Goal: Task Accomplishment & Management: Use online tool/utility

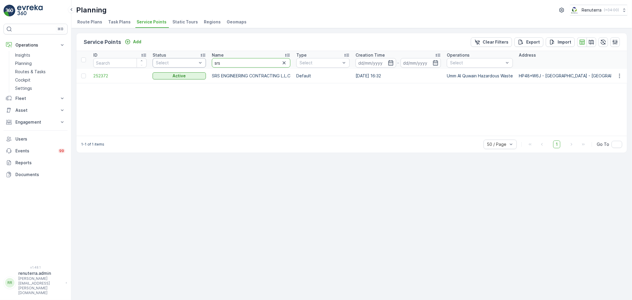
drag, startPoint x: 239, startPoint y: 65, endPoint x: 197, endPoint y: 63, distance: 42.7
type input "N"
type input "NMC"
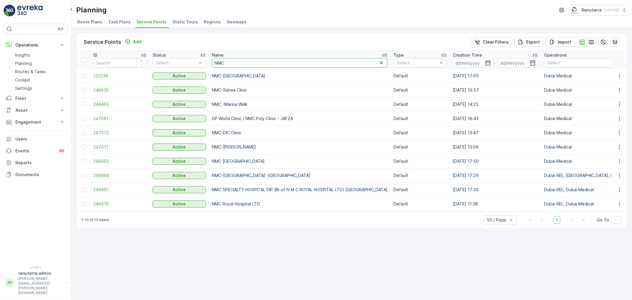
click at [265, 63] on input "NMC" at bounding box center [300, 62] width 176 height 9
type input "NMC al"
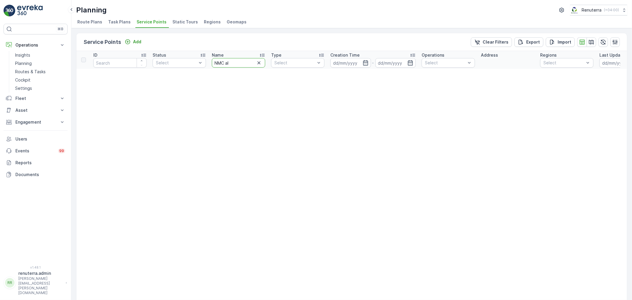
drag, startPoint x: 234, startPoint y: 61, endPoint x: 208, endPoint y: 61, distance: 25.8
type input "al nad"
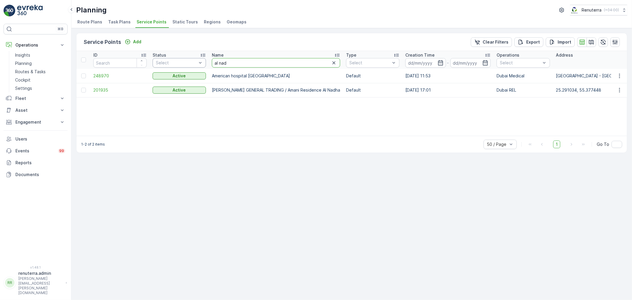
drag, startPoint x: 237, startPoint y: 61, endPoint x: 199, endPoint y: 61, distance: 38.8
type input "NMC"
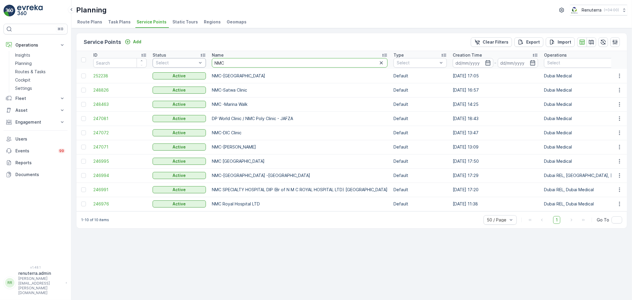
drag, startPoint x: 247, startPoint y: 65, endPoint x: 204, endPoint y: 64, distance: 43.0
type input "new"
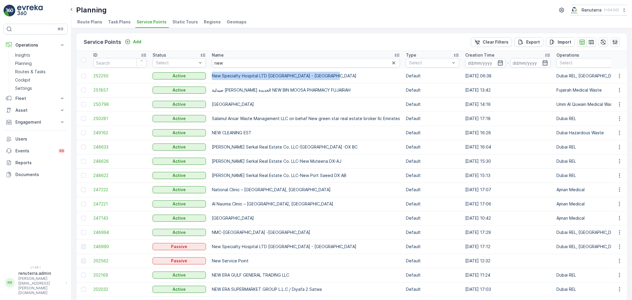
drag, startPoint x: 213, startPoint y: 73, endPoint x: 334, endPoint y: 75, distance: 120.9
click at [334, 75] on td "New Specialty Hospital LTD [GEOGRAPHIC_DATA] - [GEOGRAPHIC_DATA]" at bounding box center [306, 76] width 194 height 14
drag, startPoint x: 242, startPoint y: 63, endPoint x: 194, endPoint y: 65, distance: 47.8
type input "saudi"
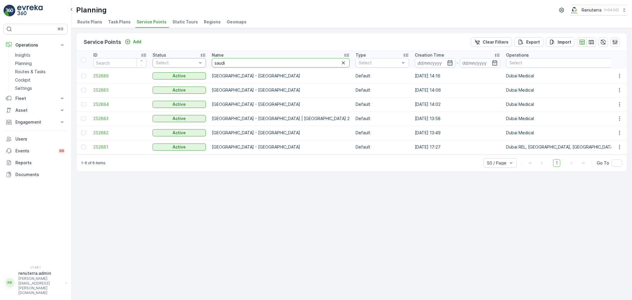
drag, startPoint x: 238, startPoint y: 63, endPoint x: 193, endPoint y: 59, distance: 44.9
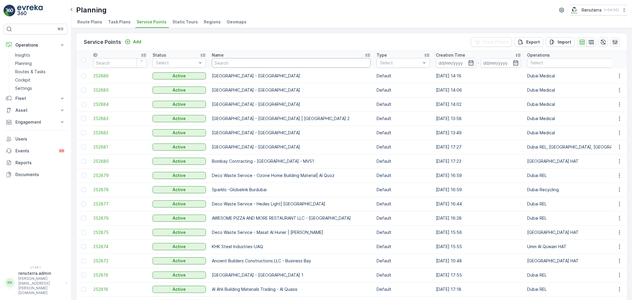
click at [241, 58] on input "text" at bounding box center [291, 62] width 159 height 9
type input "[GEOGRAPHIC_DATA]"
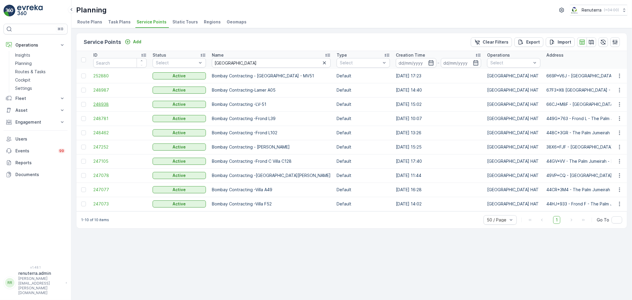
click at [102, 104] on span "248938" at bounding box center [119, 104] width 53 height 6
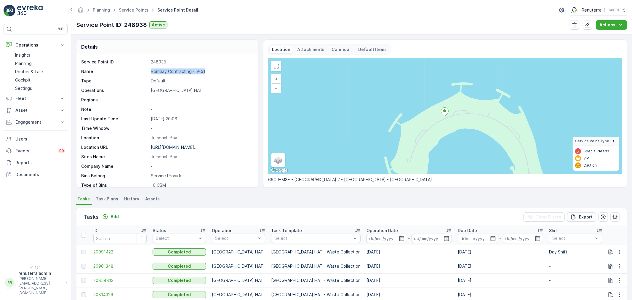
drag, startPoint x: 150, startPoint y: 70, endPoint x: 219, endPoint y: 72, distance: 68.8
click at [219, 72] on div "Name Bombay Contracting -LV-51" at bounding box center [166, 71] width 171 height 6
click at [130, 9] on link "Service Points" at bounding box center [134, 9] width 30 height 5
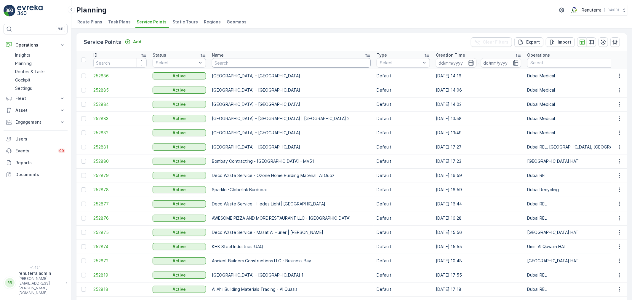
click at [246, 61] on input "text" at bounding box center [291, 62] width 159 height 9
type input "[GEOGRAPHIC_DATA]"
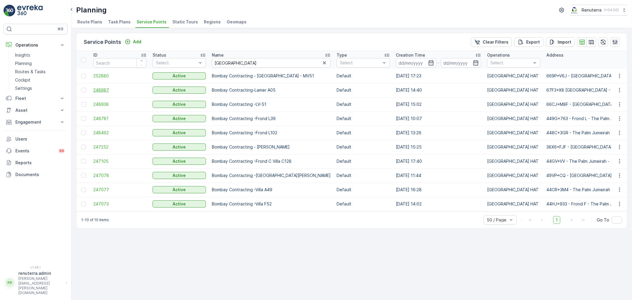
click at [102, 91] on span "248987" at bounding box center [119, 90] width 53 height 6
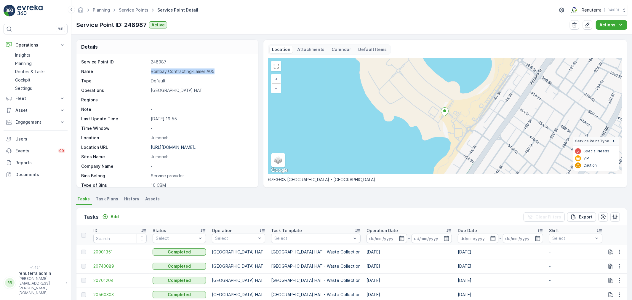
drag, startPoint x: 150, startPoint y: 70, endPoint x: 227, endPoint y: 72, distance: 77.4
click at [227, 72] on div "Name Bombay Contracting-Lamer A05" at bounding box center [166, 71] width 171 height 6
copy p "Bombay Contracting-Lamer A05"
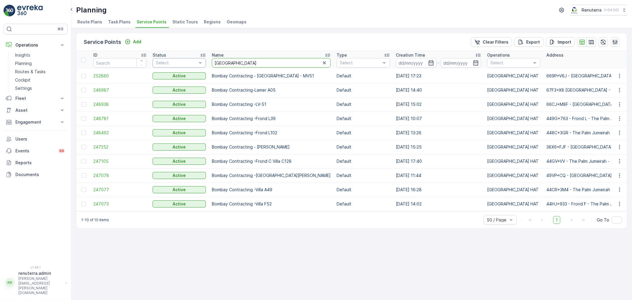
drag, startPoint x: 238, startPoint y: 60, endPoint x: 204, endPoint y: 60, distance: 34.4
type input "italian"
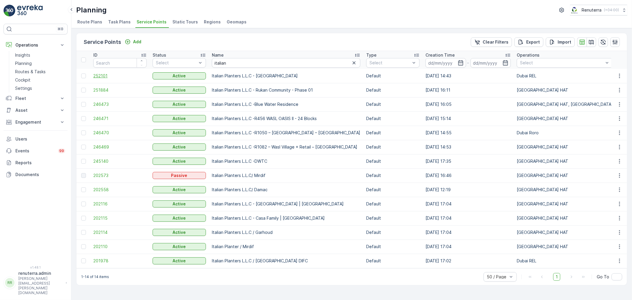
click at [101, 76] on span "252101" at bounding box center [119, 76] width 53 height 6
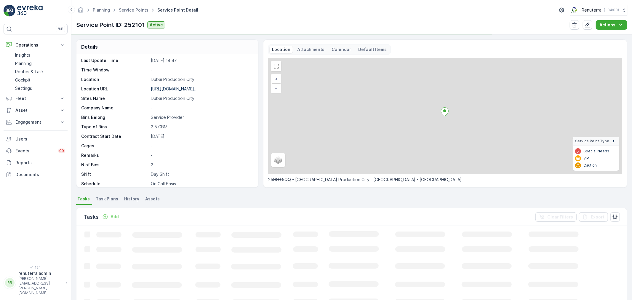
scroll to position [82, 0]
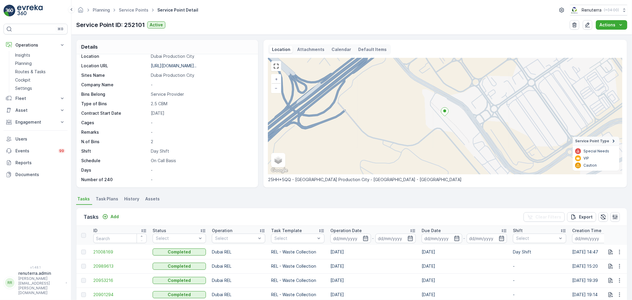
click at [135, 7] on ul "Service Points" at bounding box center [137, 10] width 39 height 9
click at [138, 11] on link "Service Points" at bounding box center [134, 9] width 30 height 5
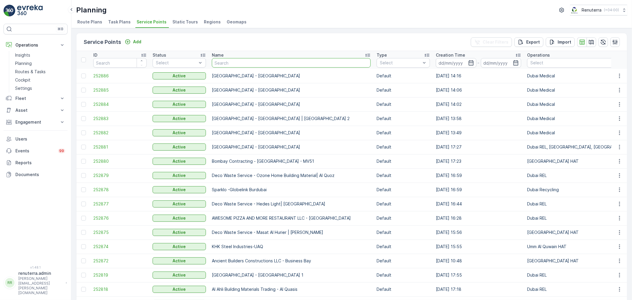
click at [224, 63] on input "text" at bounding box center [291, 62] width 159 height 9
type input "wade"
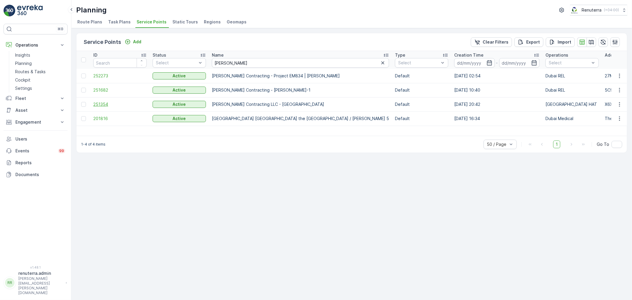
click at [107, 103] on span "251354" at bounding box center [119, 104] width 53 height 6
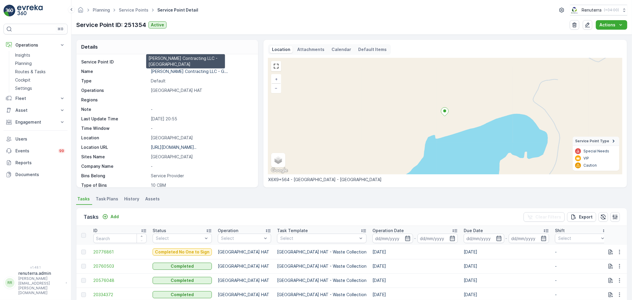
click at [172, 71] on p "Wade Adams Contracting LLC - G..." at bounding box center [189, 71] width 77 height 5
click at [133, 9] on link "Service Points" at bounding box center [134, 9] width 30 height 5
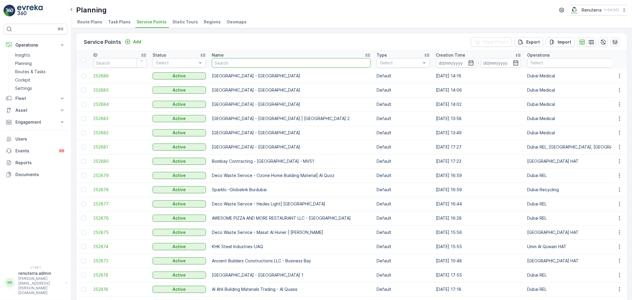
click at [238, 60] on input "text" at bounding box center [291, 62] width 159 height 9
type input "modern"
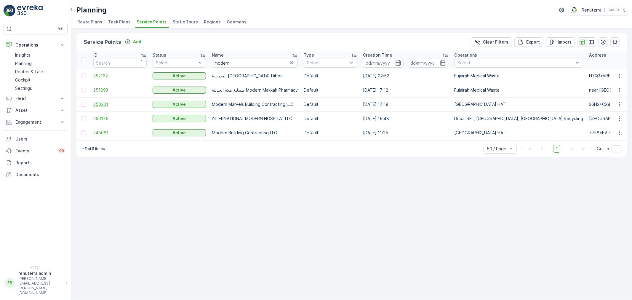
click at [101, 103] on span "250301" at bounding box center [119, 104] width 53 height 6
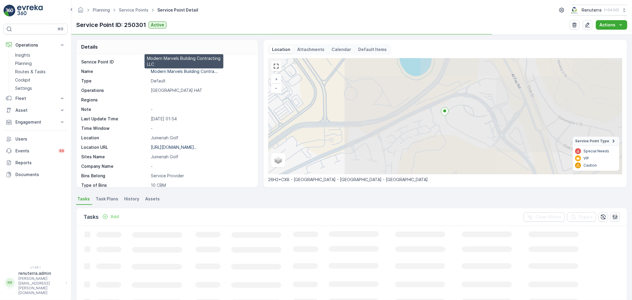
click at [173, 71] on p "Modern Marvels Building Contra..." at bounding box center [184, 71] width 67 height 5
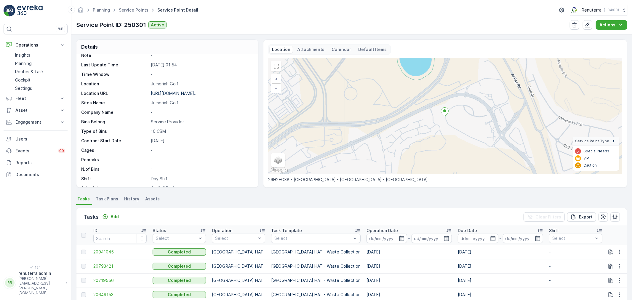
scroll to position [82, 0]
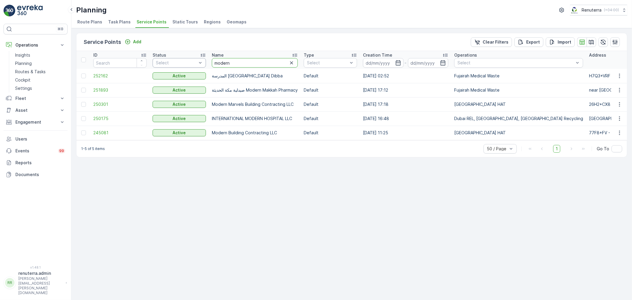
drag, startPoint x: 245, startPoint y: 64, endPoint x: 187, endPoint y: 64, distance: 58.1
type input "otto"
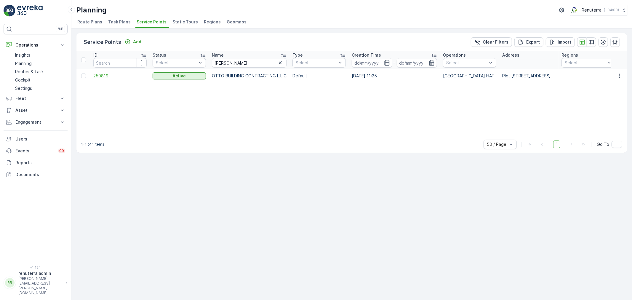
click at [102, 75] on span "250819" at bounding box center [119, 76] width 53 height 6
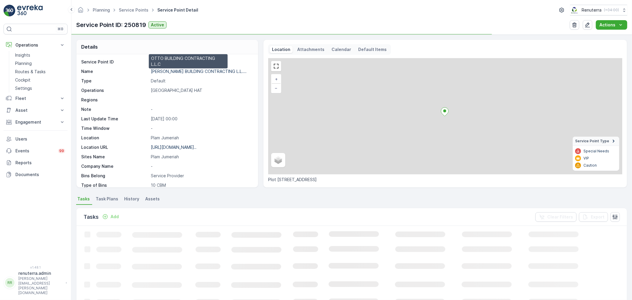
click at [185, 71] on p "OTTO BUILDING CONTRACTING L.L...." at bounding box center [199, 71] width 96 height 5
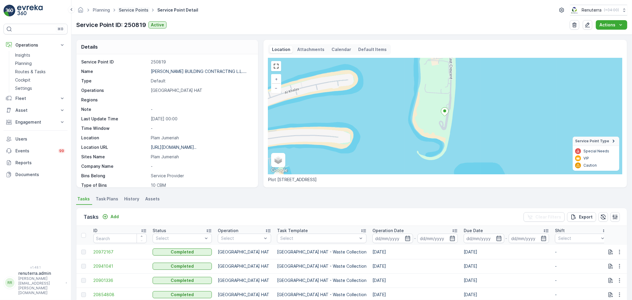
click at [129, 7] on link "Service Points" at bounding box center [134, 9] width 30 height 5
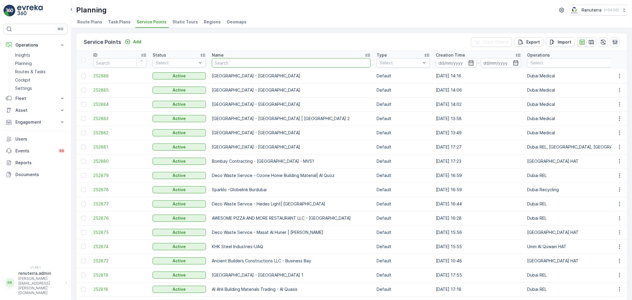
click at [234, 64] on input "text" at bounding box center [291, 62] width 159 height 9
type input "it"
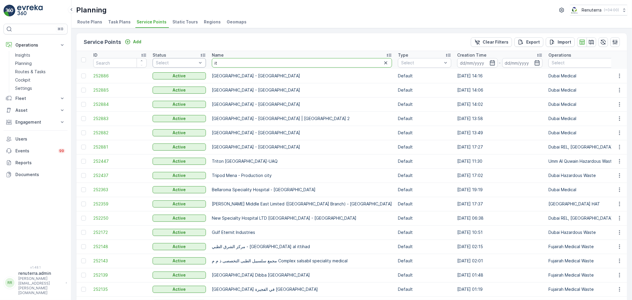
drag, startPoint x: 223, startPoint y: 64, endPoint x: 192, endPoint y: 64, distance: 31.1
type input "talian"
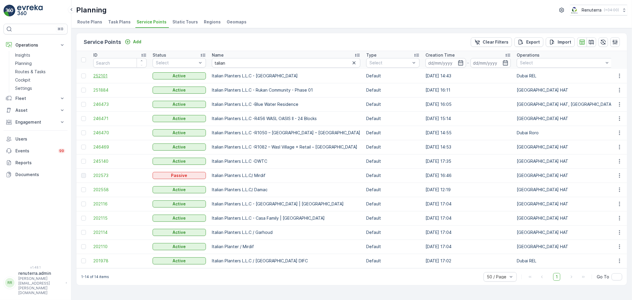
click at [104, 74] on span "252101" at bounding box center [119, 76] width 53 height 6
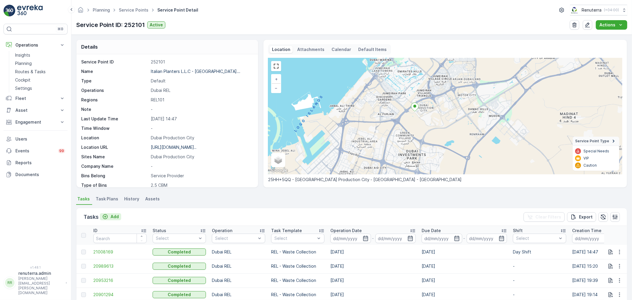
click at [110, 214] on div "Add" at bounding box center [110, 217] width 17 height 6
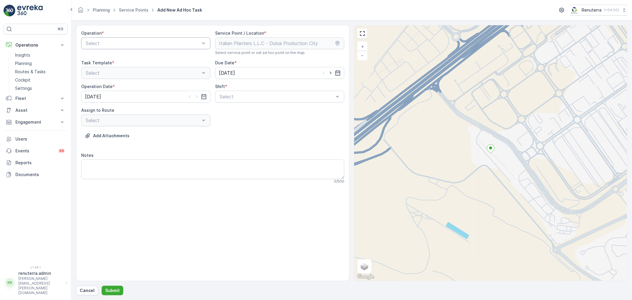
click at [148, 43] on div at bounding box center [143, 43] width 116 height 5
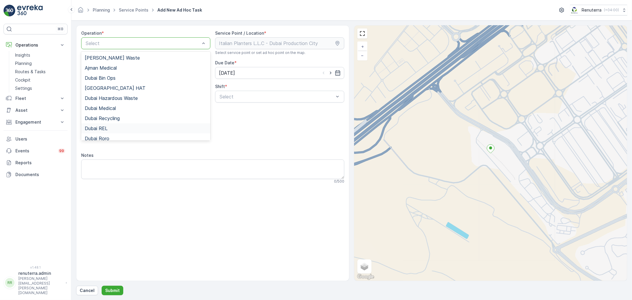
click at [102, 127] on span "Dubai REL" at bounding box center [96, 128] width 23 height 5
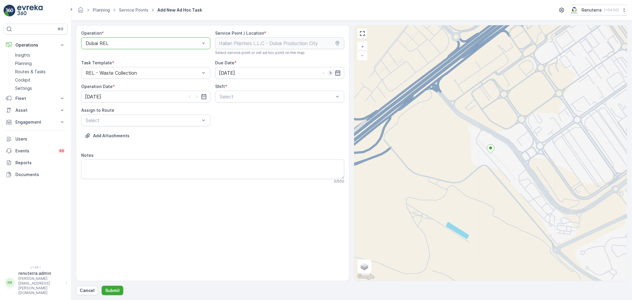
click at [330, 72] on icon "button" at bounding box center [331, 73] width 6 height 6
type input "[DATE]"
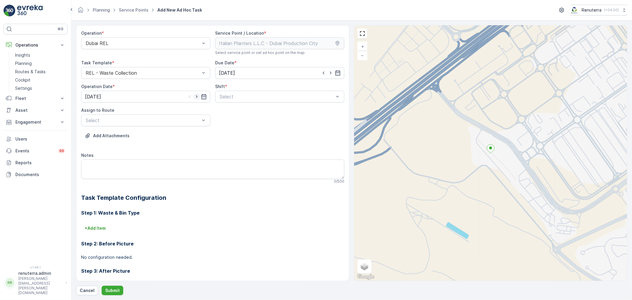
click at [194, 96] on icon "button" at bounding box center [197, 97] width 6 height 6
type input "[DATE]"
click at [249, 95] on div at bounding box center [277, 96] width 116 height 5
click at [230, 110] on span "Day Shift" at bounding box center [229, 110] width 21 height 5
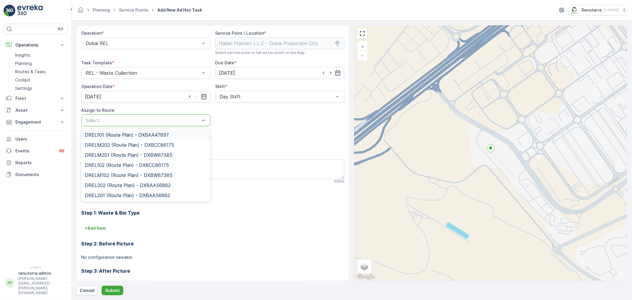
click at [107, 134] on span "DREL101 (Route Plan) - DXBAA47897" at bounding box center [127, 134] width 84 height 5
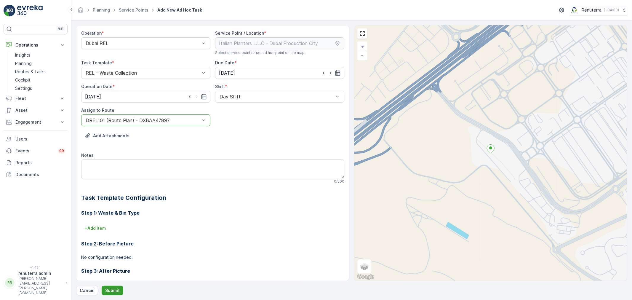
click at [110, 291] on p "Submit" at bounding box center [112, 290] width 15 height 6
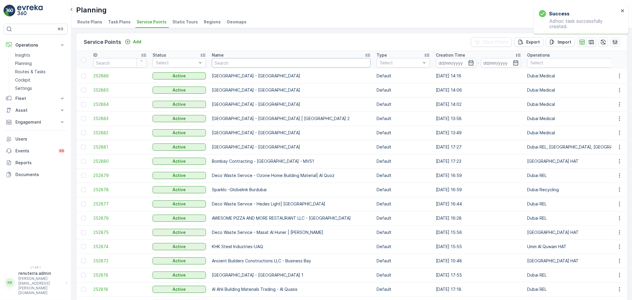
click at [234, 59] on input "text" at bounding box center [291, 62] width 159 height 9
type input "desert"
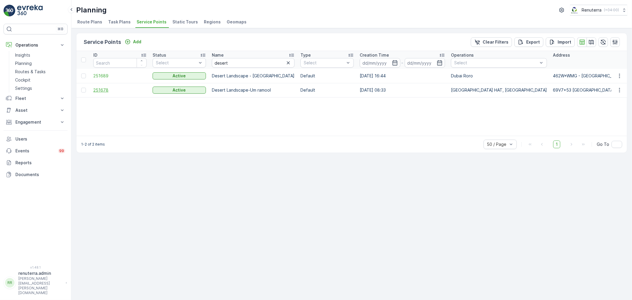
click at [101, 87] on span "251678" at bounding box center [119, 90] width 53 height 6
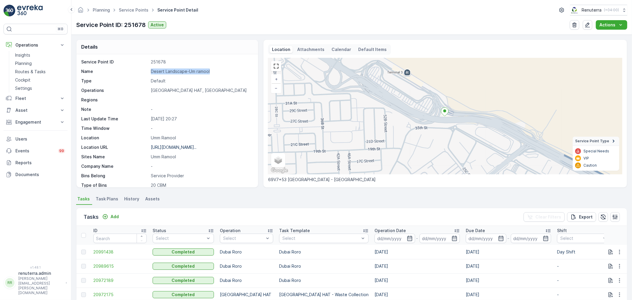
drag, startPoint x: 148, startPoint y: 71, endPoint x: 215, endPoint y: 73, distance: 67.3
click at [215, 73] on div "Name Desert Landscape-Um ramool" at bounding box center [166, 71] width 171 height 6
copy div "Desert Landscape-Um ramool"
click at [128, 9] on link "Service Points" at bounding box center [134, 9] width 30 height 5
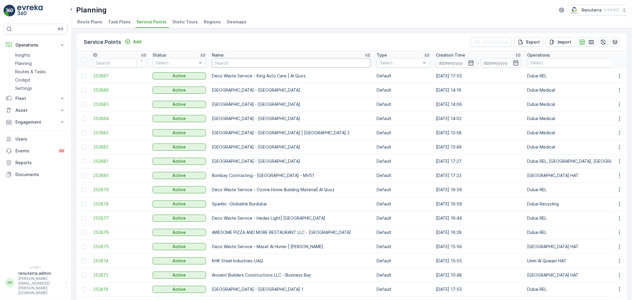
click at [252, 64] on input "text" at bounding box center [291, 62] width 159 height 9
type input "al serh"
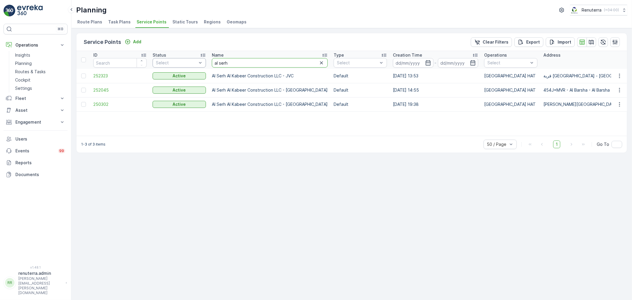
drag, startPoint x: 245, startPoint y: 63, endPoint x: 201, endPoint y: 61, distance: 43.6
type input "ss"
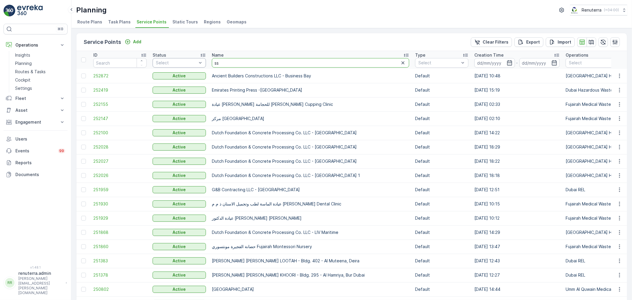
drag, startPoint x: 206, startPoint y: 60, endPoint x: 181, endPoint y: 60, distance: 24.9
type input "sasa"
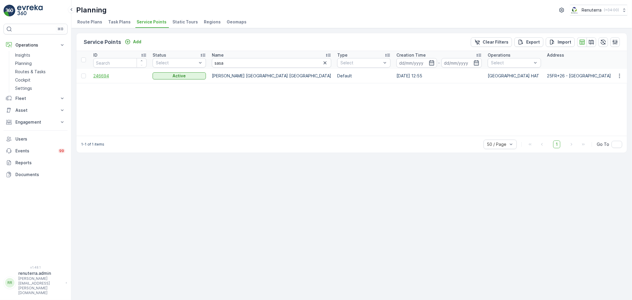
click at [98, 76] on span "246694" at bounding box center [119, 76] width 53 height 6
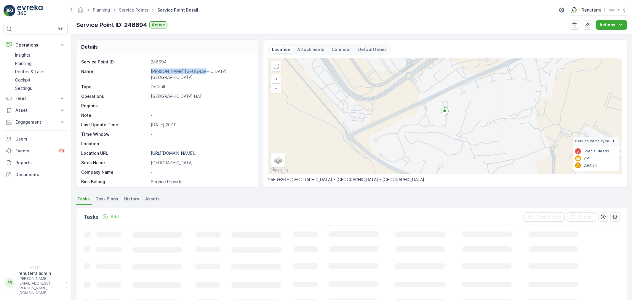
drag, startPoint x: 150, startPoint y: 72, endPoint x: 213, endPoint y: 74, distance: 62.6
click at [213, 74] on p "Sasa Aleksic Dubai UAE" at bounding box center [201, 74] width 101 height 12
copy p "Sasa Aleksic Dubai UAE"
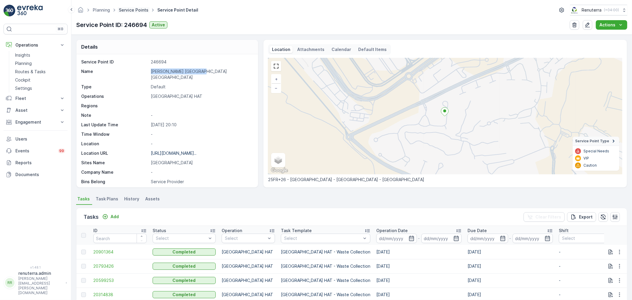
click at [128, 9] on link "Service Points" at bounding box center [134, 9] width 30 height 5
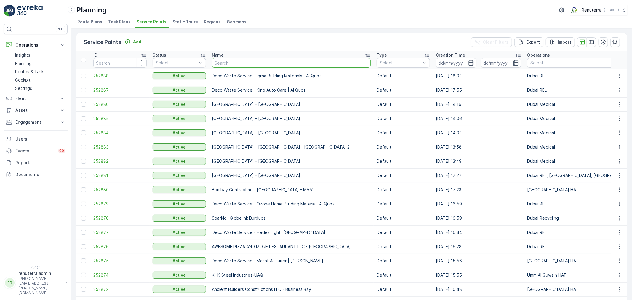
click at [232, 60] on input "text" at bounding box center [291, 62] width 159 height 9
type input "sbk"
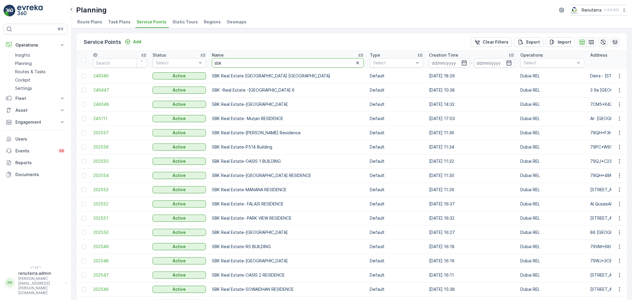
click at [226, 64] on input "sbk" at bounding box center [288, 62] width 152 height 9
type input "sbk"
click at [242, 62] on input "sbk" at bounding box center [288, 62] width 152 height 9
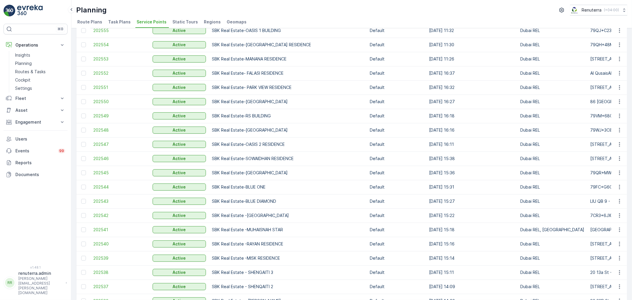
scroll to position [132, 0]
click at [105, 227] on span "202541" at bounding box center [119, 229] width 53 height 6
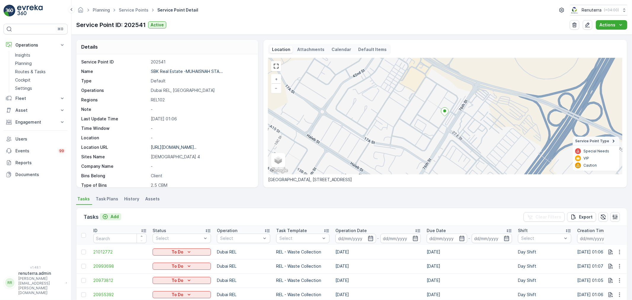
click at [116, 215] on p "Add" at bounding box center [115, 217] width 8 height 6
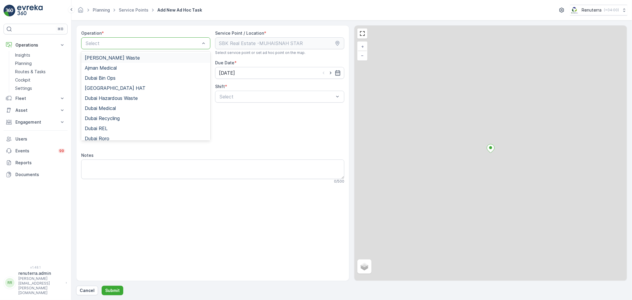
click at [140, 43] on div at bounding box center [143, 43] width 116 height 5
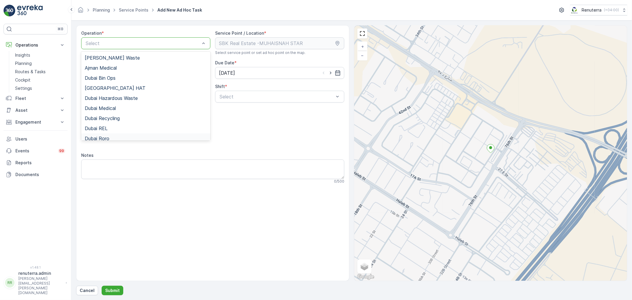
click at [111, 137] on div "Dubai Roro" at bounding box center [146, 138] width 122 height 5
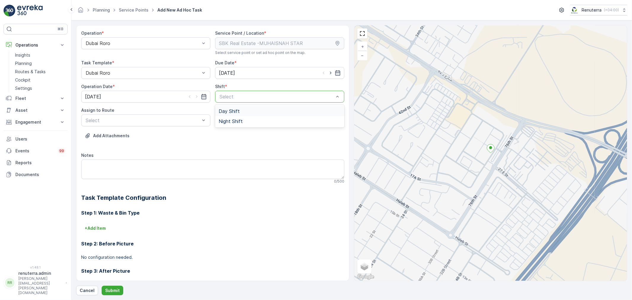
click at [276, 98] on div at bounding box center [277, 96] width 116 height 5
click at [222, 111] on span "Day Shift" at bounding box center [229, 110] width 21 height 5
click at [161, 120] on div at bounding box center [143, 120] width 116 height 5
click at [105, 144] on span "DRORO101 (Offline) - DXBCC95212" at bounding box center [124, 144] width 79 height 5
click at [110, 289] on p "Submit" at bounding box center [112, 290] width 15 height 6
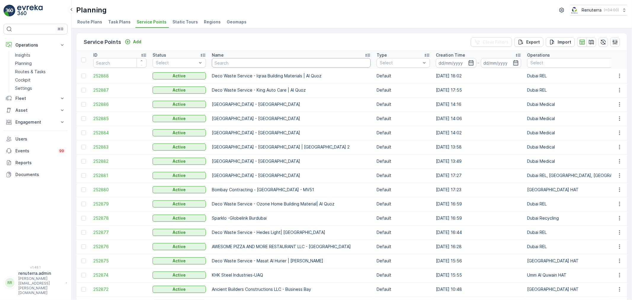
click at [230, 62] on input "text" at bounding box center [291, 62] width 159 height 9
type input "G"
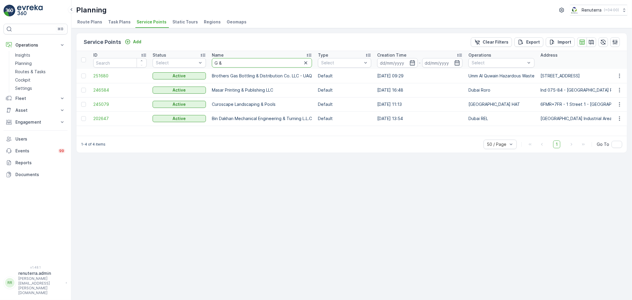
click at [232, 62] on input "G &" at bounding box center [262, 62] width 100 height 9
type input "G"
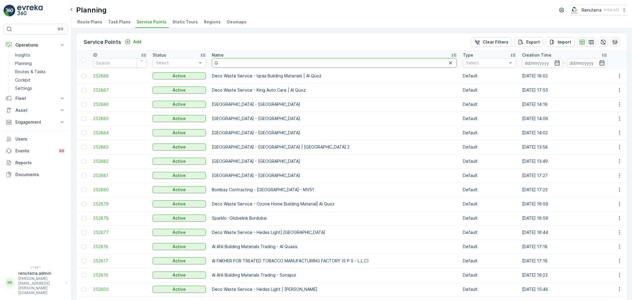
click at [231, 63] on input "G" at bounding box center [334, 62] width 245 height 9
type input "G&B"
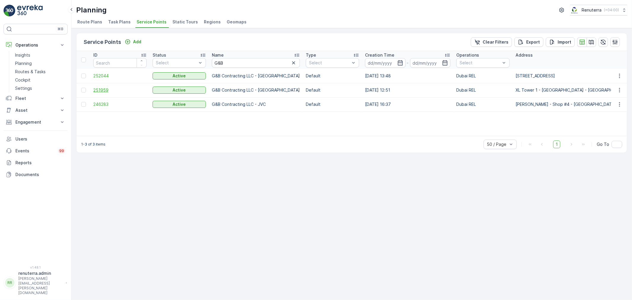
click at [103, 91] on span "251959" at bounding box center [119, 90] width 53 height 6
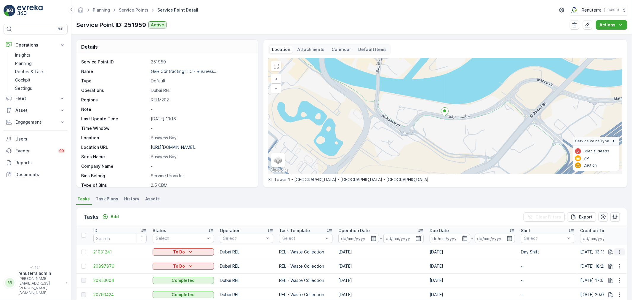
click at [617, 249] on icon "button" at bounding box center [620, 252] width 6 height 6
click at [598, 223] on span "Change Route" at bounding box center [604, 223] width 29 height 6
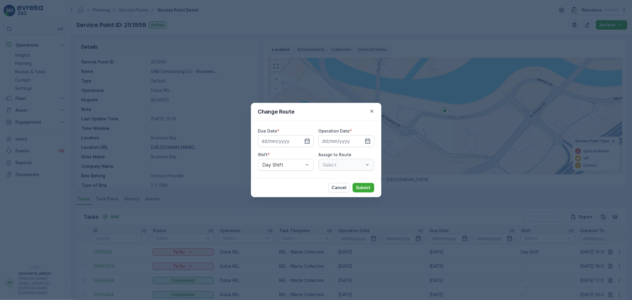
type input "[DATE]"
click at [350, 163] on div at bounding box center [340, 164] width 36 height 5
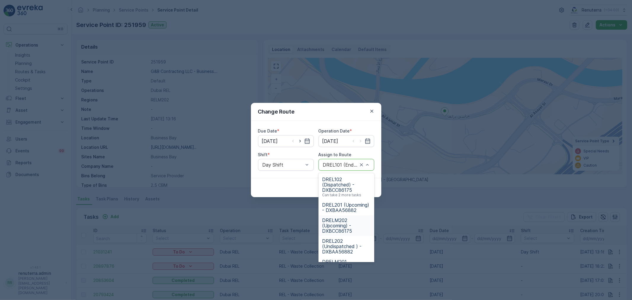
click at [341, 228] on span "DRELM202 (Upcoming) - DXBCC86175" at bounding box center [346, 226] width 49 height 16
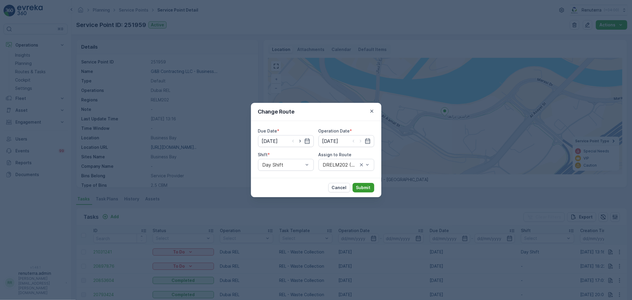
click at [371, 187] on button "Submit" at bounding box center [364, 187] width 22 height 9
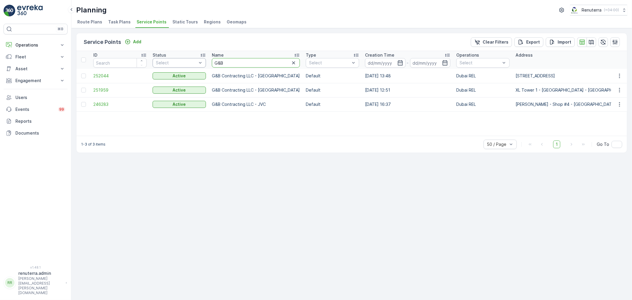
drag, startPoint x: 239, startPoint y: 65, endPoint x: 204, endPoint y: 62, distance: 35.4
type input "sobha"
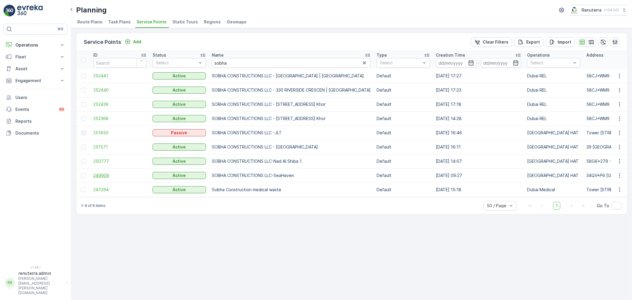
click at [97, 177] on span "249909" at bounding box center [119, 175] width 53 height 6
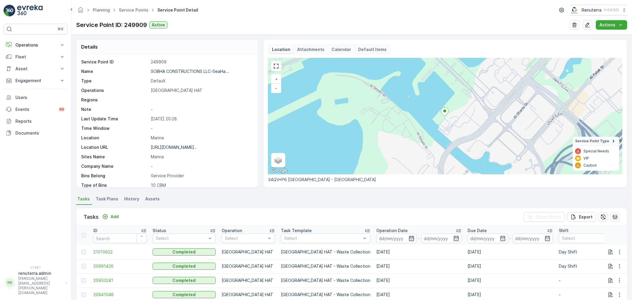
click at [409, 238] on icon "button" at bounding box center [412, 238] width 6 height 6
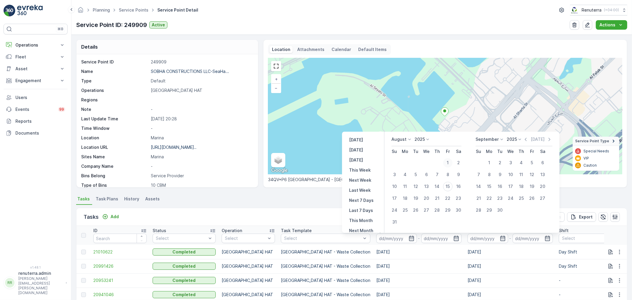
click at [448, 162] on div "1" at bounding box center [447, 162] width 9 height 9
type input "[DATE]"
click at [445, 187] on div "15" at bounding box center [447, 186] width 9 height 9
type input "[DATE]"
click at [449, 164] on div "1" at bounding box center [447, 162] width 9 height 9
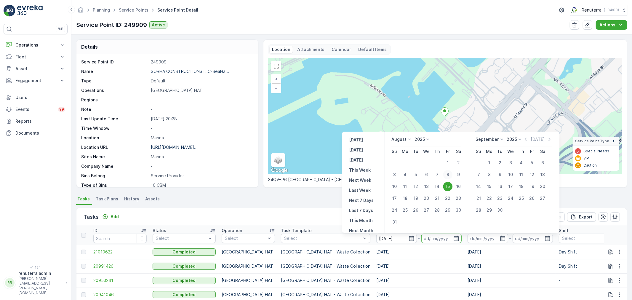
type input "[DATE]"
click at [448, 186] on div "15" at bounding box center [447, 186] width 9 height 9
type input "[DATE]"
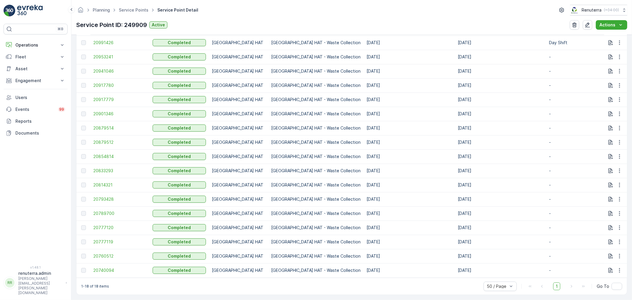
scroll to position [229, 0]
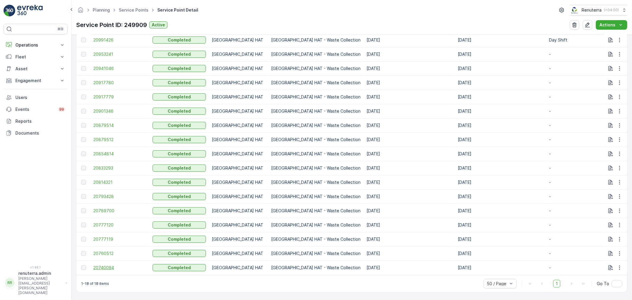
click at [105, 265] on span "20740094" at bounding box center [119, 268] width 53 height 6
click at [99, 247] on td "20760512" at bounding box center [119, 253] width 59 height 14
click at [100, 250] on span "20760512" at bounding box center [119, 253] width 53 height 6
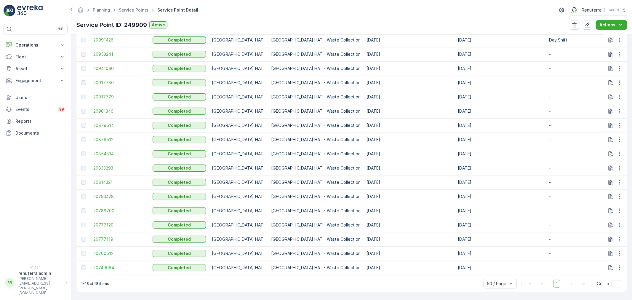
click at [107, 236] on span "20777119" at bounding box center [119, 239] width 53 height 6
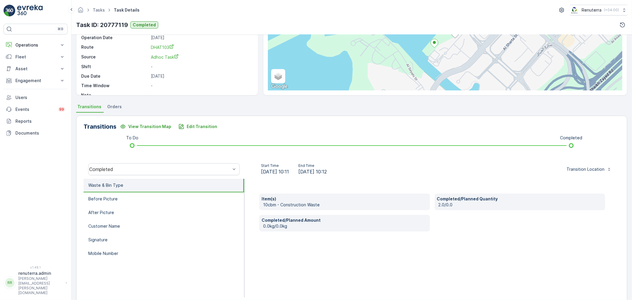
scroll to position [73, 0]
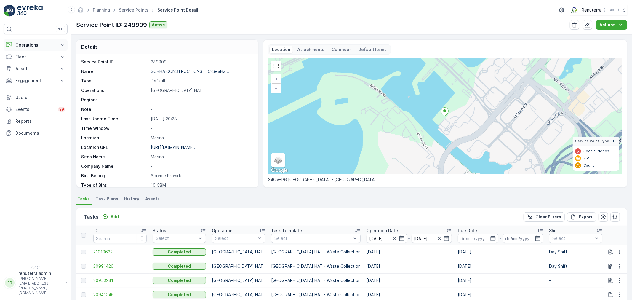
click at [25, 47] on p "Operations" at bounding box center [35, 45] width 40 height 6
click at [26, 55] on p "Insights" at bounding box center [22, 55] width 15 height 6
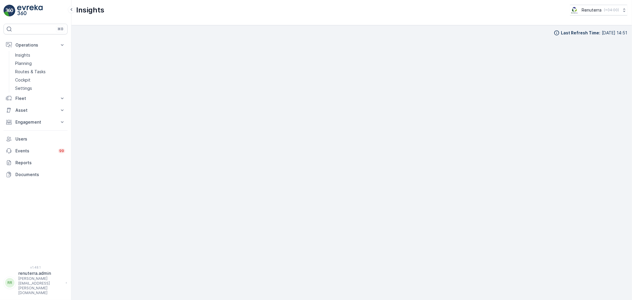
scroll to position [7, 0]
click at [28, 63] on p "Planning" at bounding box center [23, 63] width 17 height 6
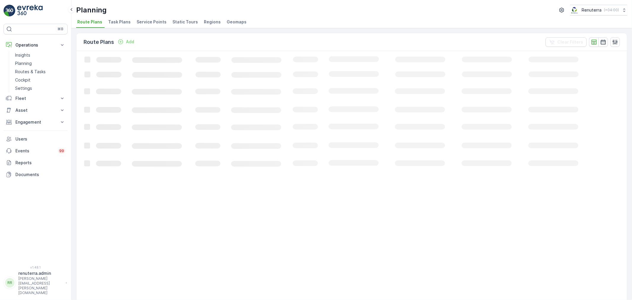
click at [144, 21] on span "Service Points" at bounding box center [152, 22] width 30 height 6
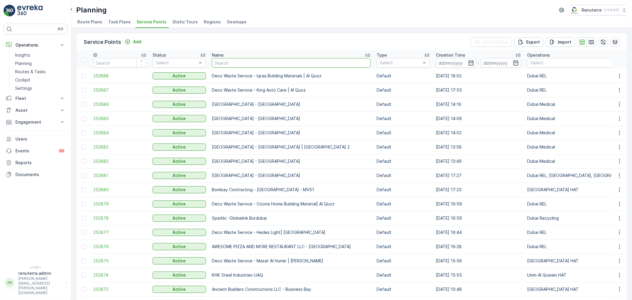
click at [233, 60] on input "text" at bounding box center [291, 62] width 159 height 9
type input "sobha"
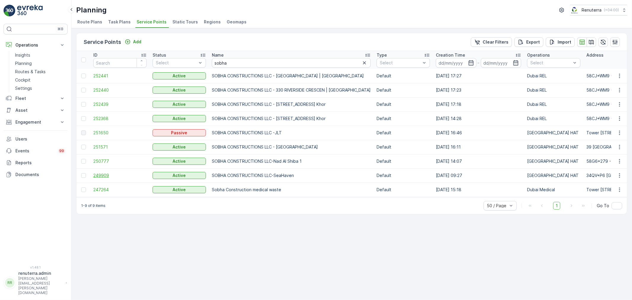
click at [96, 175] on span "249909" at bounding box center [119, 175] width 53 height 6
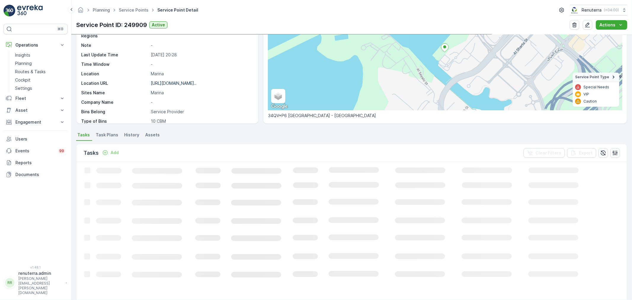
scroll to position [99, 0]
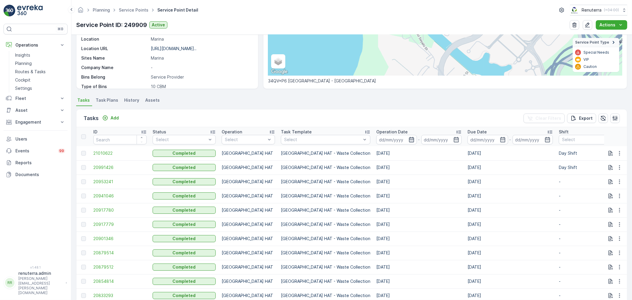
click at [409, 140] on icon "button" at bounding box center [412, 140] width 6 height 6
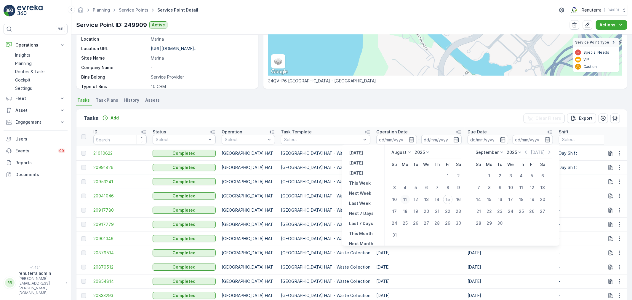
click at [406, 198] on div "11" at bounding box center [404, 199] width 9 height 9
type input "[DATE]"
click at [406, 198] on div "11" at bounding box center [404, 199] width 9 height 9
type input "[DATE]"
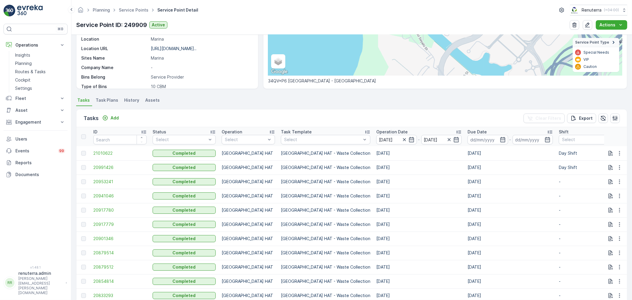
click at [417, 97] on ul "Tasks Task Plans History Assets" at bounding box center [351, 101] width 551 height 10
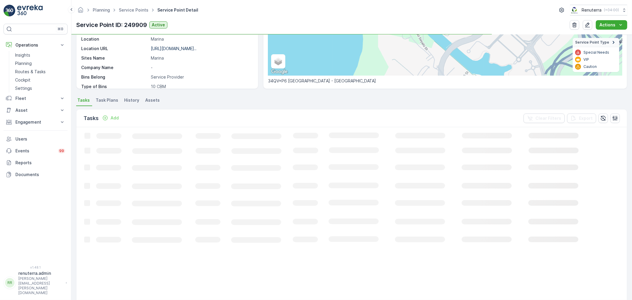
scroll to position [36, 0]
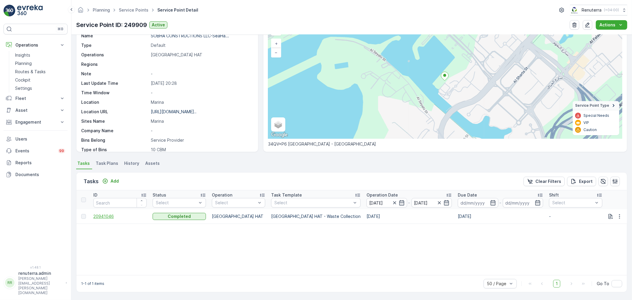
click at [106, 215] on span "20941046" at bounding box center [119, 216] width 53 height 6
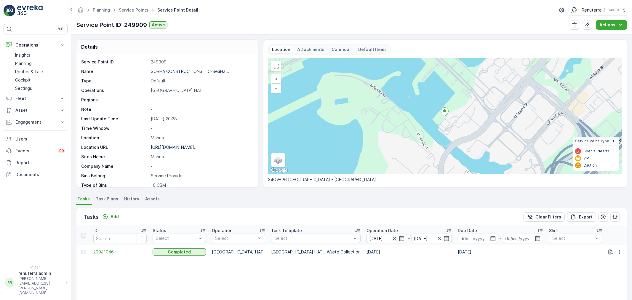
click at [393, 239] on icon "button" at bounding box center [394, 238] width 3 height 3
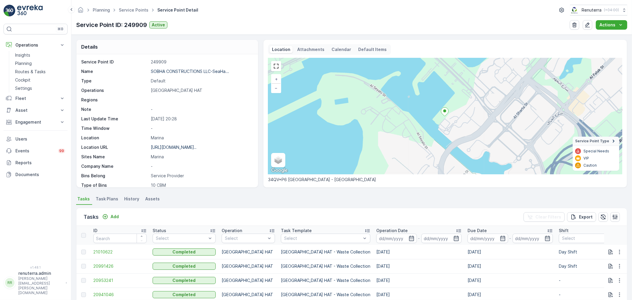
click at [376, 239] on input at bounding box center [396, 238] width 41 height 9
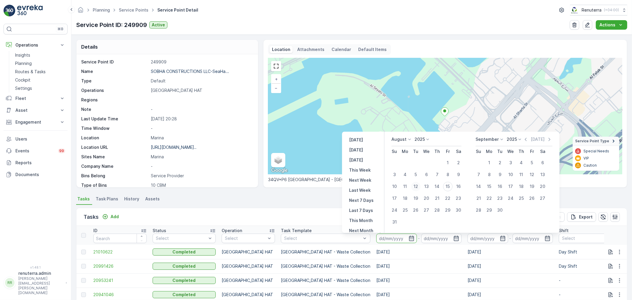
click at [414, 184] on div "12" at bounding box center [415, 186] width 9 height 9
type input "[DATE]"
click at [414, 184] on div "12" at bounding box center [415, 186] width 9 height 9
type input "[DATE]"
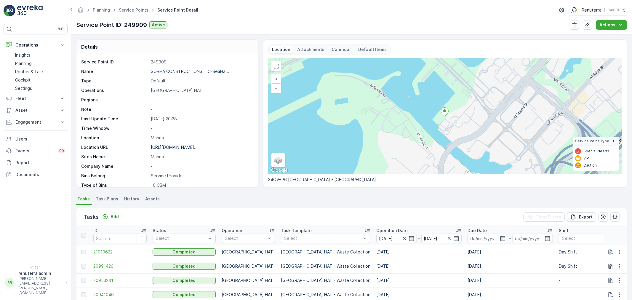
click at [245, 209] on div "Tasks Add Clear Filters Export" at bounding box center [351, 217] width 551 height 18
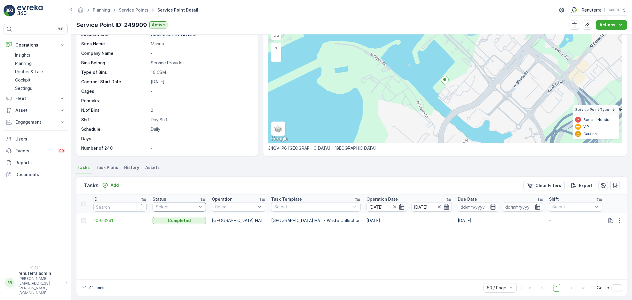
scroll to position [35, 0]
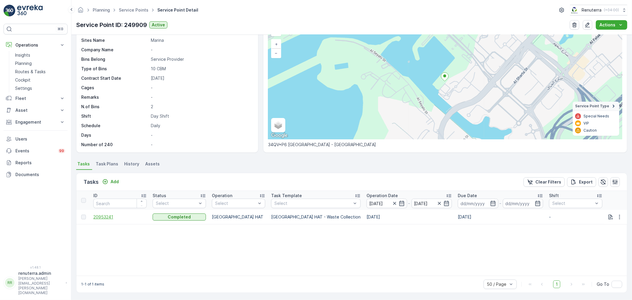
click at [96, 215] on span "20953241" at bounding box center [119, 217] width 53 height 6
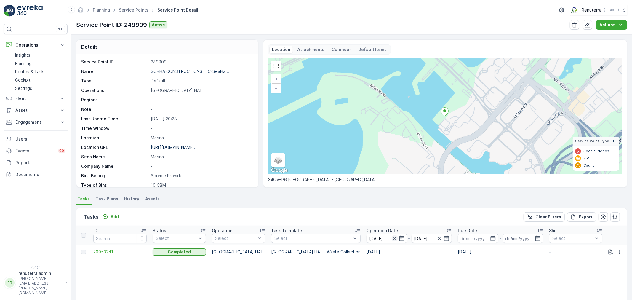
click at [392, 237] on icon "button" at bounding box center [395, 238] width 6 height 6
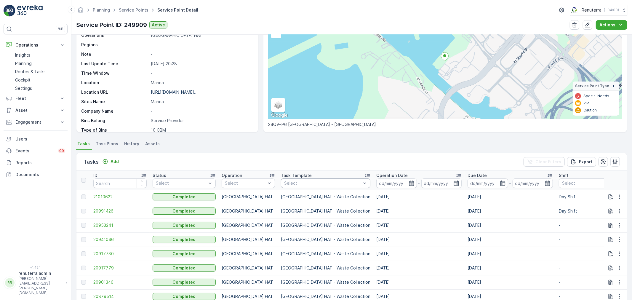
scroll to position [66, 0]
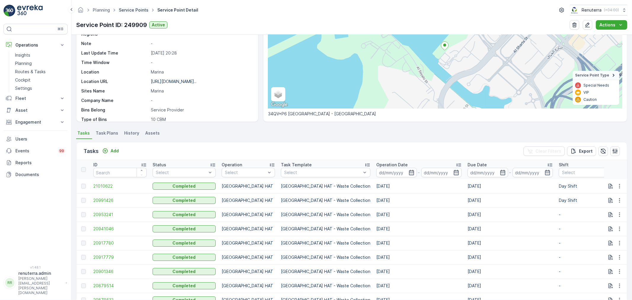
click at [132, 10] on link "Service Points" at bounding box center [134, 9] width 30 height 5
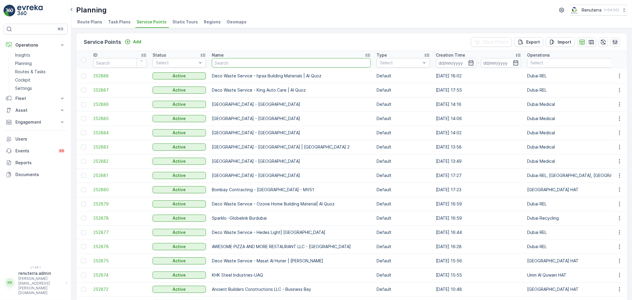
click at [250, 61] on input "text" at bounding box center [291, 62] width 159 height 9
type input "al serh"
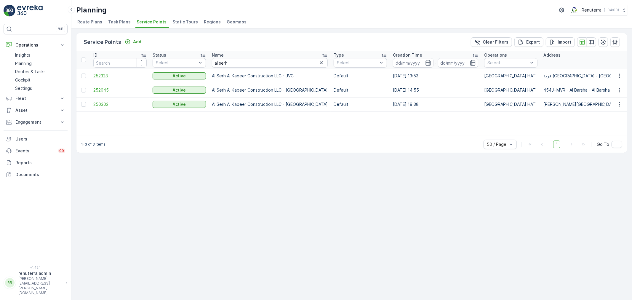
click at [104, 76] on span "252323" at bounding box center [119, 76] width 53 height 6
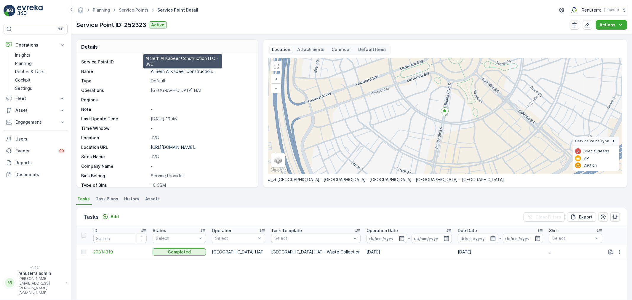
click at [169, 73] on p "Al Serh Al Kabeer Construction..." at bounding box center [183, 71] width 65 height 5
click at [129, 11] on link "Service Points" at bounding box center [134, 9] width 30 height 5
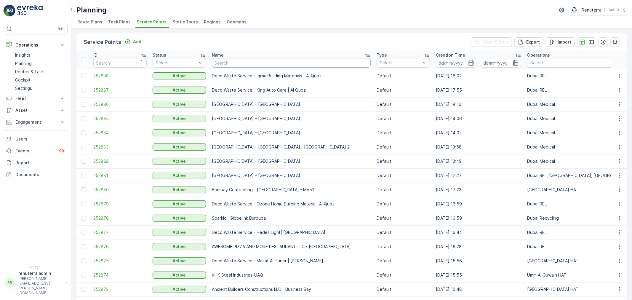
click at [225, 65] on input "text" at bounding box center [291, 62] width 159 height 9
type input "JB"
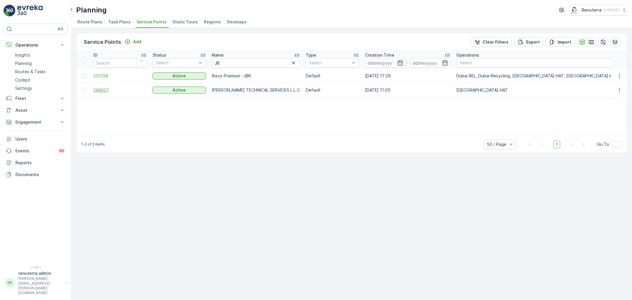
click at [106, 90] on span "246627" at bounding box center [119, 90] width 53 height 6
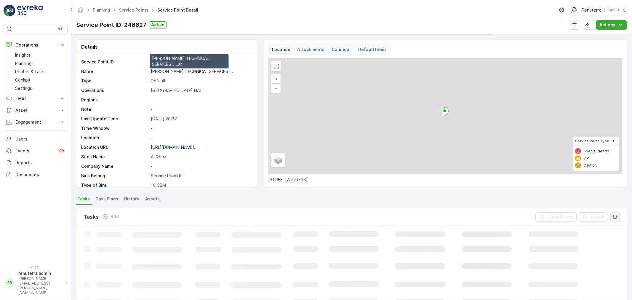
click at [168, 70] on p "JB GOODWIN TECHNICAL SERVICES ..." at bounding box center [192, 71] width 82 height 5
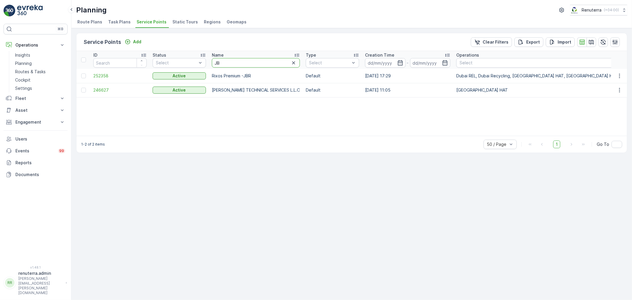
drag, startPoint x: 217, startPoint y: 62, endPoint x: 170, endPoint y: 55, distance: 47.9
type input "sobha"
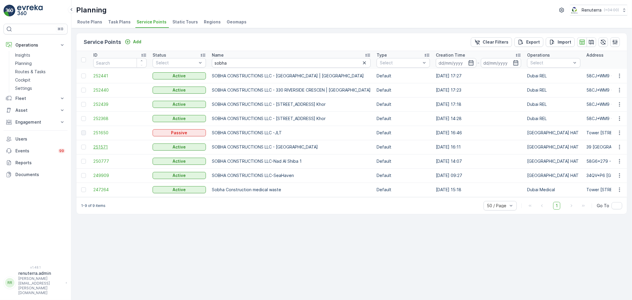
click at [101, 147] on span "251571" at bounding box center [119, 147] width 53 height 6
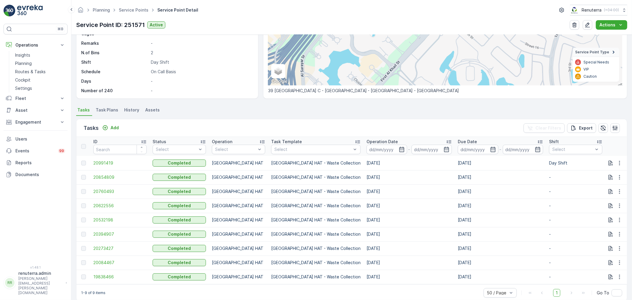
scroll to position [99, 0]
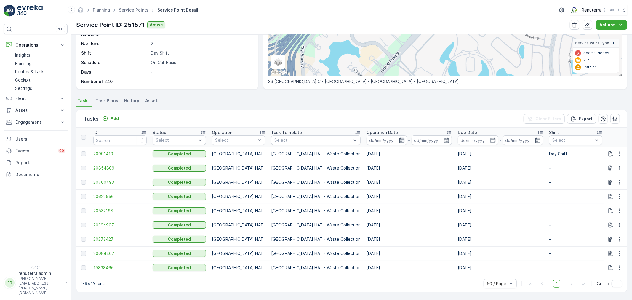
click at [399, 139] on icon "button" at bounding box center [402, 140] width 6 height 6
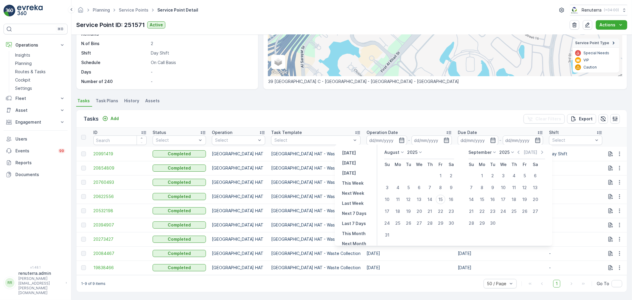
click at [392, 153] on p "August" at bounding box center [391, 152] width 15 height 6
click at [392, 208] on span "July" at bounding box center [392, 208] width 8 height 6
click at [407, 173] on div "1" at bounding box center [408, 175] width 9 height 9
type input "[DATE]"
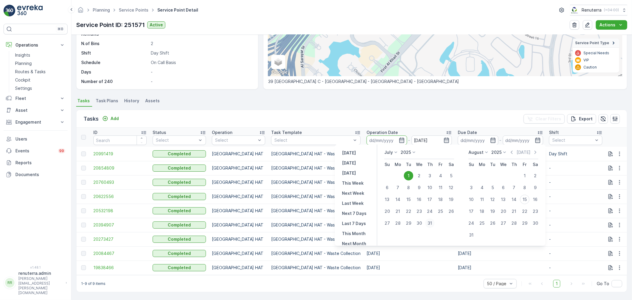
click at [429, 224] on div "31" at bounding box center [429, 222] width 9 height 9
type input "[DATE]"
click at [408, 177] on div "1" at bounding box center [408, 175] width 9 height 9
type input "[DATE]"
click at [433, 220] on div "31" at bounding box center [429, 222] width 9 height 9
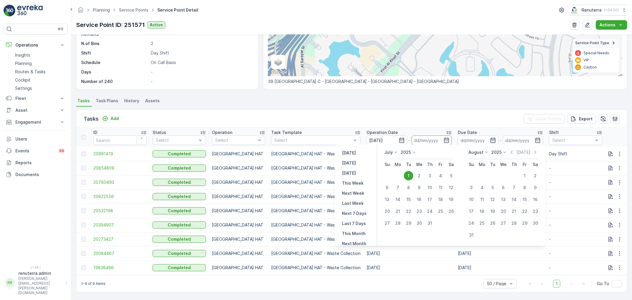
type input "[DATE]"
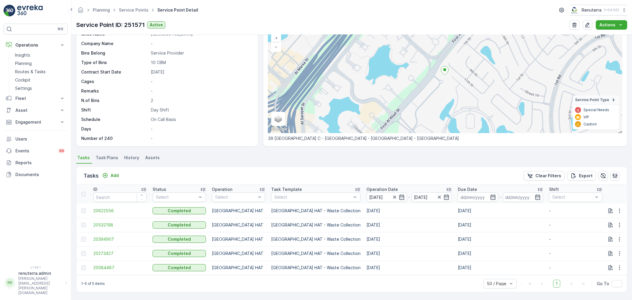
scroll to position [44, 0]
drag, startPoint x: 394, startPoint y: 206, endPoint x: 404, endPoint y: 218, distance: 16.2
click at [407, 211] on td "[DATE]" at bounding box center [409, 211] width 91 height 14
drag, startPoint x: 394, startPoint y: 226, endPoint x: 421, endPoint y: 236, distance: 28.8
click at [428, 230] on tbody "20622556 Completed Dubai HAT Dubai HAT - Waste Collection 26.07.2025 26.07.2025…" at bounding box center [579, 239] width 1007 height 71
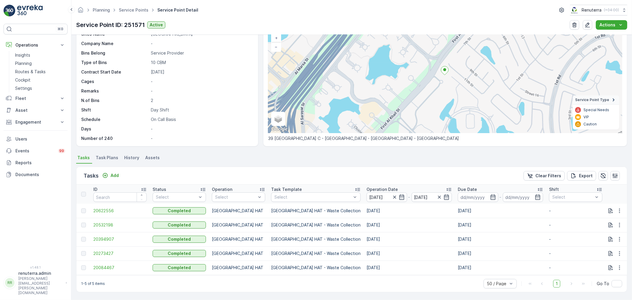
click at [421, 256] on td "09.07.2025" at bounding box center [409, 253] width 91 height 14
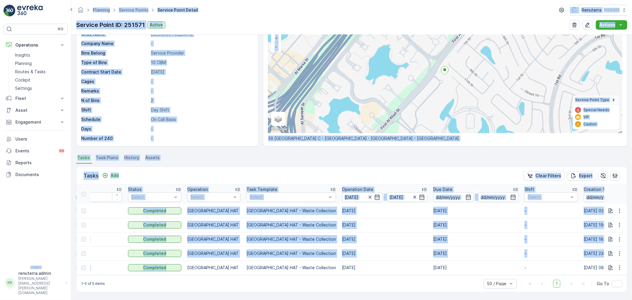
scroll to position [0, 0]
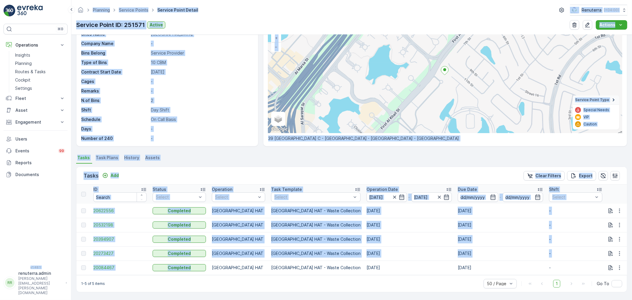
drag, startPoint x: 152, startPoint y: 271, endPoint x: 42, endPoint y: 271, distance: 110.2
click at [42, 271] on div "⌘B Operations Insights Planning Routes & Tasks Cockpit Settings Fleet Live Trac…" at bounding box center [316, 150] width 632 height 300
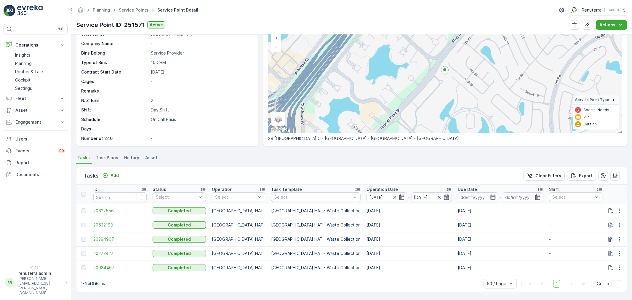
click at [121, 281] on div "1-5 of 5 items 50 / Page 1 Go To" at bounding box center [351, 283] width 551 height 17
click at [98, 265] on span "20084467" at bounding box center [119, 268] width 53 height 6
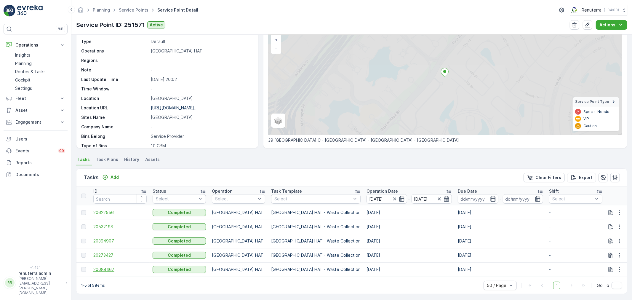
scroll to position [44, 0]
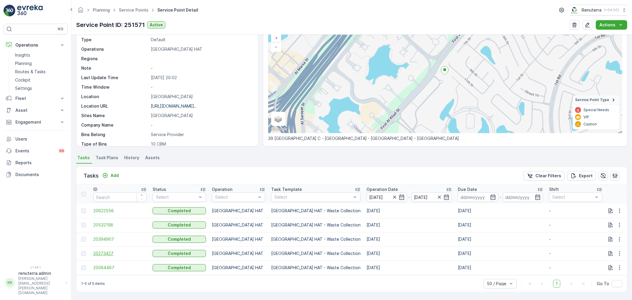
click at [105, 251] on span "20273427" at bounding box center [119, 253] width 53 height 6
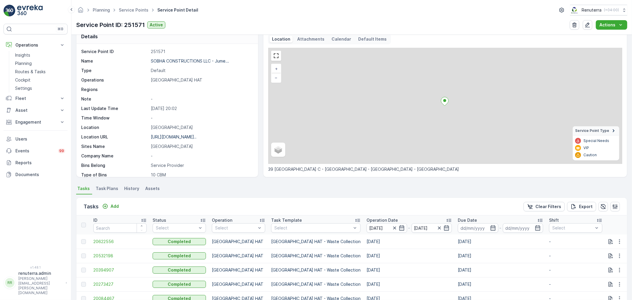
scroll to position [44, 0]
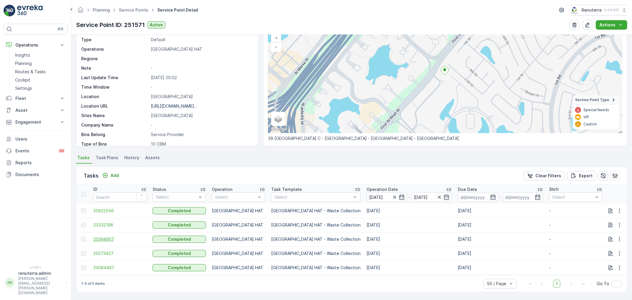
click at [101, 236] on span "20394907" at bounding box center [119, 239] width 53 height 6
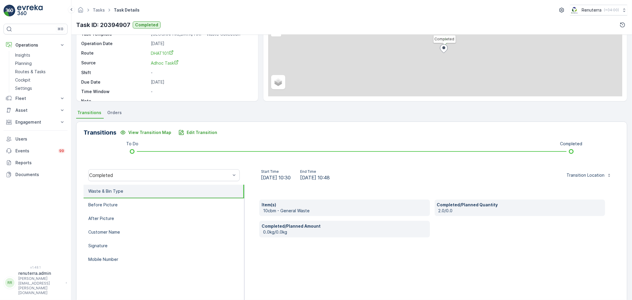
scroll to position [73, 0]
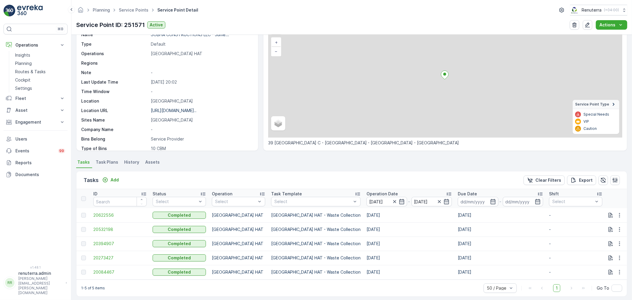
scroll to position [44, 0]
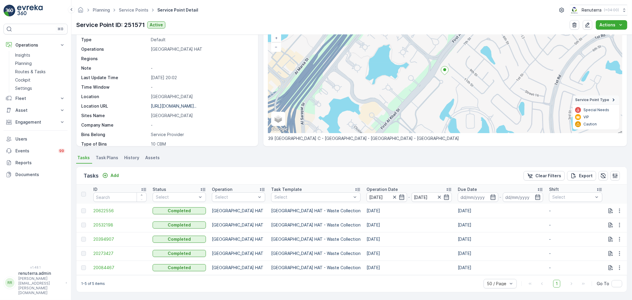
click at [102, 218] on td "20532198" at bounding box center [119, 225] width 59 height 14
click at [103, 223] on span "20532198" at bounding box center [119, 225] width 53 height 6
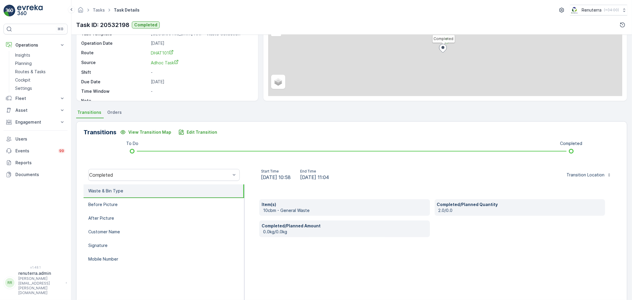
scroll to position [73, 0]
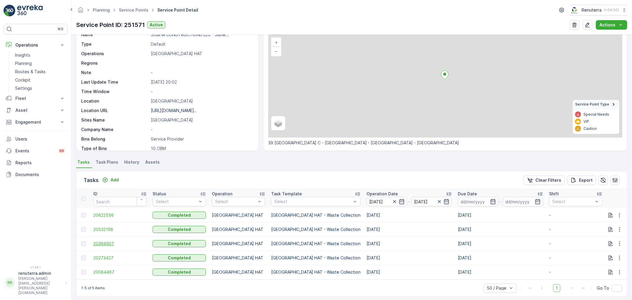
scroll to position [44, 0]
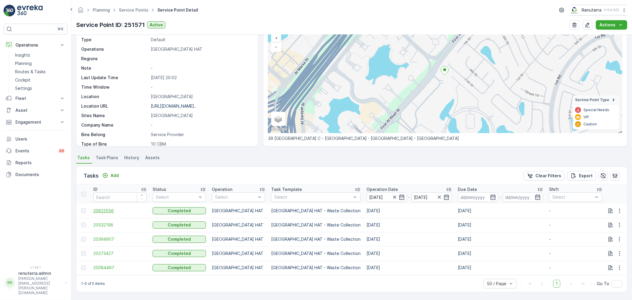
click at [105, 208] on span "20622556" at bounding box center [119, 211] width 53 height 6
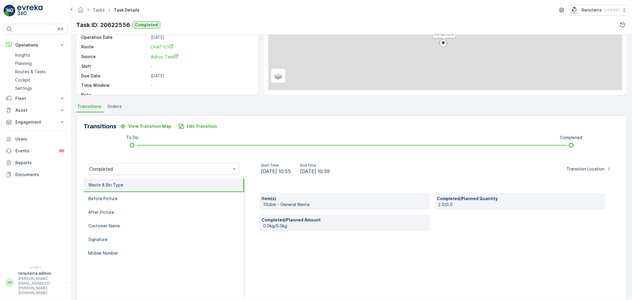
scroll to position [73, 0]
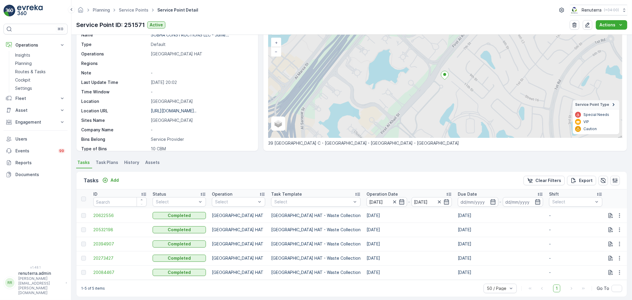
scroll to position [44, 0]
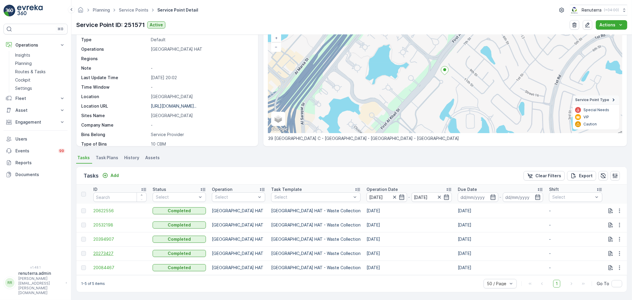
click at [107, 250] on span "20273427" at bounding box center [119, 253] width 53 height 6
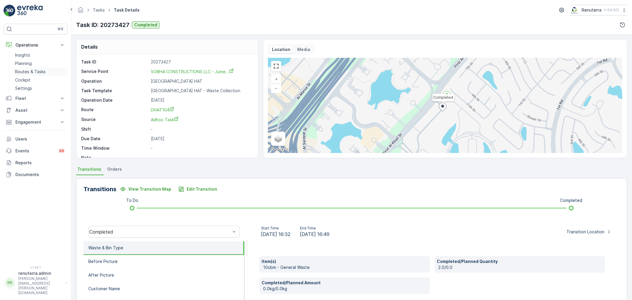
click at [29, 71] on p "Routes & Tasks" at bounding box center [30, 72] width 31 height 6
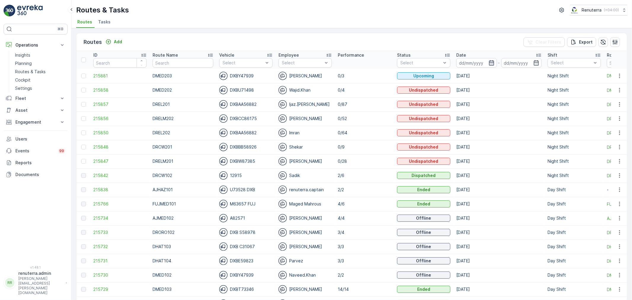
click at [489, 61] on icon "button" at bounding box center [491, 62] width 5 height 5
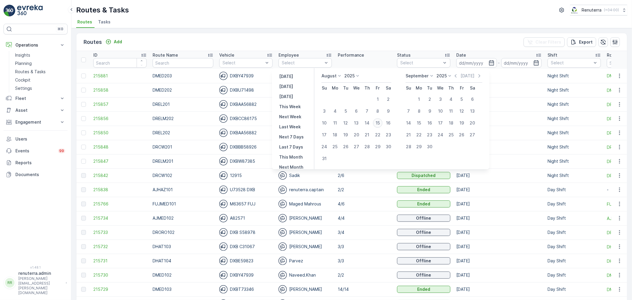
click at [381, 122] on div "15" at bounding box center [377, 122] width 9 height 9
type input "[DATE]"
click at [381, 122] on div "15" at bounding box center [377, 122] width 9 height 9
type input "[DATE]"
click at [364, 11] on div "Routes & Tasks Renuterra ( +04:00 )" at bounding box center [351, 10] width 551 height 11
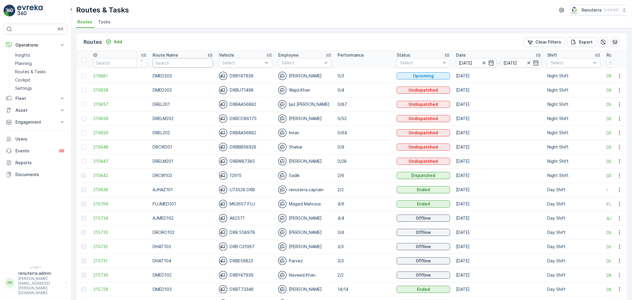
click at [175, 60] on input "text" at bounding box center [183, 62] width 60 height 9
type input "rcw"
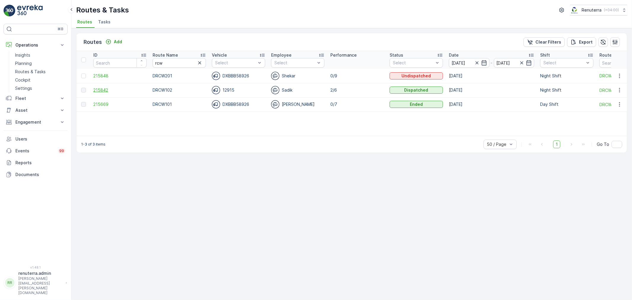
click at [100, 88] on span "215842" at bounding box center [119, 90] width 53 height 6
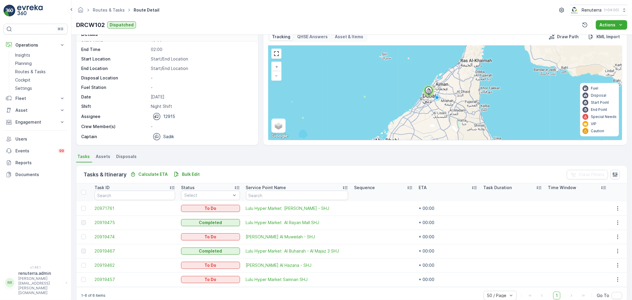
scroll to position [24, 0]
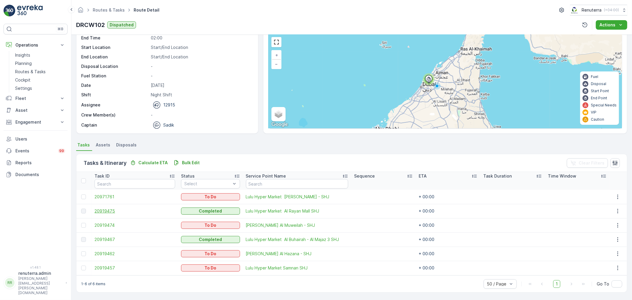
click at [115, 209] on span "20919475" at bounding box center [135, 211] width 81 height 6
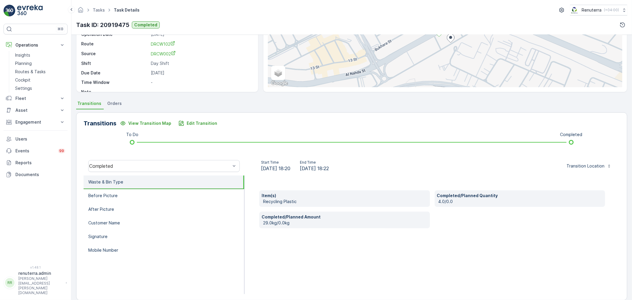
scroll to position [73, 0]
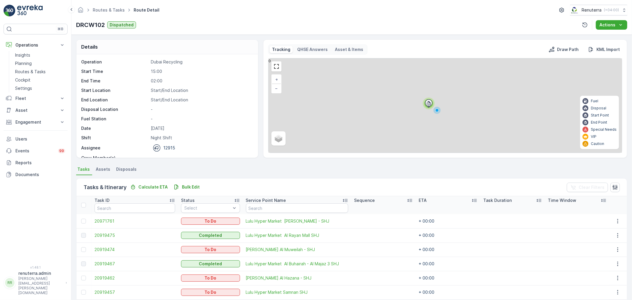
scroll to position [24, 0]
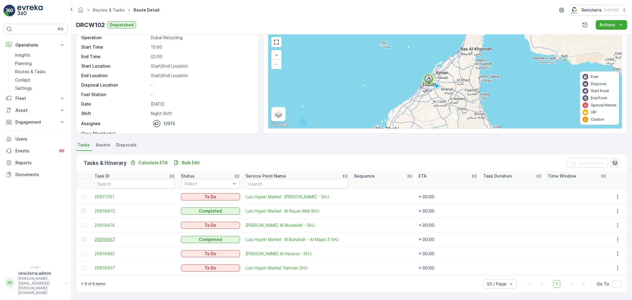
click at [115, 239] on span "20919467" at bounding box center [135, 240] width 81 height 6
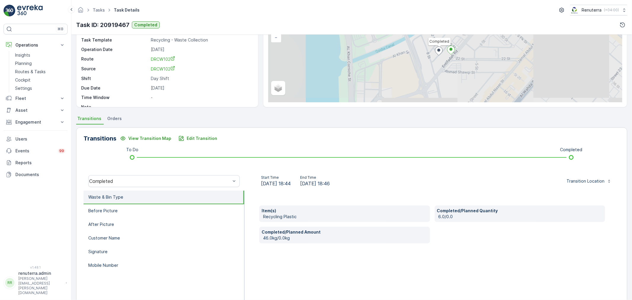
scroll to position [73, 0]
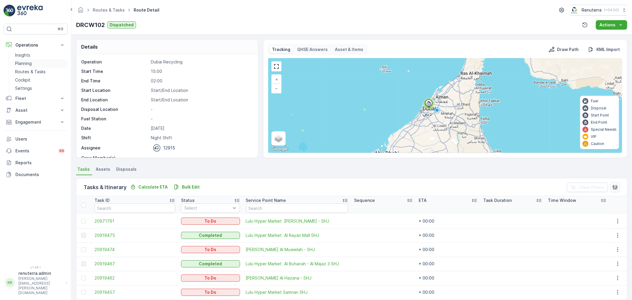
click at [27, 60] on link "Planning" at bounding box center [40, 63] width 55 height 8
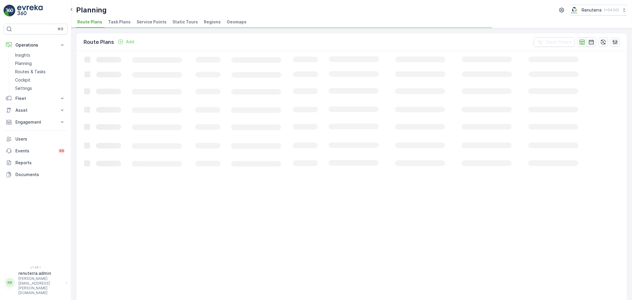
click at [147, 23] on span "Service Points" at bounding box center [152, 22] width 30 height 6
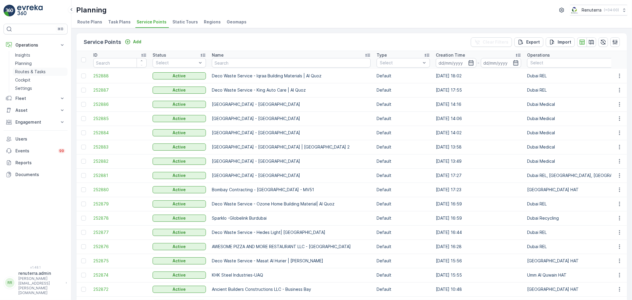
click at [30, 71] on p "Routes & Tasks" at bounding box center [30, 72] width 31 height 6
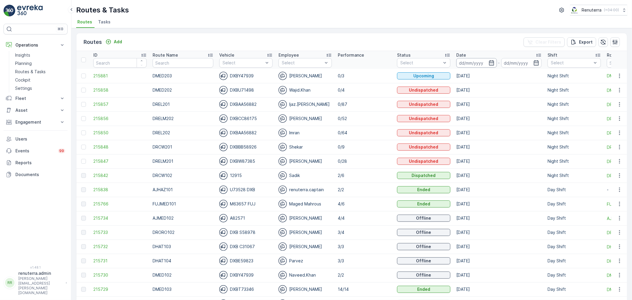
click at [480, 63] on input at bounding box center [476, 62] width 41 height 9
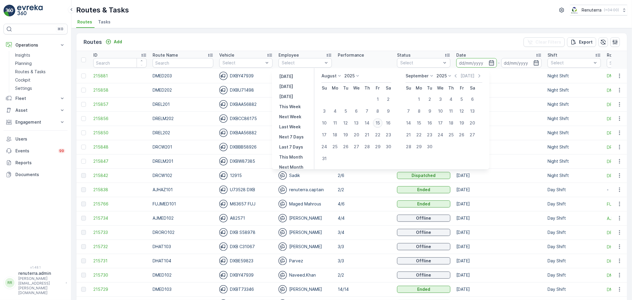
click at [381, 121] on div "15" at bounding box center [377, 122] width 9 height 9
type input "[DATE]"
click at [381, 121] on div "15" at bounding box center [377, 122] width 9 height 9
type input "[DATE]"
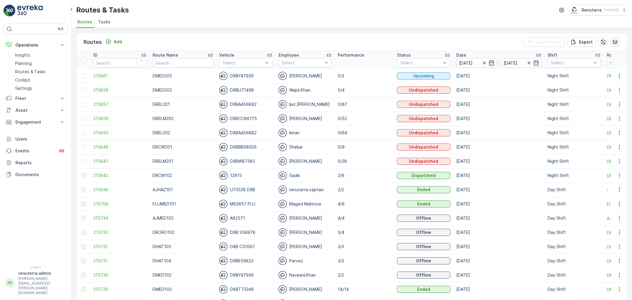
click at [360, 11] on div "Routes & Tasks Renuterra ( +04:00 )" at bounding box center [351, 10] width 551 height 11
click at [163, 64] on input "text" at bounding box center [183, 62] width 60 height 9
type input "hat"
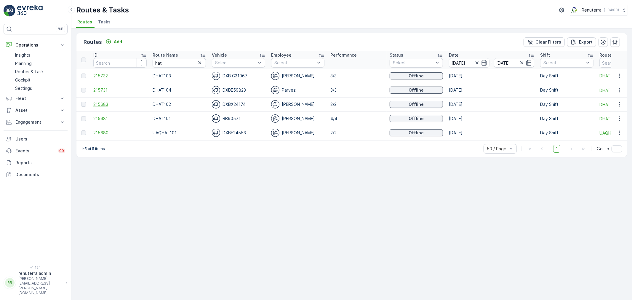
click at [105, 104] on span "215683" at bounding box center [119, 104] width 53 height 6
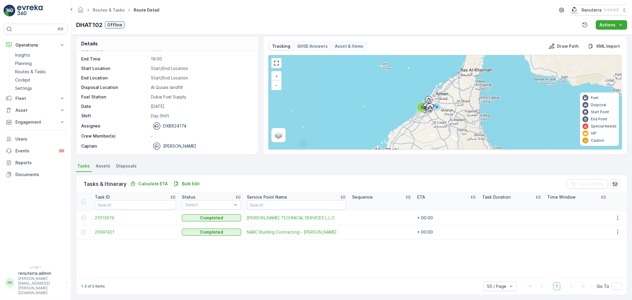
scroll to position [5, 0]
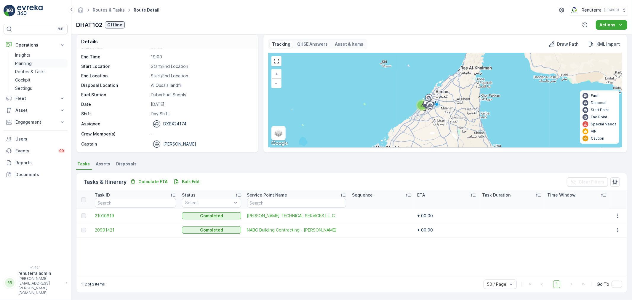
click at [25, 63] on p "Planning" at bounding box center [23, 63] width 17 height 6
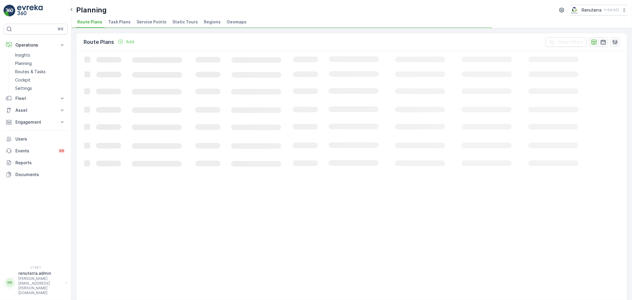
click at [146, 21] on span "Service Points" at bounding box center [152, 22] width 30 height 6
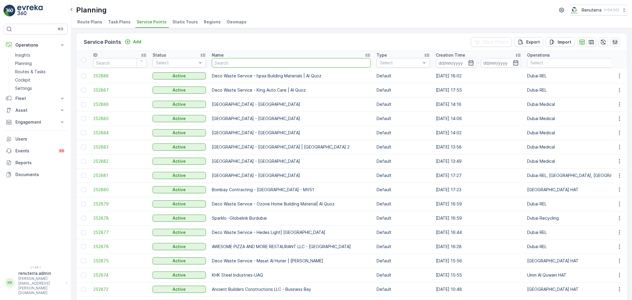
click at [228, 61] on input "text" at bounding box center [291, 62] width 159 height 9
paste input "Sasa Aleksic Dubai UAE"
type input "Sasa Aleksic Dubai UAE"
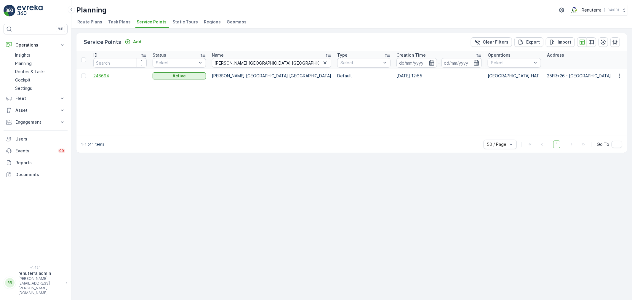
click at [100, 75] on span "246694" at bounding box center [119, 76] width 53 height 6
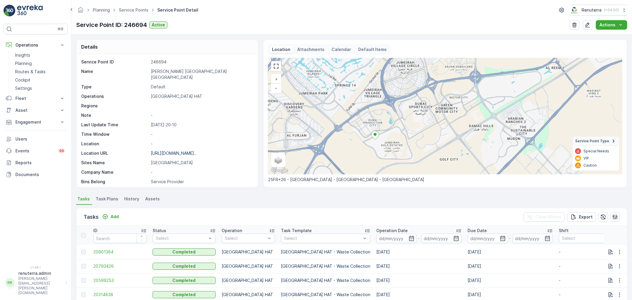
drag, startPoint x: 343, startPoint y: 124, endPoint x: 331, endPoint y: 121, distance: 11.9
click at [331, 121] on div "+ − Satellite Roadmap Terrain Hybrid Leaflet Keyboard shortcuts Map Data Map da…" at bounding box center [445, 116] width 354 height 116
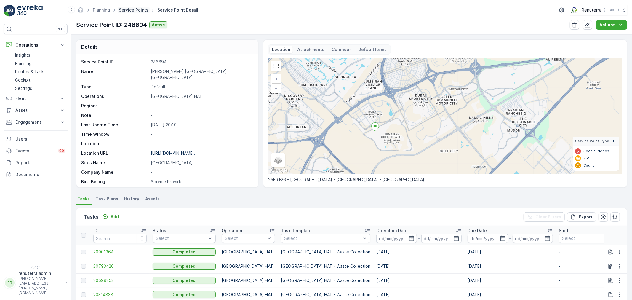
click at [131, 8] on link "Service Points" at bounding box center [134, 9] width 30 height 5
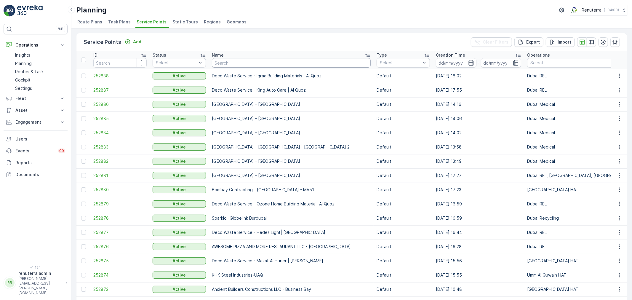
click at [248, 63] on input "text" at bounding box center [291, 62] width 159 height 9
type input "bombay"
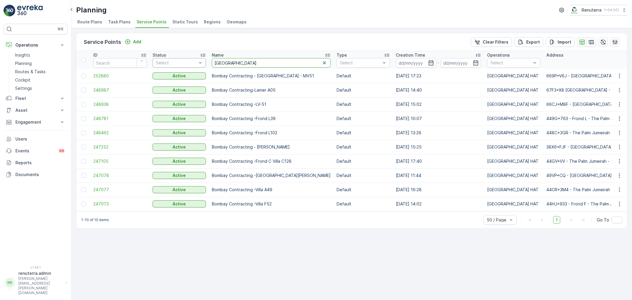
drag, startPoint x: 234, startPoint y: 62, endPoint x: 193, endPoint y: 61, distance: 40.9
paste input "Koyla Lounge & Cafe - Khalifa Jumma Al Naboodah Building | Karama"
type input "Koyla Lounge & Cafe - Khalifa Jumma Al Naboodah Building | Karama"
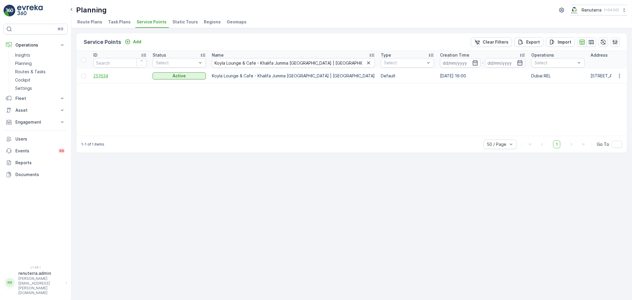
click at [104, 76] on span "251634" at bounding box center [119, 76] width 53 height 6
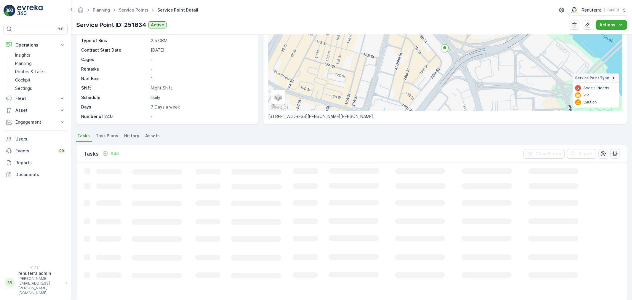
scroll to position [99, 0]
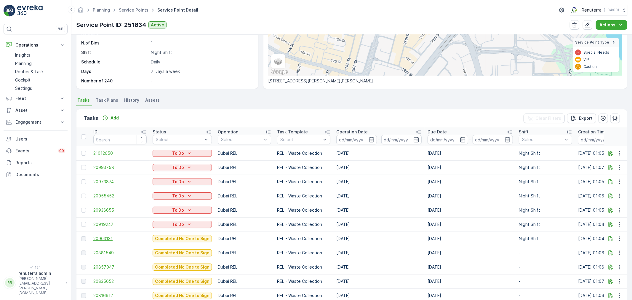
click at [102, 239] on span "20903131" at bounding box center [119, 239] width 53 height 6
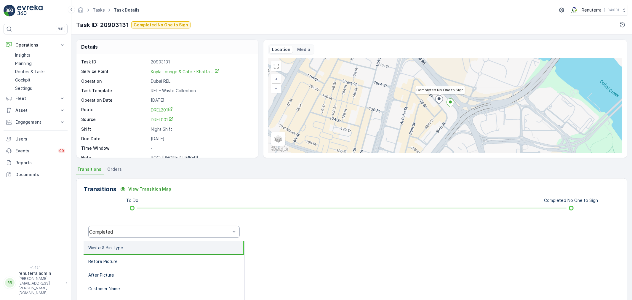
click at [147, 228] on div "Completed" at bounding box center [163, 232] width 151 height 12
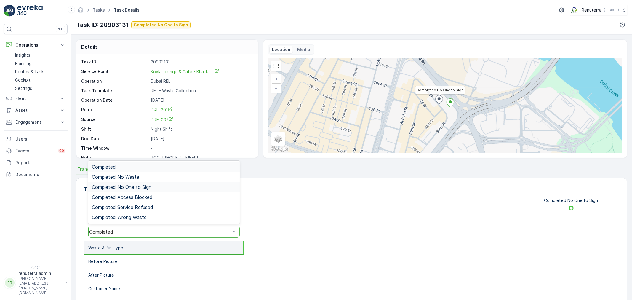
click at [144, 184] on span "Completed No One to Sign" at bounding box center [122, 186] width 60 height 5
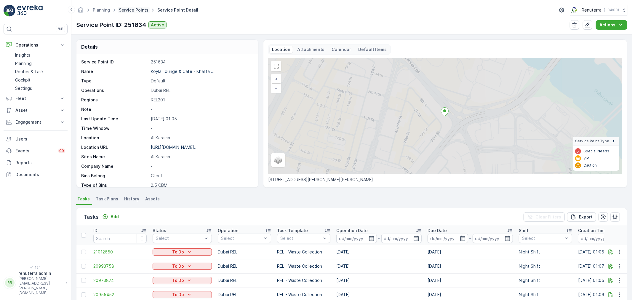
click at [129, 10] on link "Service Points" at bounding box center [134, 9] width 30 height 5
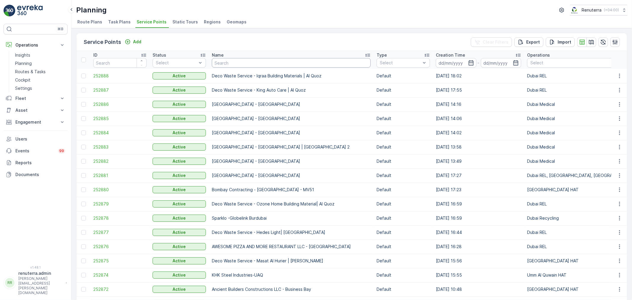
click at [236, 63] on input "text" at bounding box center [291, 62] width 159 height 9
paste input "Naseer Bin Abdullatif Al Serkal Real Estate Co. LLC-Al Karama DX-CB"
type input "Naseer Bin Abdullatif Al Serkal Real Estate Co. LLC-Al Karama DX-CB"
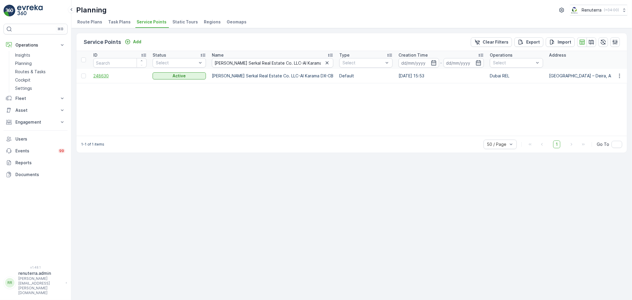
click at [104, 74] on span "248630" at bounding box center [119, 76] width 53 height 6
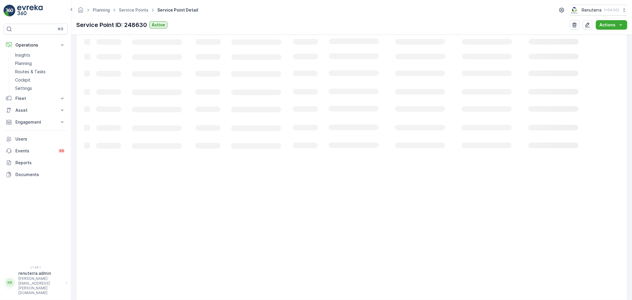
scroll to position [197, 0]
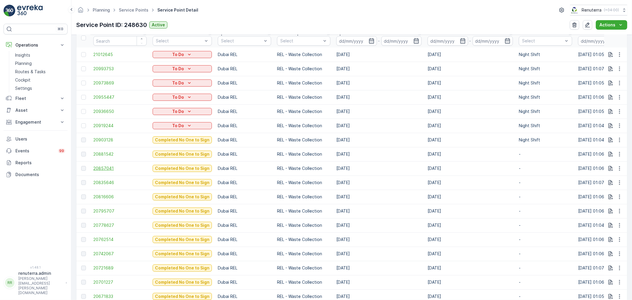
click at [102, 168] on span "20857041" at bounding box center [119, 168] width 53 height 6
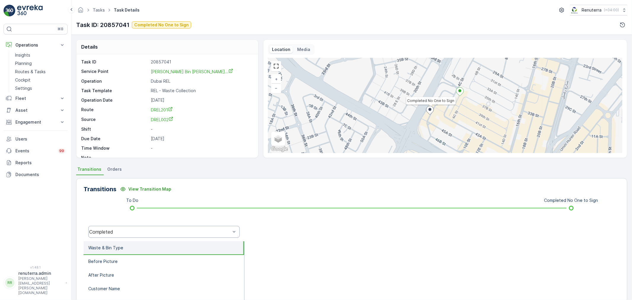
click at [131, 229] on div "Completed" at bounding box center [159, 231] width 141 height 5
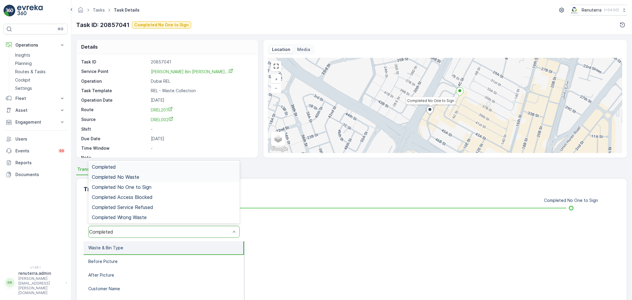
click at [138, 178] on span "Completed No Waste" at bounding box center [115, 176] width 47 height 5
click at [128, 230] on div "Completed No Waste" at bounding box center [159, 231] width 141 height 5
click at [140, 188] on span "Completed No One to Sign" at bounding box center [122, 186] width 60 height 5
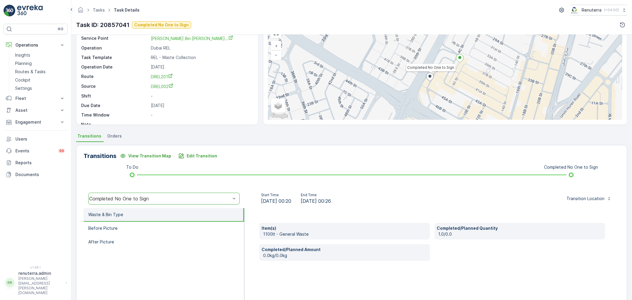
scroll to position [33, 0]
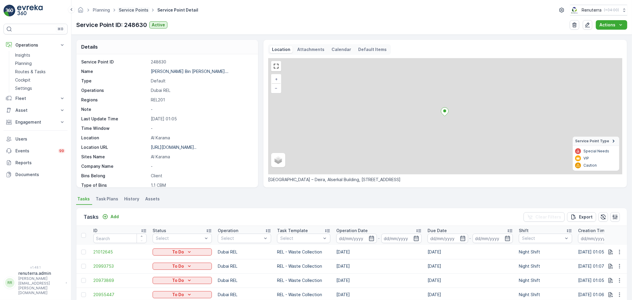
click at [135, 8] on link "Service Points" at bounding box center [134, 9] width 30 height 5
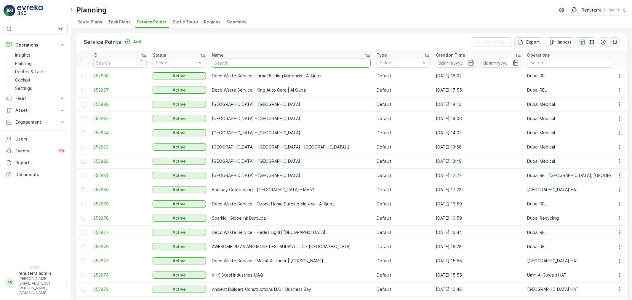
click at [233, 63] on input "text" at bounding box center [291, 62] width 159 height 9
paste input "Bright Plus Selection Real Estate LLC"
type input "Bright Plus Selection Real Estate LLC"
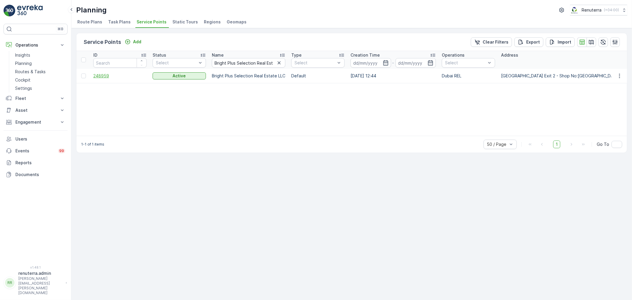
click at [102, 74] on span "248959" at bounding box center [119, 76] width 53 height 6
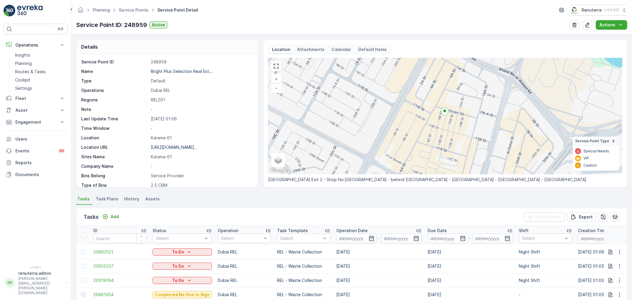
scroll to position [99, 0]
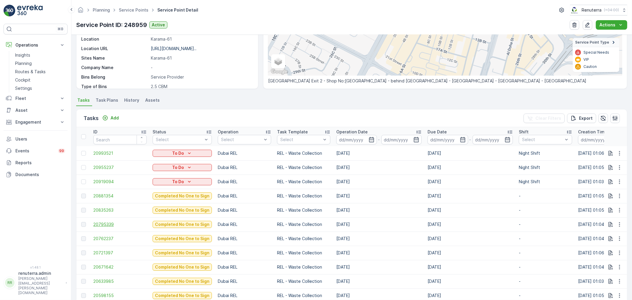
click at [104, 222] on span "20795339" at bounding box center [119, 224] width 53 height 6
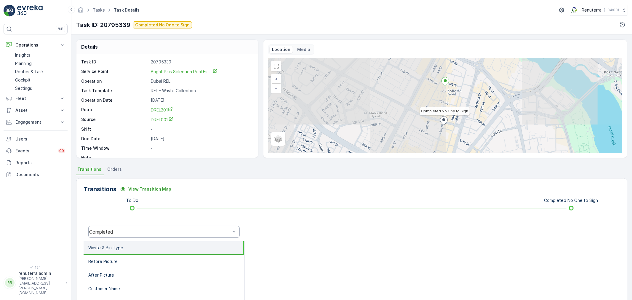
click at [147, 227] on div "Completed" at bounding box center [163, 232] width 151 height 12
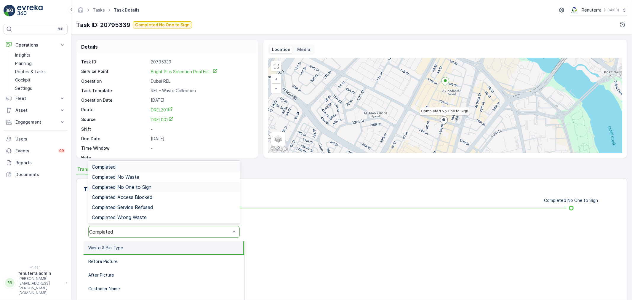
click at [141, 185] on span "Completed No One to Sign" at bounding box center [122, 186] width 60 height 5
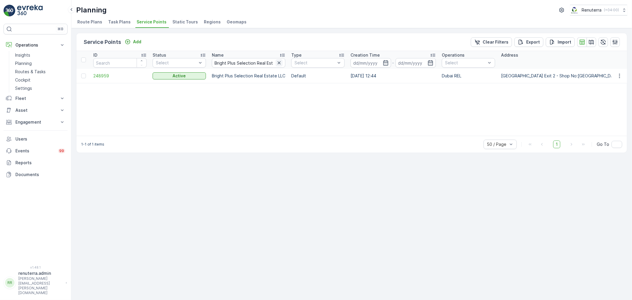
click at [276, 61] on icon "button" at bounding box center [279, 63] width 6 height 6
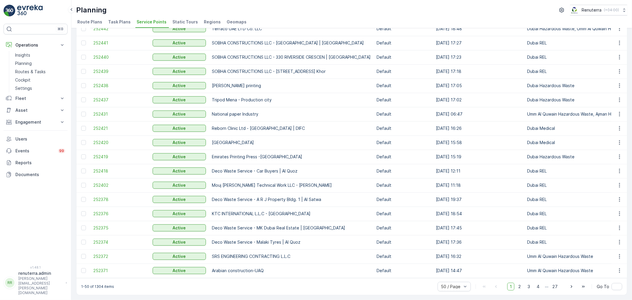
scroll to position [505, 0]
drag, startPoint x: 157, startPoint y: 273, endPoint x: 344, endPoint y: 273, distance: 186.4
drag, startPoint x: 312, startPoint y: 292, endPoint x: 261, endPoint y: 285, distance: 51.7
click at [312, 292] on div "1-50 of 1304 items 50 / Page 1 2 3 4 ... 27 Go To" at bounding box center [351, 286] width 551 height 17
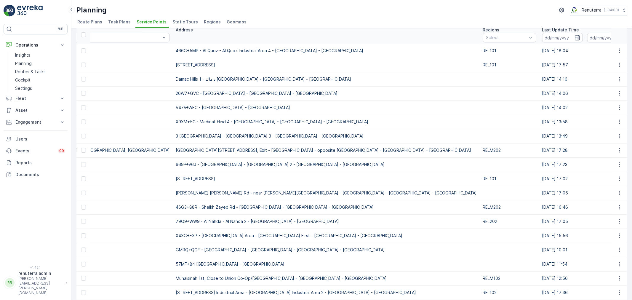
scroll to position [0, 0]
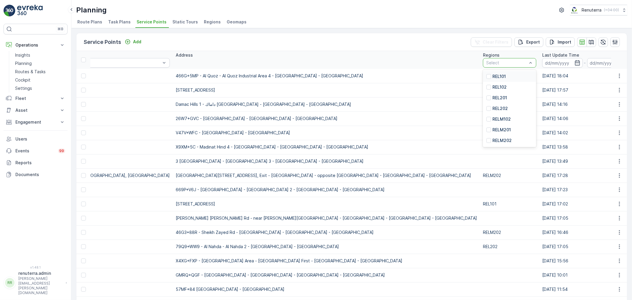
click at [486, 63] on div at bounding box center [507, 62] width 42 height 5
click at [493, 108] on p "REL202" at bounding box center [500, 109] width 15 height 6
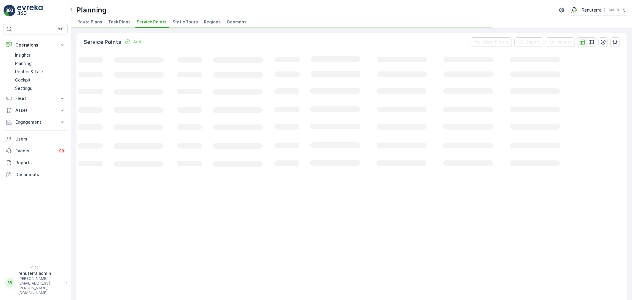
scroll to position [0, 20]
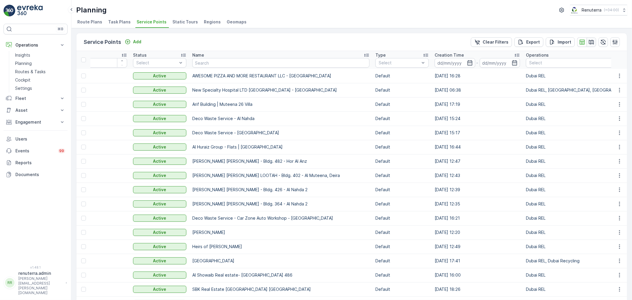
click at [592, 41] on icon "button" at bounding box center [592, 42] width 6 height 6
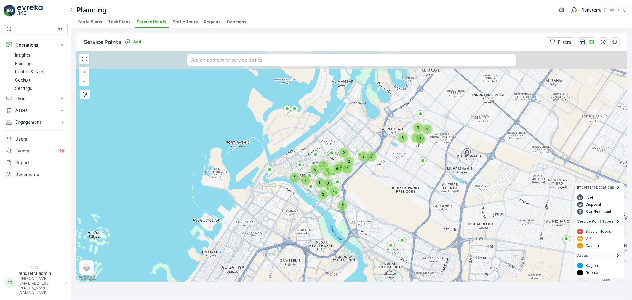
drag, startPoint x: 264, startPoint y: 155, endPoint x: 249, endPoint y: 205, distance: 52.3
click at [249, 205] on div "6 2 6 5 2 11 3 5 4 2 3 7 5 2 6 3 2 2 2 2 2 3 + − Satellite Roadmap Terrain Hybr…" at bounding box center [351, 166] width 551 height 231
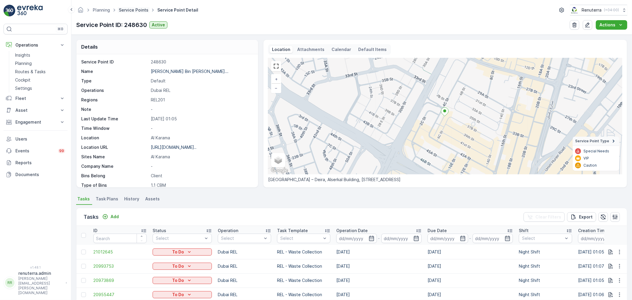
click at [138, 12] on link "Service Points" at bounding box center [134, 9] width 30 height 5
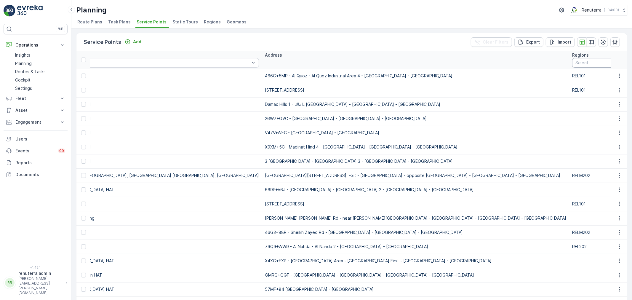
click at [575, 63] on div at bounding box center [596, 62] width 42 height 5
click at [582, 98] on p "REL201" at bounding box center [589, 98] width 15 height 6
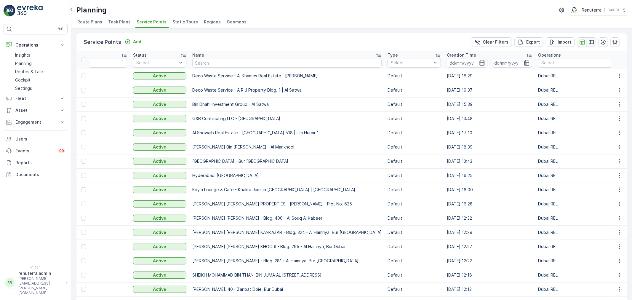
click at [590, 43] on icon "button" at bounding box center [591, 42] width 5 height 4
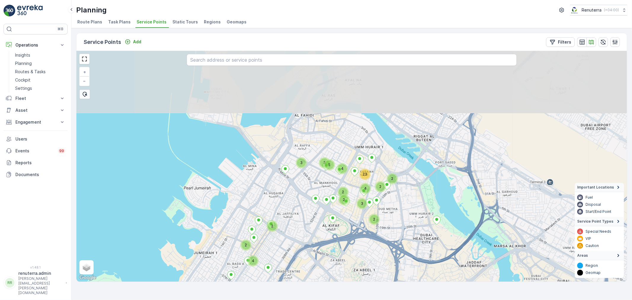
drag, startPoint x: 334, startPoint y: 138, endPoint x: 319, endPoint y: 242, distance: 105.7
click at [319, 242] on div "2 4 3 2 4 3 23 2 5 3 2 4 2 2 2 + − Satellite Roadmap Terrain Hybrid Leaflet Key…" at bounding box center [351, 166] width 551 height 231
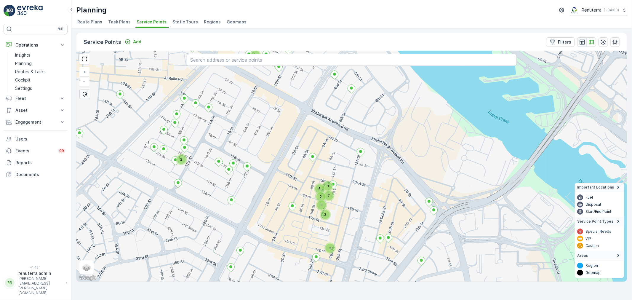
click at [581, 43] on icon "button" at bounding box center [582, 42] width 6 height 6
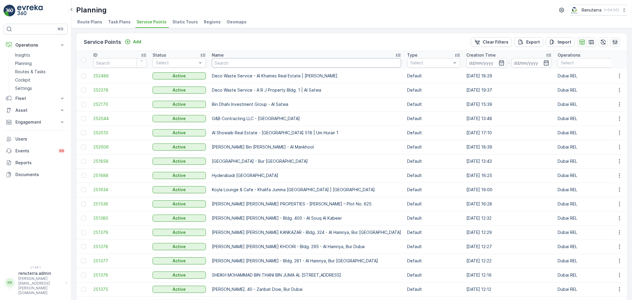
click at [239, 64] on input "text" at bounding box center [306, 62] width 189 height 9
paste input "Bombay Contracting -LV-51"
type input "Bombay Contracting -LV-51"
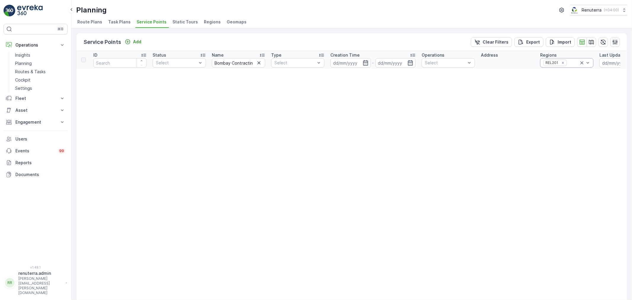
click at [581, 60] on icon at bounding box center [582, 63] width 6 height 6
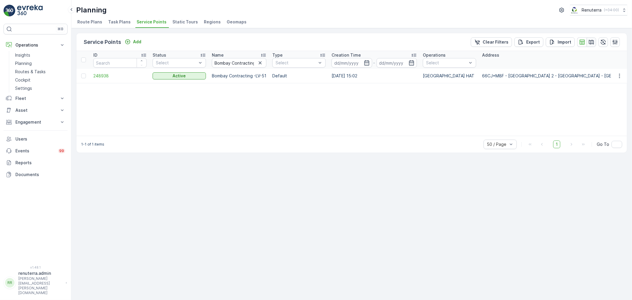
click at [587, 42] on button "button" at bounding box center [591, 41] width 9 height 9
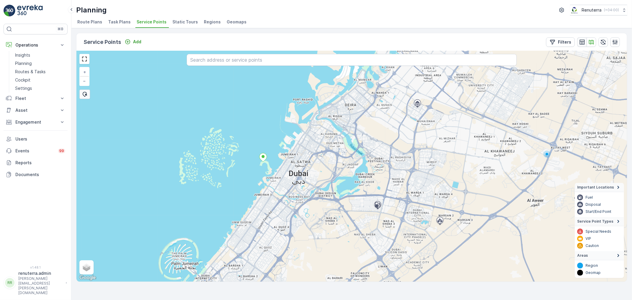
click at [583, 41] on icon "button" at bounding box center [582, 41] width 5 height 5
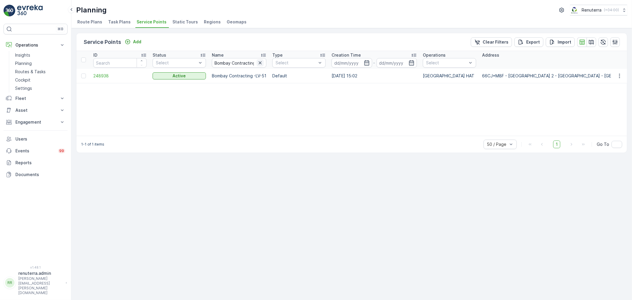
click at [260, 63] on icon "button" at bounding box center [260, 63] width 6 height 6
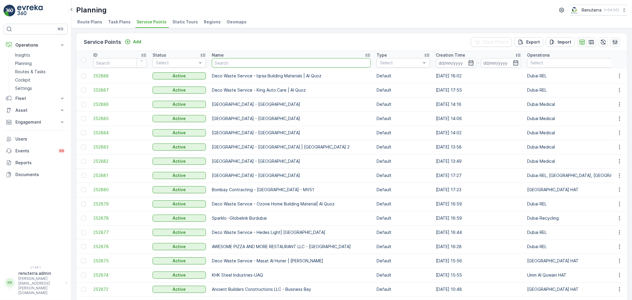
click at [252, 64] on input "text" at bounding box center [291, 62] width 159 height 9
type input "bombay"
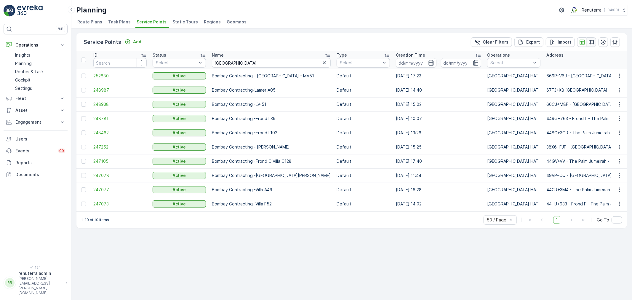
click at [591, 41] on icon "button" at bounding box center [592, 42] width 6 height 6
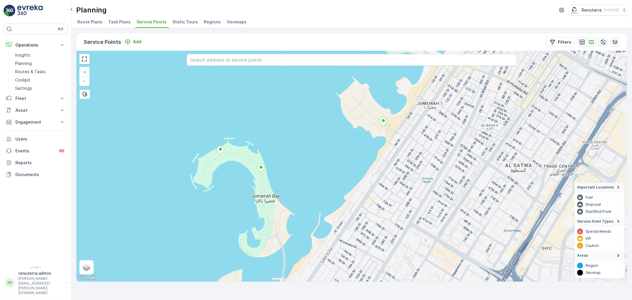
drag, startPoint x: 340, startPoint y: 128, endPoint x: 314, endPoint y: 174, distance: 52.7
click at [314, 174] on div "+ − Satellite Roadmap Terrain Hybrid Leaflet Keyboard shortcuts Map Data Map da…" at bounding box center [351, 166] width 551 height 231
click at [580, 41] on icon "button" at bounding box center [582, 41] width 5 height 5
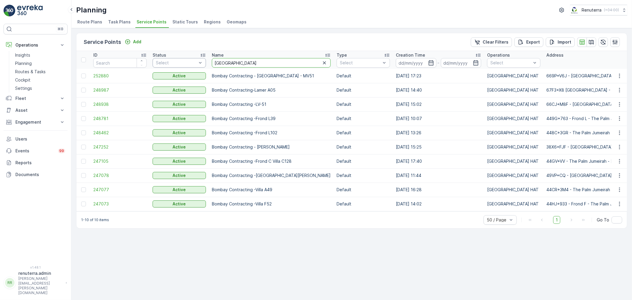
drag, startPoint x: 244, startPoint y: 61, endPoint x: 173, endPoint y: 62, distance: 71.4
paste input "Modern Building Contracting LLC"
type input "Modern Building Contracting LLC"
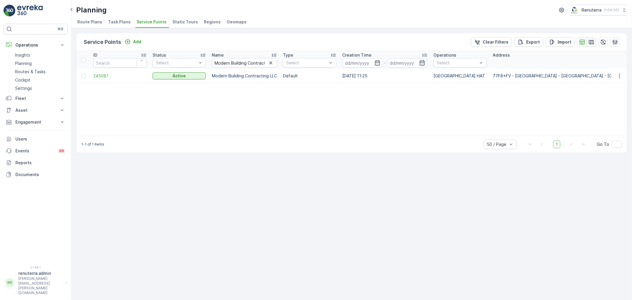
click at [593, 44] on icon "button" at bounding box center [592, 42] width 6 height 6
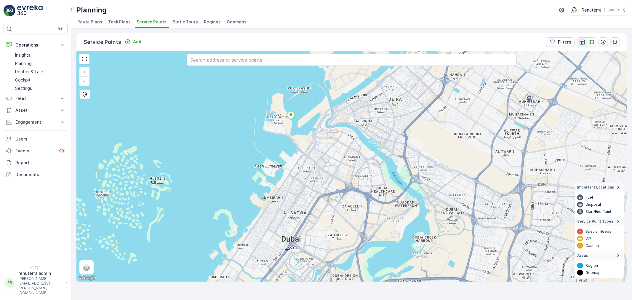
click at [585, 40] on div "button" at bounding box center [582, 42] width 6 height 6
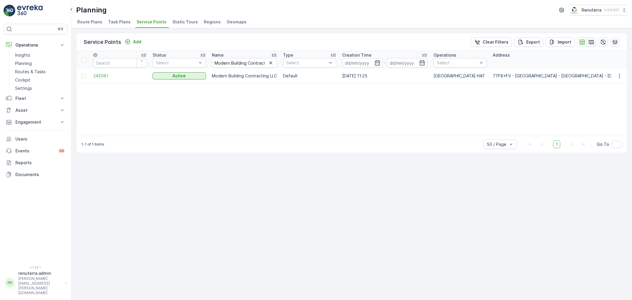
click at [589, 43] on icon "button" at bounding box center [592, 42] width 6 height 6
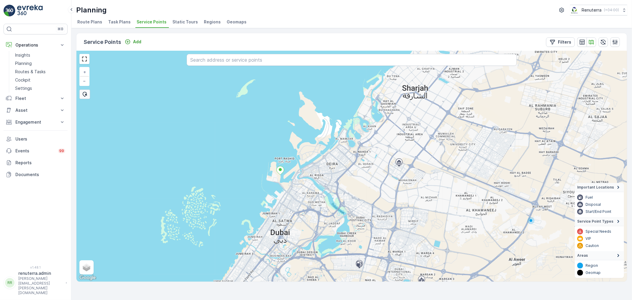
drag, startPoint x: 298, startPoint y: 148, endPoint x: 297, endPoint y: 206, distance: 58.1
click at [297, 206] on div "+ − Satellite Roadmap Terrain Hybrid Leaflet Keyboard shortcuts Map Data Map da…" at bounding box center [351, 166] width 551 height 231
click at [583, 46] on button "button" at bounding box center [581, 41] width 9 height 9
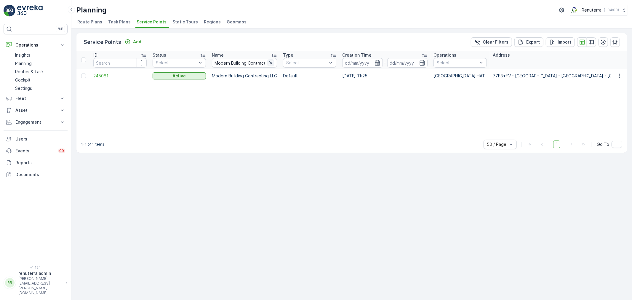
click at [273, 61] on icon "button" at bounding box center [271, 63] width 6 height 6
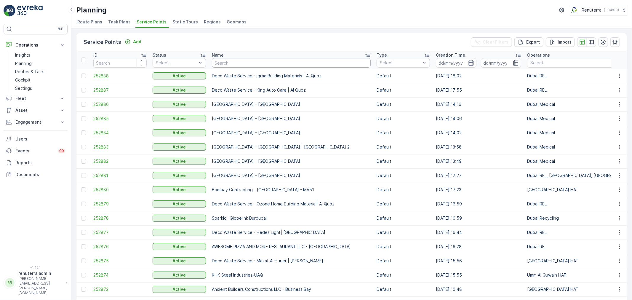
click at [251, 65] on input "text" at bounding box center [291, 62] width 159 height 9
type input "maqad"
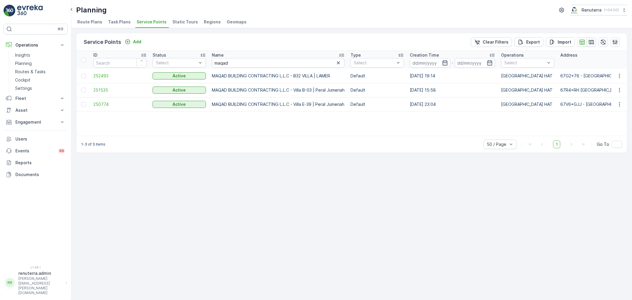
click at [589, 41] on icon "button" at bounding box center [591, 42] width 5 height 4
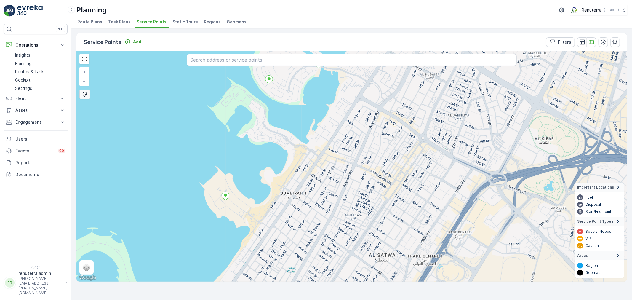
drag, startPoint x: 271, startPoint y: 190, endPoint x: 288, endPoint y: 143, distance: 49.3
click at [288, 143] on div "+ − Satellite Roadmap Terrain Hybrid Leaflet Keyboard shortcuts Map Data Map da…" at bounding box center [351, 166] width 551 height 231
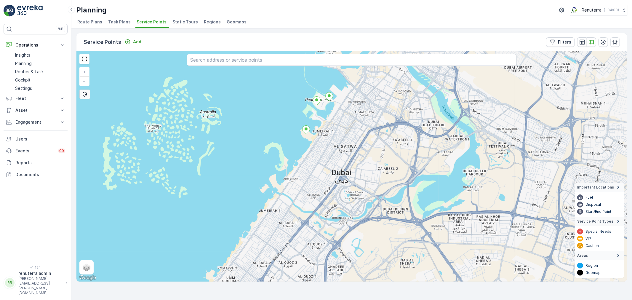
drag, startPoint x: 353, startPoint y: 218, endPoint x: 347, endPoint y: 170, distance: 48.4
click at [347, 170] on div "+ − Satellite Roadmap Terrain Hybrid Leaflet Keyboard shortcuts Map Data Map da…" at bounding box center [351, 166] width 551 height 231
click at [255, 60] on input "text" at bounding box center [352, 60] width 330 height 12
paste input "Modern Building Contracting LLC"
type input "Modern Building Contracting LLC"
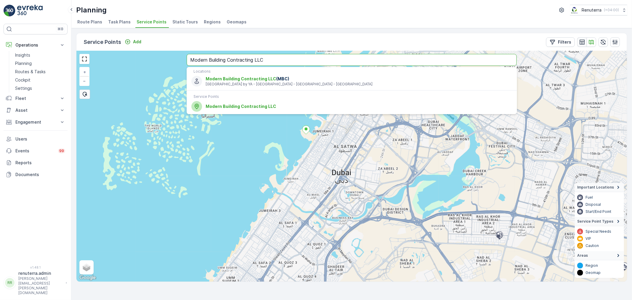
click at [583, 39] on icon "button" at bounding box center [582, 42] width 6 height 6
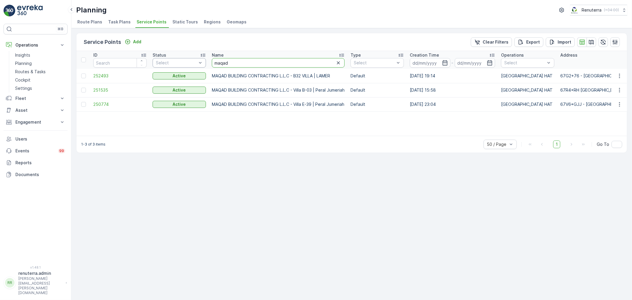
drag, startPoint x: 238, startPoint y: 59, endPoint x: 202, endPoint y: 58, distance: 35.9
paste input "Modern Building Contracting LLC"
type input "Modern Building Contracting LLC"
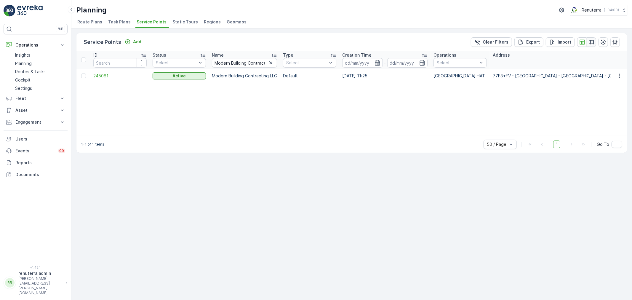
click at [589, 40] on icon "button" at bounding box center [591, 42] width 5 height 4
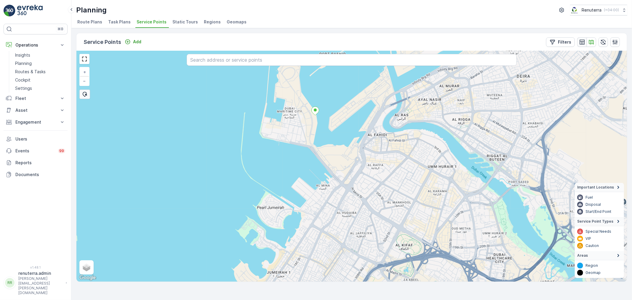
click at [584, 39] on icon "button" at bounding box center [582, 42] width 6 height 6
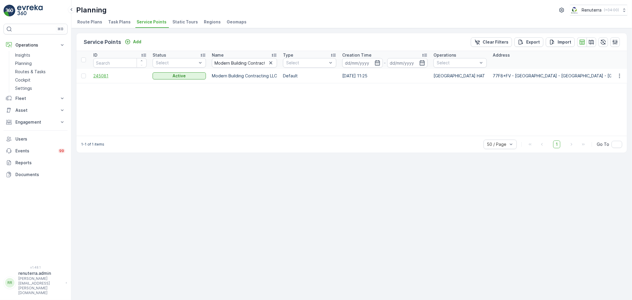
click at [101, 74] on span "245081" at bounding box center [119, 76] width 53 height 6
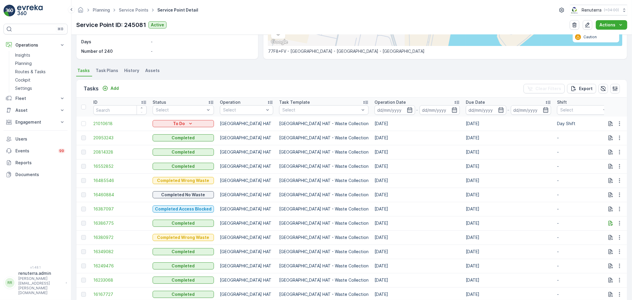
scroll to position [132, 0]
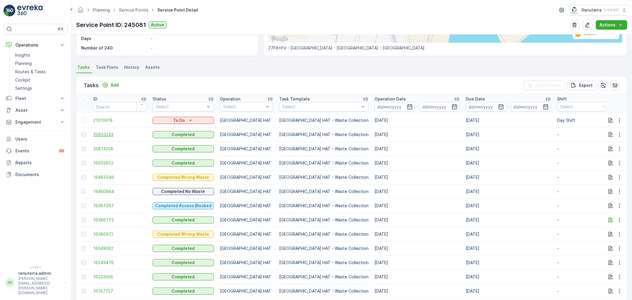
click at [105, 134] on span "20953243" at bounding box center [119, 135] width 53 height 6
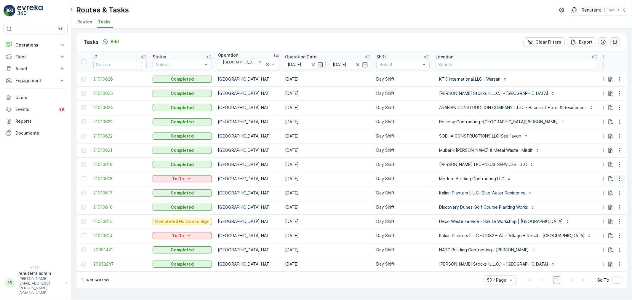
click at [620, 177] on icon "button" at bounding box center [619, 179] width 1 height 4
click at [606, 200] on span "Change Route" at bounding box center [604, 202] width 29 height 6
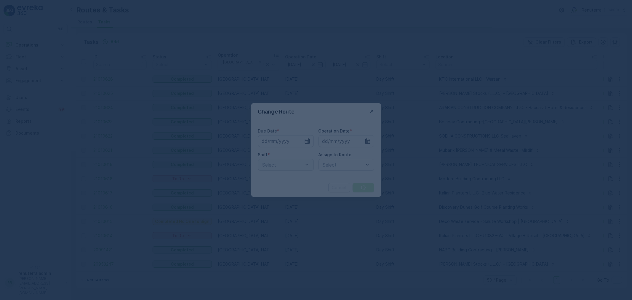
type input "[DATE]"
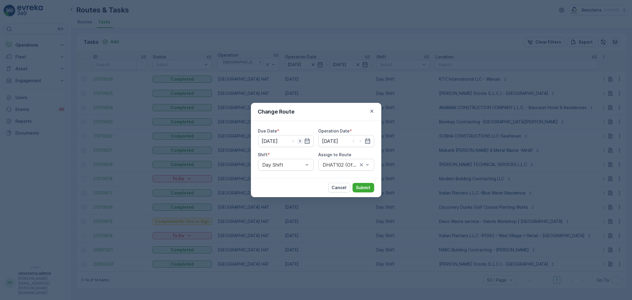
click at [299, 140] on icon "button" at bounding box center [300, 141] width 6 height 6
type input "[DATE]"
click at [361, 141] on icon "button" at bounding box center [360, 141] width 1 height 3
type input "[DATE]"
click at [332, 165] on div at bounding box center [343, 164] width 42 height 5
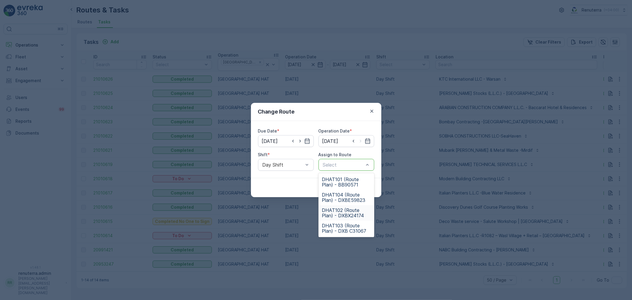
click at [343, 211] on span "DHAT102 (Route Plan) - DXBX24174" at bounding box center [346, 212] width 49 height 11
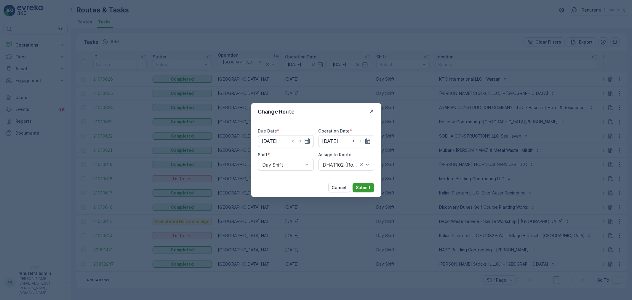
click at [363, 186] on p "Submit" at bounding box center [363, 188] width 15 height 6
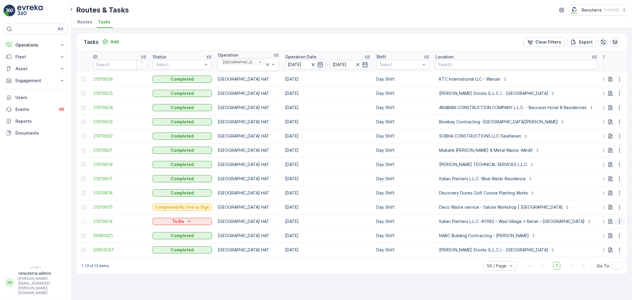
click at [623, 218] on icon "button" at bounding box center [620, 221] width 6 height 6
click at [607, 245] on span "Change Route" at bounding box center [604, 245] width 29 height 6
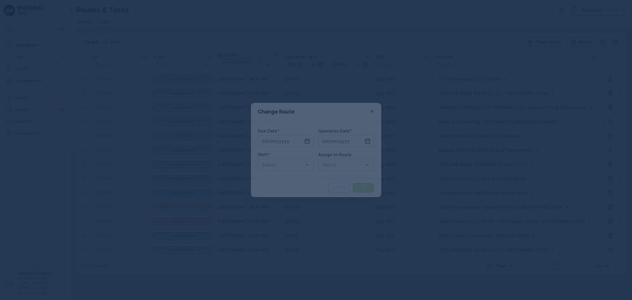
type input "[DATE]"
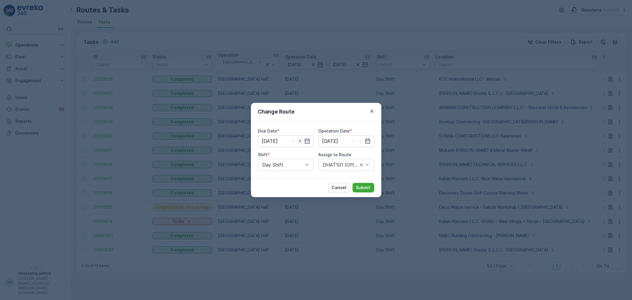
click at [300, 140] on icon "button" at bounding box center [299, 141] width 1 height 3
type input "[DATE]"
click at [360, 141] on icon "button" at bounding box center [361, 141] width 6 height 6
type input "[DATE]"
click at [336, 165] on div at bounding box center [343, 164] width 42 height 5
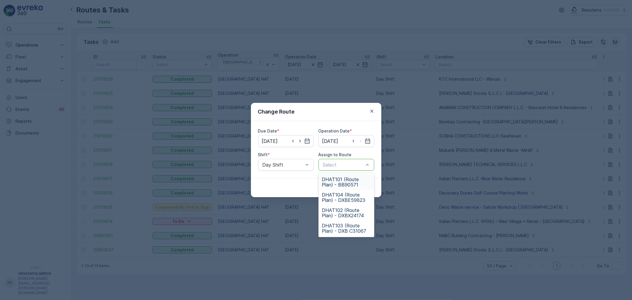
click at [345, 183] on span "DHAT101 (Route Plan) - BB90571" at bounding box center [346, 182] width 49 height 11
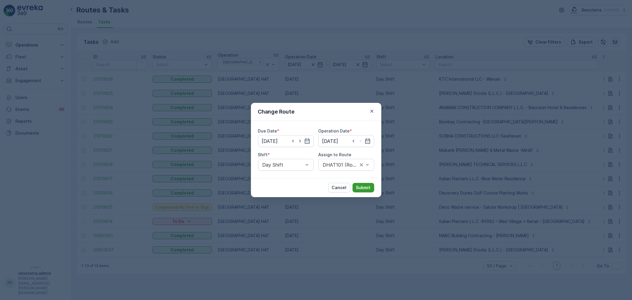
click at [365, 184] on button "Submit" at bounding box center [364, 187] width 22 height 9
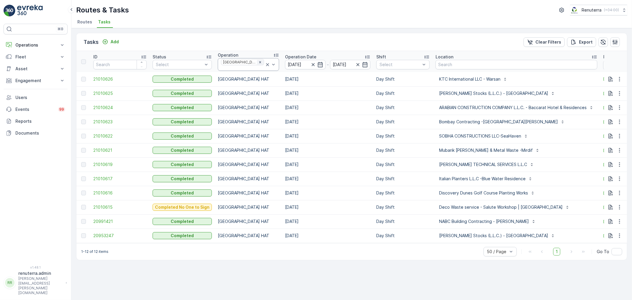
click at [259, 63] on icon "Remove Dubai HAT" at bounding box center [260, 62] width 2 height 2
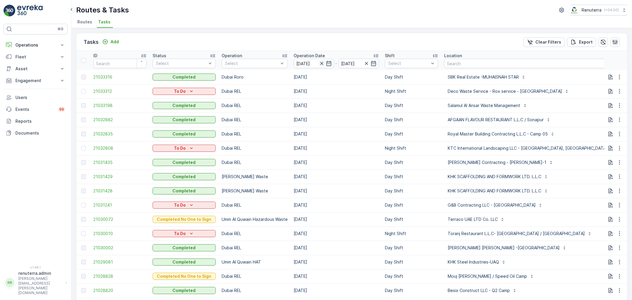
click at [320, 62] on icon "button" at bounding box center [322, 63] width 6 height 6
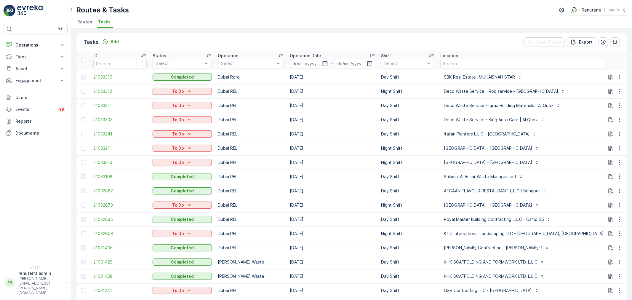
click at [320, 62] on input at bounding box center [310, 63] width 41 height 9
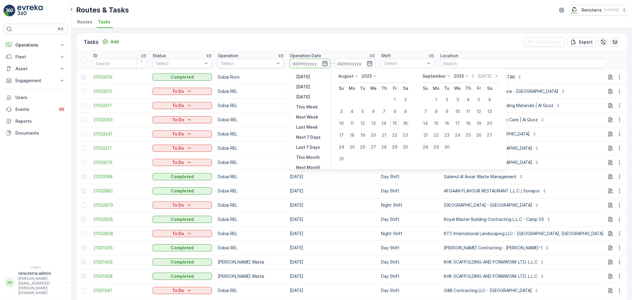
click at [406, 121] on div "16" at bounding box center [405, 123] width 9 height 9
type input "[DATE]"
click at [406, 121] on div "16" at bounding box center [405, 123] width 9 height 9
type input "[DATE]"
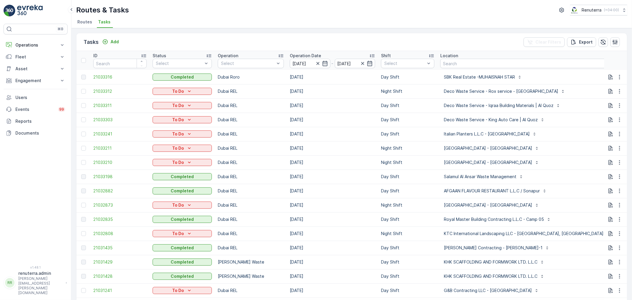
click at [325, 12] on div "Routes & Tasks Renuterra ( +04:00 )" at bounding box center [351, 10] width 551 height 11
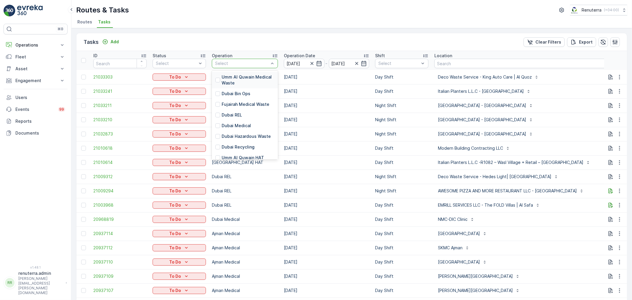
click at [241, 64] on div at bounding box center [242, 63] width 55 height 5
click at [233, 134] on p "[GEOGRAPHIC_DATA] HAT" at bounding box center [248, 138] width 53 height 12
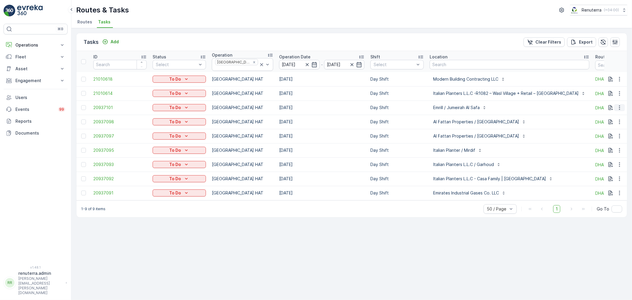
click at [619, 107] on icon "button" at bounding box center [620, 108] width 6 height 6
click at [606, 136] on span "Remove from Route" at bounding box center [610, 139] width 40 height 6
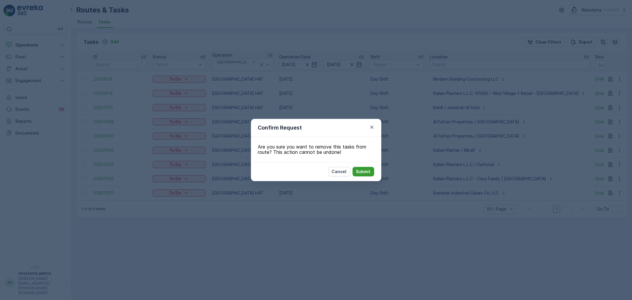
click at [364, 171] on p "Submit" at bounding box center [363, 172] width 15 height 6
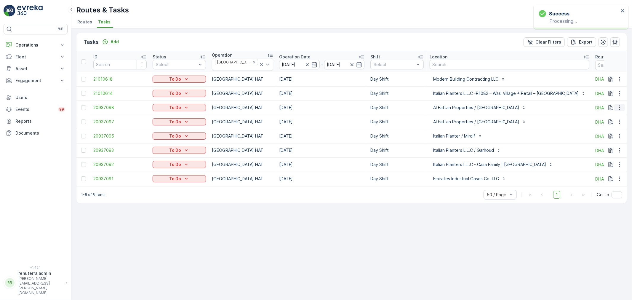
click at [619, 106] on icon "button" at bounding box center [620, 108] width 6 height 6
click at [427, 250] on div "Tasks Add Clear Filters Export ID Status Select Operation Dubai HAT Operation D…" at bounding box center [351, 164] width 561 height 272
click at [619, 133] on icon "button" at bounding box center [620, 136] width 6 height 6
click at [602, 165] on span "Remove from Route" at bounding box center [610, 167] width 40 height 6
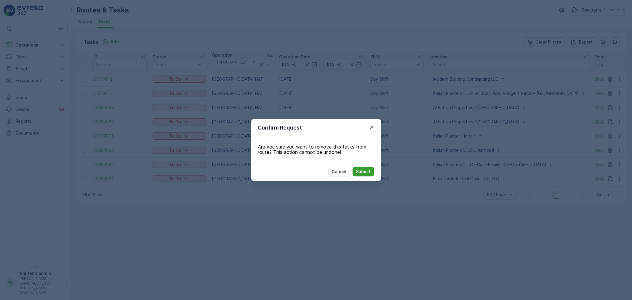
click at [358, 171] on p "Submit" at bounding box center [363, 172] width 15 height 6
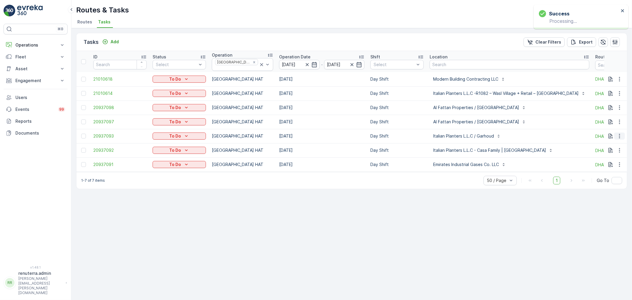
click at [621, 133] on icon "button" at bounding box center [620, 136] width 6 height 6
click at [606, 167] on span "Remove from Route" at bounding box center [610, 167] width 40 height 6
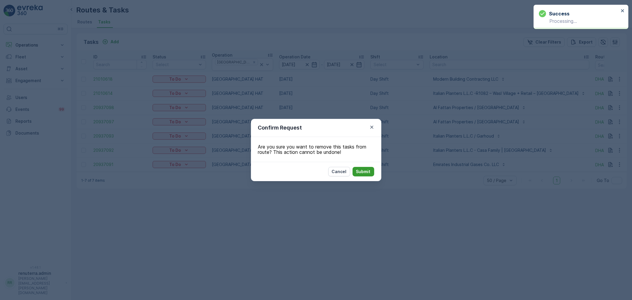
click at [362, 170] on p "Submit" at bounding box center [363, 172] width 15 height 6
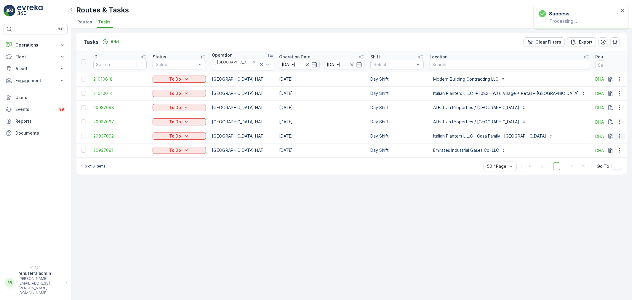
click at [623, 133] on icon "button" at bounding box center [620, 136] width 6 height 6
click at [611, 167] on span "Remove from Route" at bounding box center [610, 167] width 40 height 6
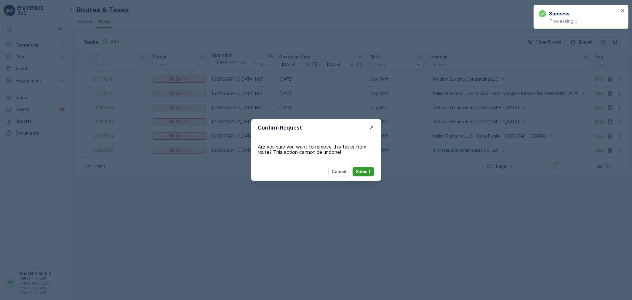
click at [362, 172] on p "Submit" at bounding box center [363, 172] width 15 height 6
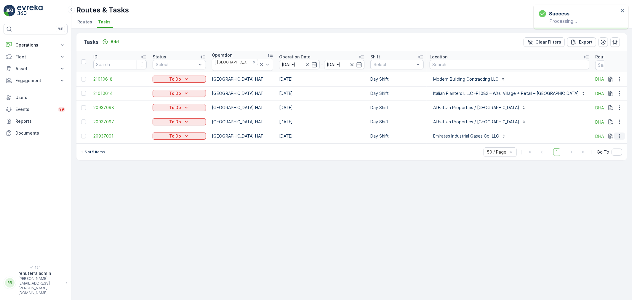
click at [621, 134] on icon "button" at bounding box center [620, 136] width 6 height 6
click at [608, 159] on span "Change Route" at bounding box center [604, 159] width 29 height 6
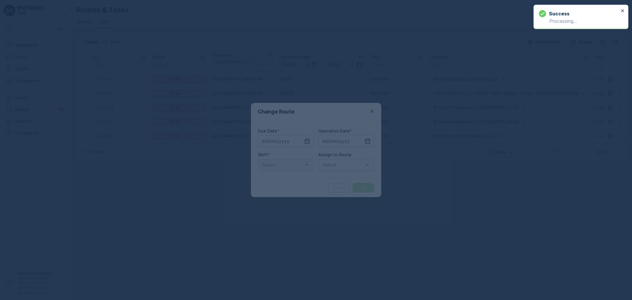
type input "[DATE]"
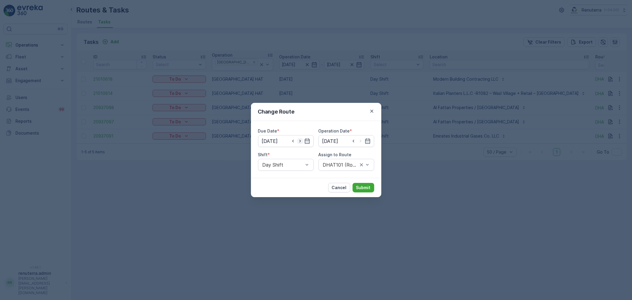
click at [301, 141] on icon "button" at bounding box center [299, 141] width 1 height 3
type input "[DATE]"
click at [362, 140] on icon "button" at bounding box center [361, 141] width 6 height 6
type input "[DATE]"
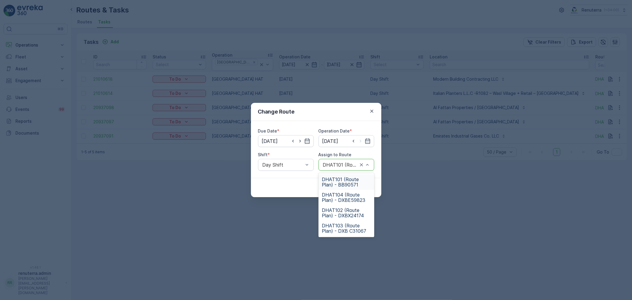
click at [339, 165] on div at bounding box center [340, 164] width 36 height 5
click at [340, 180] on span "DHAT101 (Route Plan) - BB90571" at bounding box center [346, 182] width 49 height 11
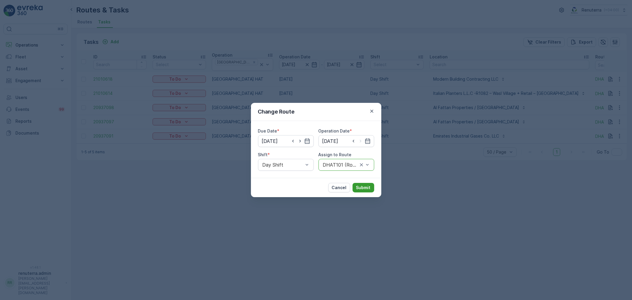
click at [365, 186] on p "Submit" at bounding box center [363, 188] width 15 height 6
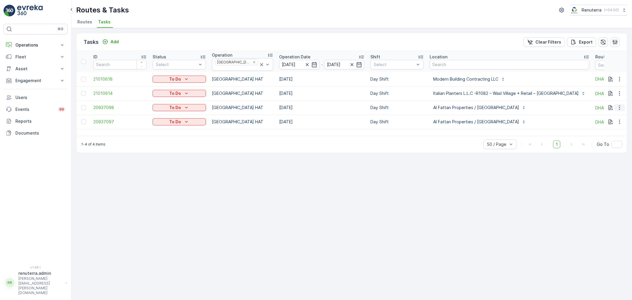
click at [618, 105] on icon "button" at bounding box center [620, 108] width 6 height 6
click at [610, 140] on span "Remove from Route" at bounding box center [610, 139] width 40 height 6
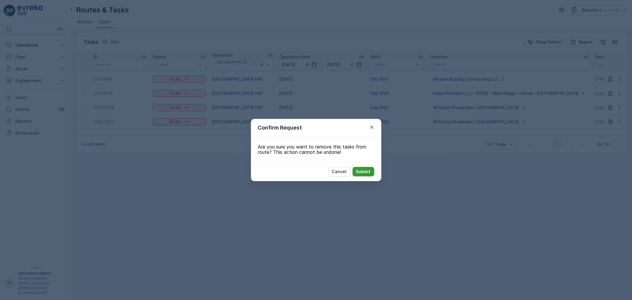
click at [366, 171] on p "Submit" at bounding box center [363, 172] width 15 height 6
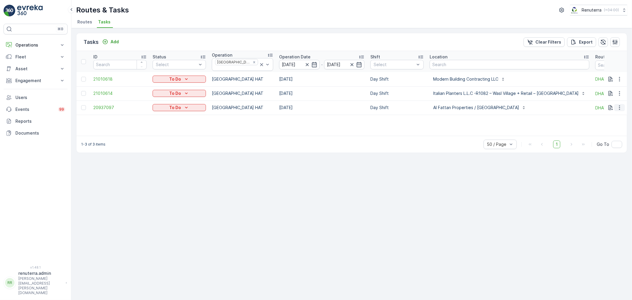
click at [620, 105] on icon "button" at bounding box center [620, 108] width 6 height 6
click at [607, 138] on span "Remove from Route" at bounding box center [610, 139] width 40 height 6
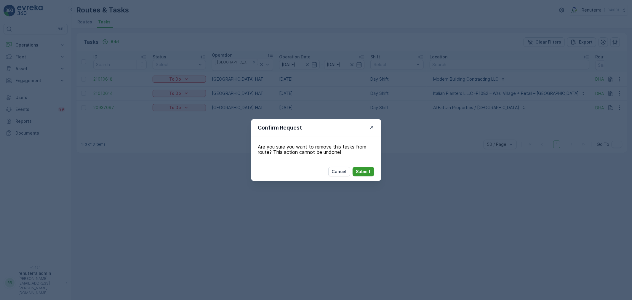
click at [365, 170] on p "Submit" at bounding box center [363, 172] width 15 height 6
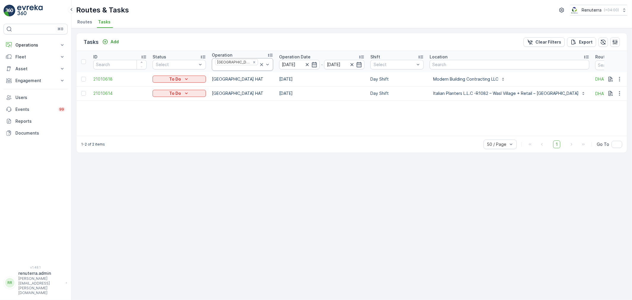
click at [259, 63] on icon at bounding box center [262, 65] width 6 height 6
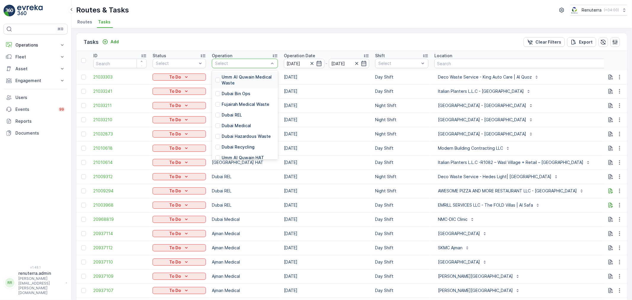
click at [252, 63] on div at bounding box center [242, 63] width 55 height 5
click at [231, 133] on p "Dubai Roro" at bounding box center [233, 136] width 23 height 6
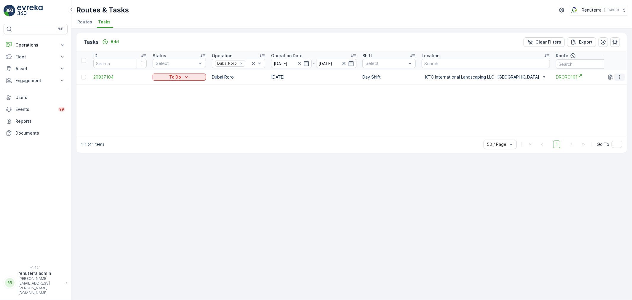
click at [617, 76] on icon "button" at bounding box center [620, 77] width 6 height 6
click at [602, 108] on span "Remove from Route" at bounding box center [610, 111] width 40 height 6
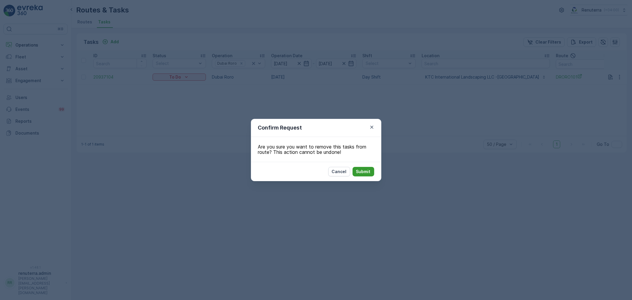
click at [367, 170] on p "Submit" at bounding box center [363, 172] width 15 height 6
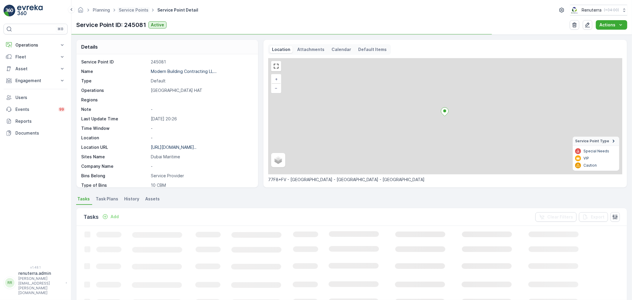
click at [126, 7] on span "Service Points" at bounding box center [134, 10] width 32 height 6
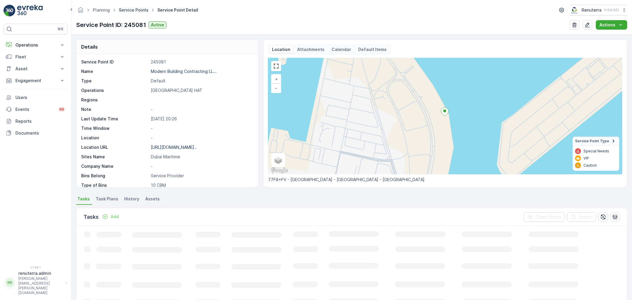
click at [133, 12] on link "Service Points" at bounding box center [134, 9] width 30 height 5
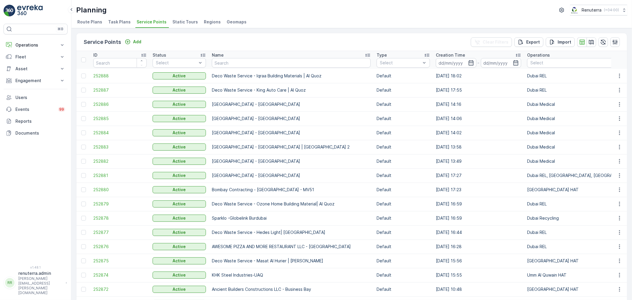
drag, startPoint x: 591, startPoint y: 41, endPoint x: 392, endPoint y: 74, distance: 201.4
click at [274, 60] on input "text" at bounding box center [291, 62] width 159 height 9
paste input "[PERSON_NAME] [GEOGRAPHIC_DATA] [GEOGRAPHIC_DATA]"
type input "[PERSON_NAME] [GEOGRAPHIC_DATA] [GEOGRAPHIC_DATA]"
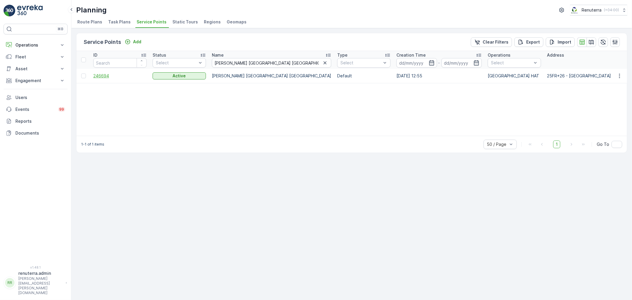
click at [102, 74] on span "246694" at bounding box center [119, 76] width 53 height 6
click at [590, 40] on icon "button" at bounding box center [592, 42] width 6 height 6
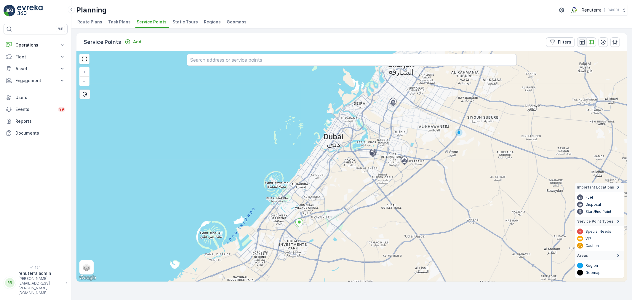
click at [584, 40] on icon "button" at bounding box center [582, 41] width 5 height 5
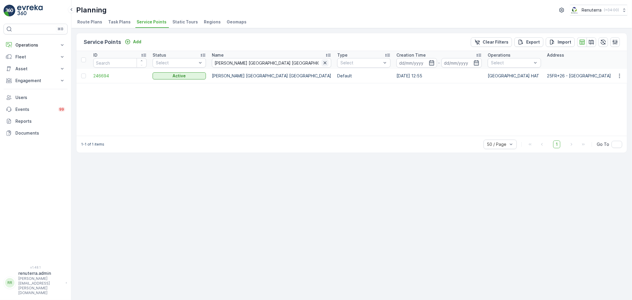
click at [322, 61] on icon "button" at bounding box center [325, 63] width 6 height 6
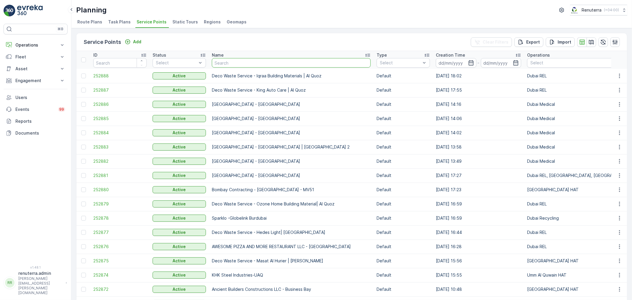
click at [240, 63] on input "text" at bounding box center [291, 62] width 159 height 9
type input "[GEOGRAPHIC_DATA]"
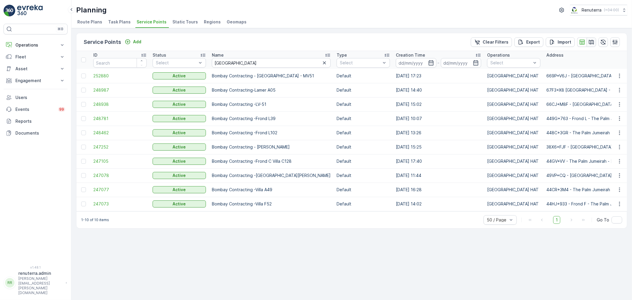
click at [592, 42] on icon "button" at bounding box center [591, 42] width 5 height 4
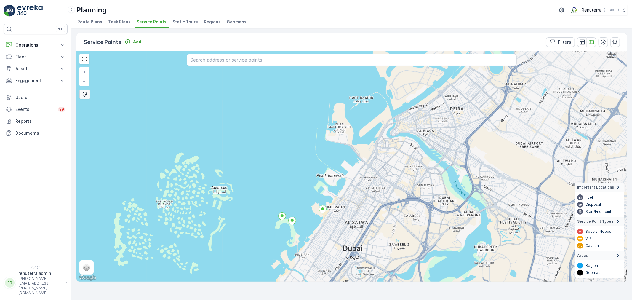
drag, startPoint x: 341, startPoint y: 152, endPoint x: 318, endPoint y: 242, distance: 93.4
click at [318, 242] on div "+ − Satellite Roadmap Terrain Hybrid Leaflet Keyboard shortcuts Map Data Map da…" at bounding box center [351, 166] width 551 height 231
click at [582, 43] on icon "button" at bounding box center [582, 42] width 6 height 6
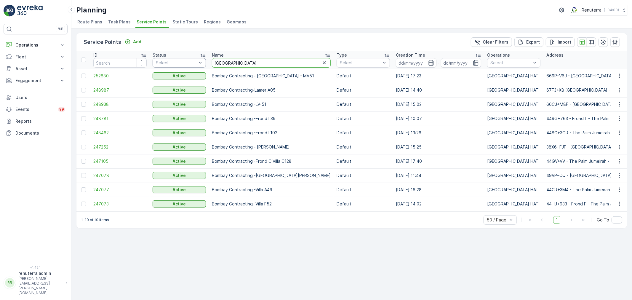
drag, startPoint x: 234, startPoint y: 64, endPoint x: 153, endPoint y: 64, distance: 81.5
type input "roto"
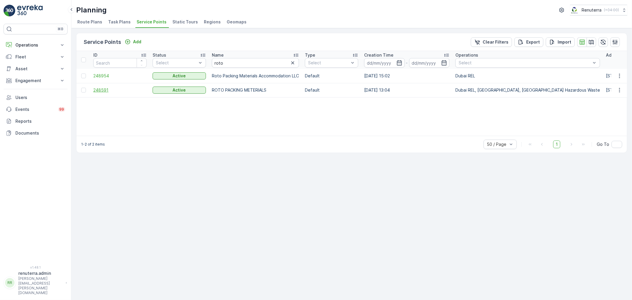
click at [104, 88] on span "248591" at bounding box center [119, 90] width 53 height 6
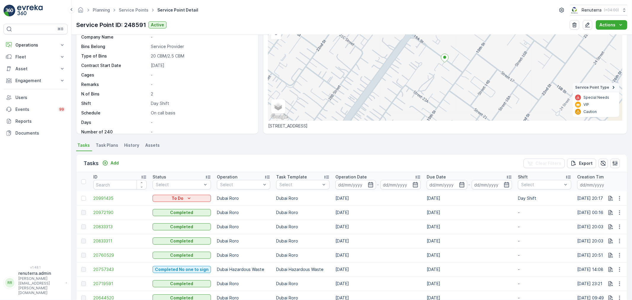
scroll to position [99, 0]
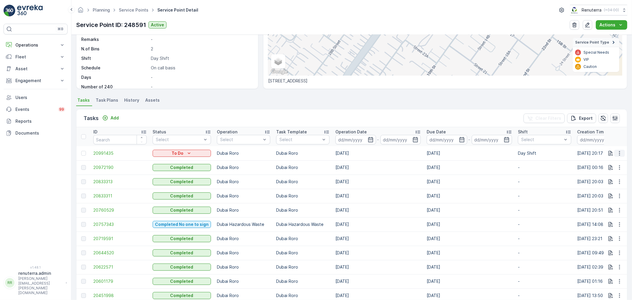
click at [620, 151] on icon "button" at bounding box center [620, 153] width 6 height 6
click at [605, 178] on span "Change Route" at bounding box center [604, 178] width 29 height 6
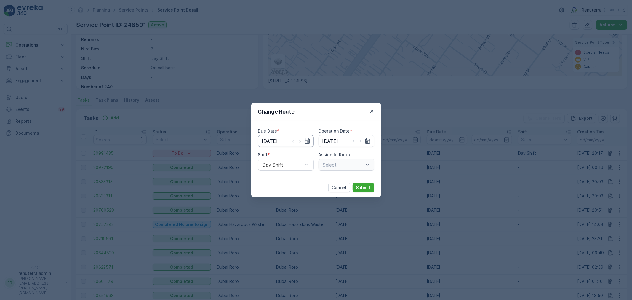
type input "[DATE]"
click at [300, 140] on icon "button" at bounding box center [300, 141] width 6 height 6
type input "16.08.2025"
click at [359, 140] on icon "button" at bounding box center [361, 141] width 6 height 6
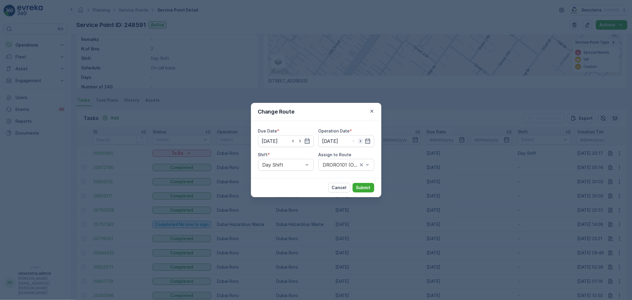
type input "16.08.2025"
click at [341, 165] on div at bounding box center [340, 164] width 36 height 5
click at [346, 182] on span "DRORO101 (Route Plan) - DXBCC95212" at bounding box center [346, 182] width 49 height 11
click at [366, 186] on p "Submit" at bounding box center [363, 188] width 15 height 6
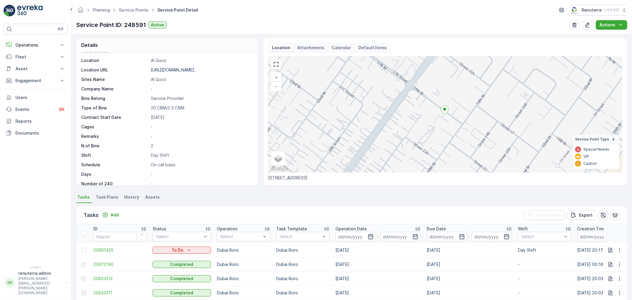
scroll to position [0, 0]
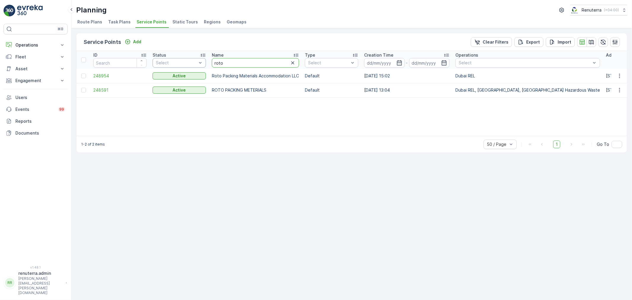
drag, startPoint x: 233, startPoint y: 63, endPoint x: 205, endPoint y: 60, distance: 28.3
type input "ar"
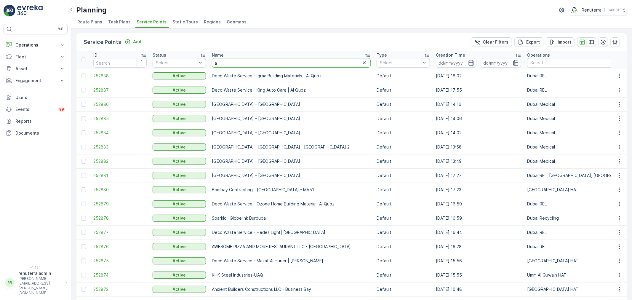
drag, startPoint x: 232, startPoint y: 65, endPoint x: 209, endPoint y: 65, distance: 23.1
click at [209, 65] on th "Name a" at bounding box center [291, 60] width 165 height 18
type input "america"
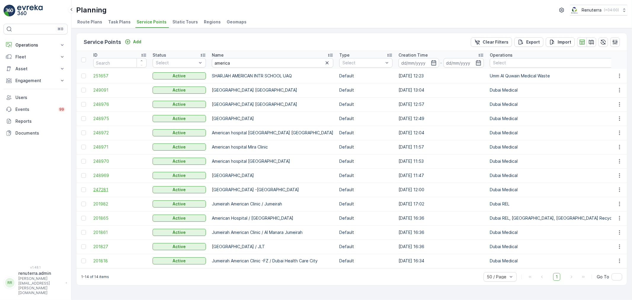
click at [104, 187] on span "247281" at bounding box center [119, 190] width 53 height 6
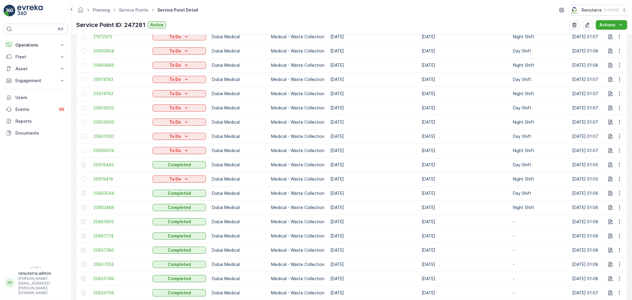
scroll to position [230, 0]
click at [107, 205] on span "20903488" at bounding box center [119, 207] width 53 height 6
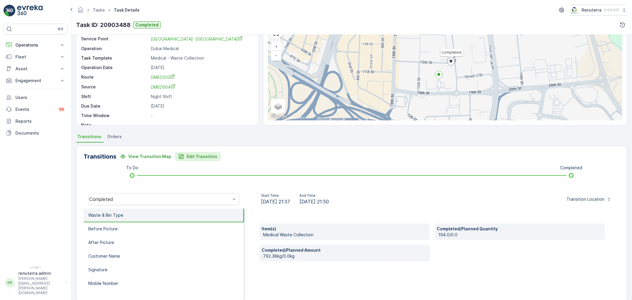
scroll to position [33, 0]
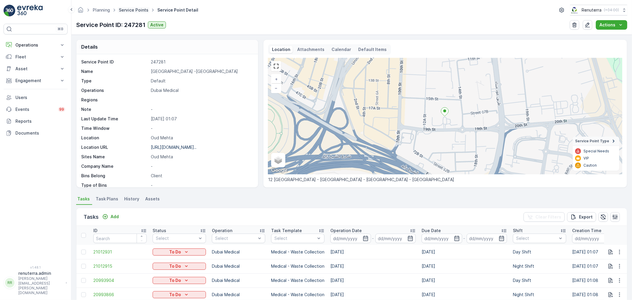
click at [128, 9] on link "Service Points" at bounding box center [134, 9] width 30 height 5
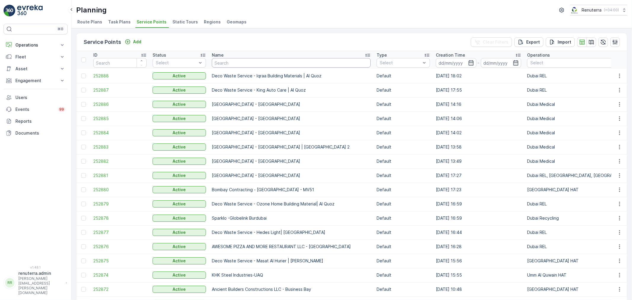
click at [234, 61] on input "text" at bounding box center [291, 62] width 159 height 9
type input "al ahil"
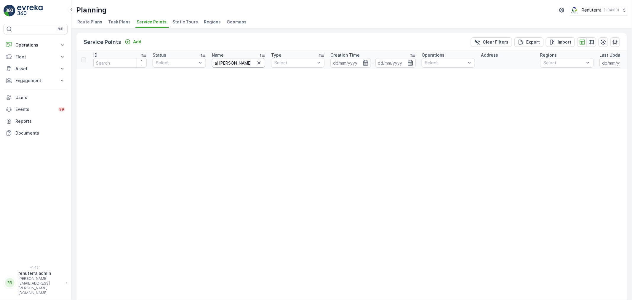
click at [234, 61] on input "al ahil" at bounding box center [238, 62] width 53 height 9
type input "al ah"
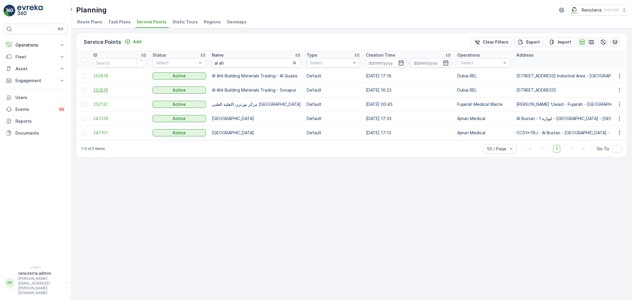
click at [103, 87] on span "252816" at bounding box center [119, 90] width 53 height 6
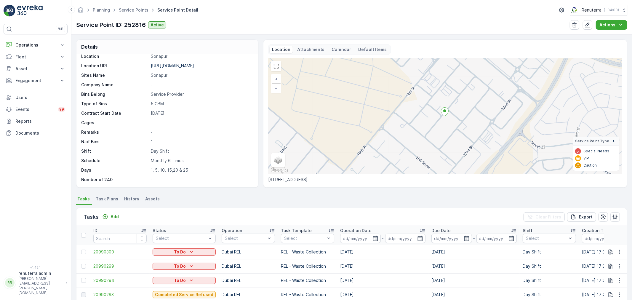
scroll to position [33, 0]
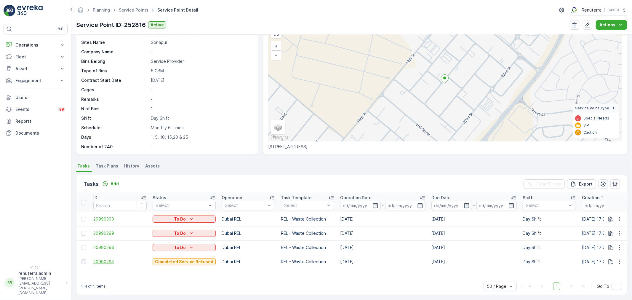
click at [115, 259] on span "20990293" at bounding box center [119, 262] width 53 height 6
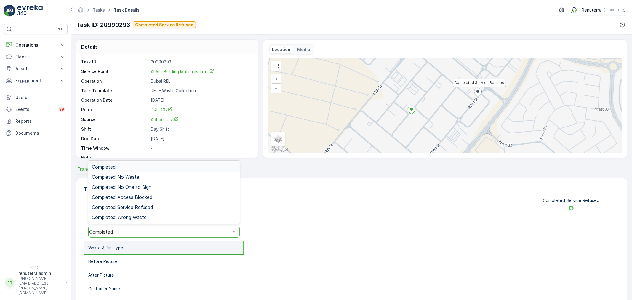
click at [153, 231] on div "Completed" at bounding box center [159, 231] width 141 height 5
click at [147, 209] on span "Completed Service Refused" at bounding box center [122, 206] width 61 height 5
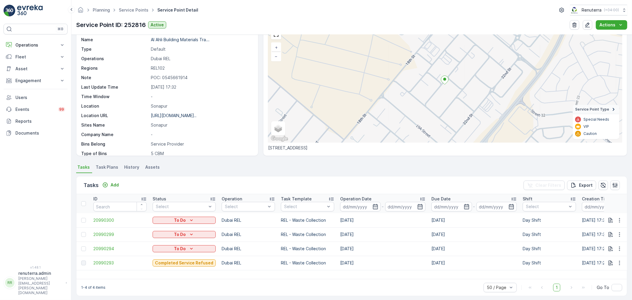
scroll to position [35, 0]
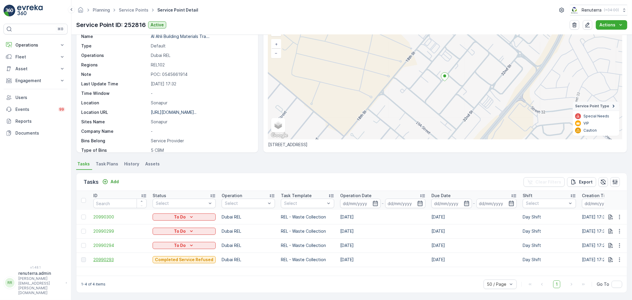
click at [111, 259] on span "20990293" at bounding box center [119, 260] width 53 height 6
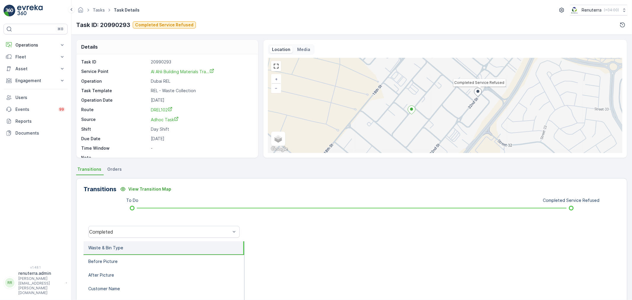
scroll to position [8, 0]
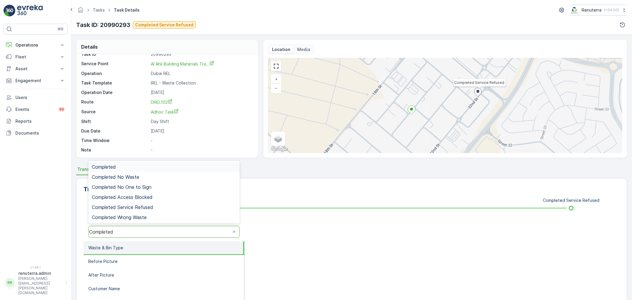
click at [142, 226] on div "Completed" at bounding box center [163, 232] width 151 height 12
click at [140, 206] on span "Completed Service Refused" at bounding box center [122, 206] width 61 height 5
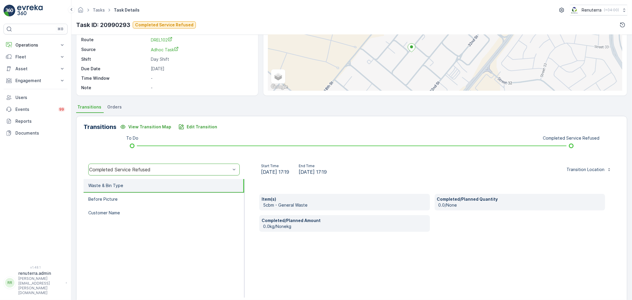
scroll to position [73, 0]
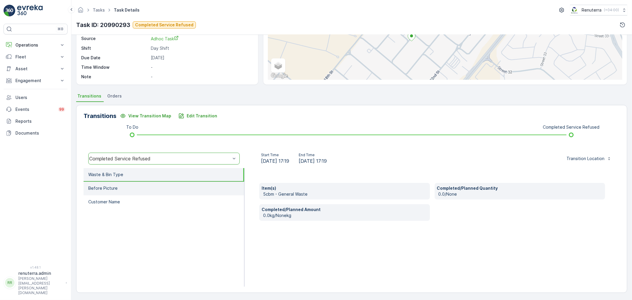
click at [120, 190] on li "Before Picture" at bounding box center [164, 189] width 161 height 14
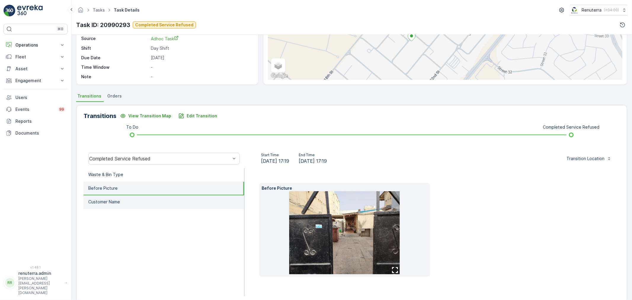
click at [128, 199] on li "Customer Name" at bounding box center [164, 202] width 161 height 14
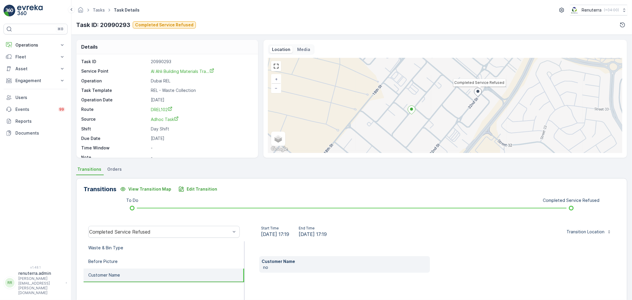
scroll to position [0, 0]
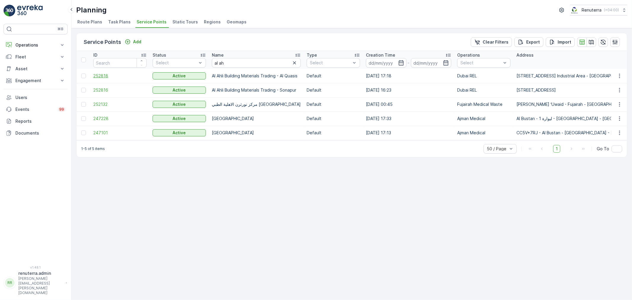
click at [102, 73] on span "252818" at bounding box center [119, 76] width 53 height 6
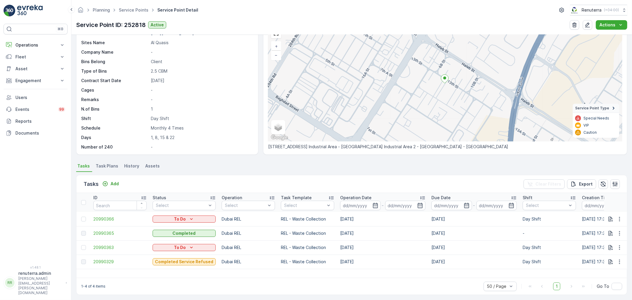
scroll to position [82, 0]
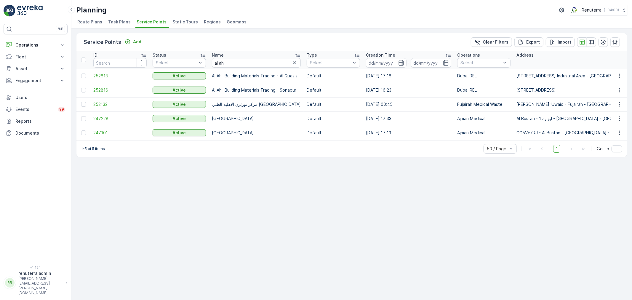
click at [106, 88] on span "252816" at bounding box center [119, 90] width 53 height 6
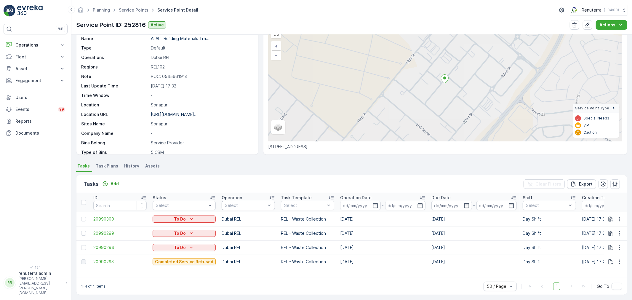
scroll to position [35, 0]
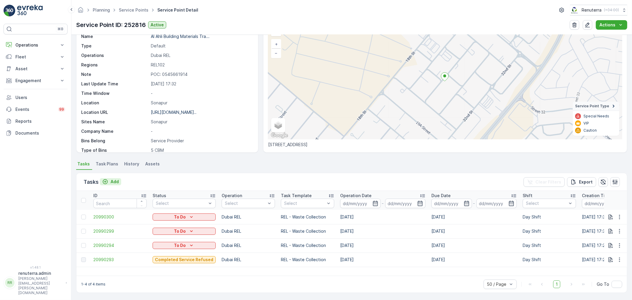
click at [111, 183] on p "Add" at bounding box center [115, 182] width 8 height 6
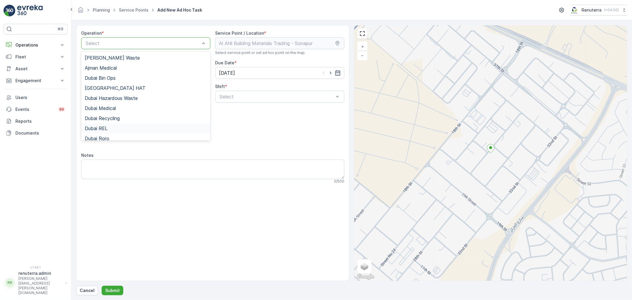
click at [102, 129] on span "Dubai REL" at bounding box center [96, 128] width 23 height 5
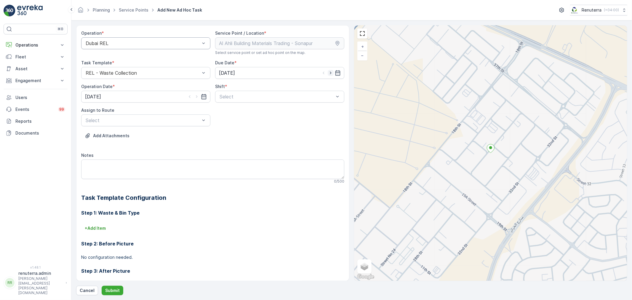
click at [333, 73] on div at bounding box center [331, 73] width 20 height 6
click at [330, 73] on icon "button" at bounding box center [330, 73] width 1 height 3
type input "16.08.2025"
click at [198, 96] on icon "button" at bounding box center [197, 97] width 6 height 6
type input "16.08.2025"
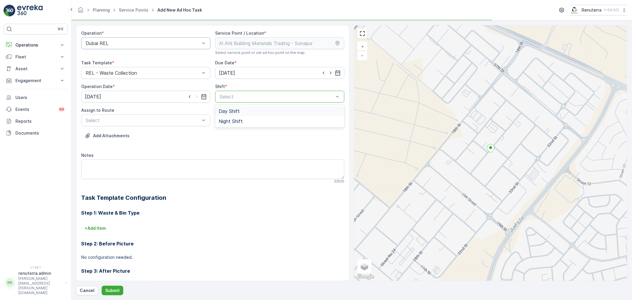
click at [249, 97] on div at bounding box center [277, 96] width 116 height 5
click at [223, 110] on span "Day Shift" at bounding box center [229, 110] width 21 height 5
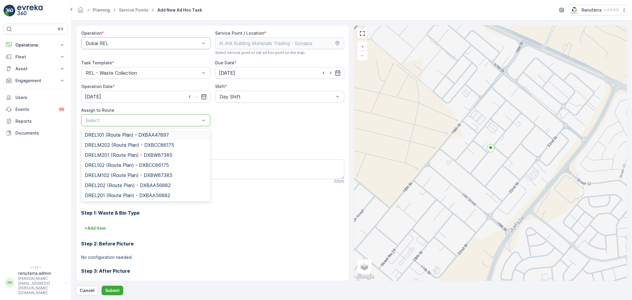
click at [175, 119] on div at bounding box center [143, 120] width 116 height 5
click at [108, 164] on span "DREL102 (Route Plan) - DXBCC86175" at bounding box center [127, 164] width 84 height 5
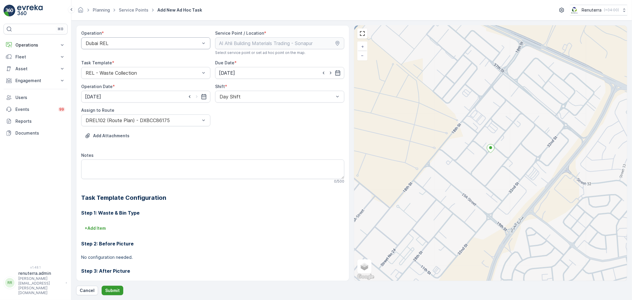
click at [115, 287] on button "Submit" at bounding box center [113, 290] width 22 height 9
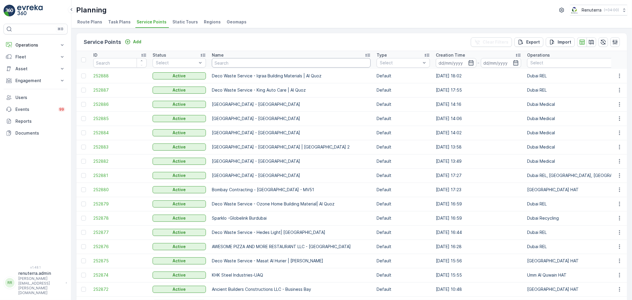
click at [233, 67] on input "text" at bounding box center [291, 62] width 159 height 9
type input "al ah"
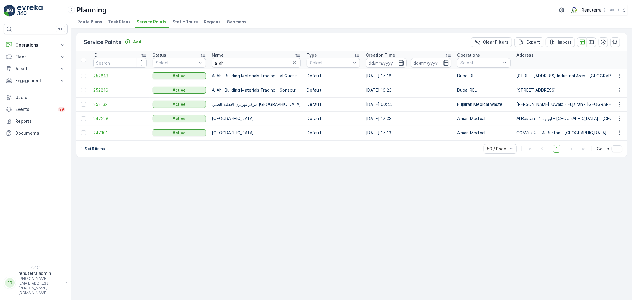
click at [106, 73] on span "252818" at bounding box center [119, 76] width 53 height 6
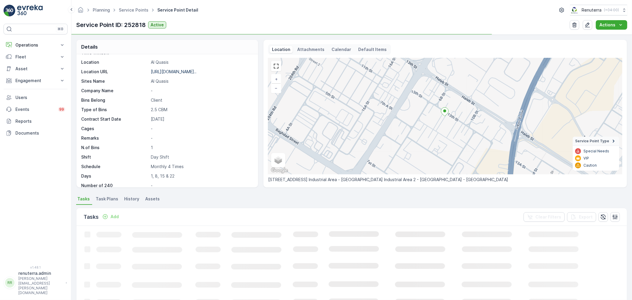
scroll to position [82, 0]
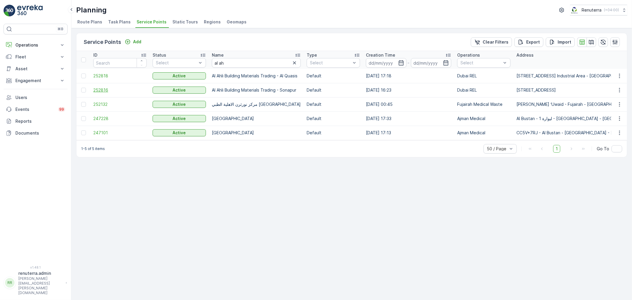
click at [105, 88] on span "252816" at bounding box center [119, 90] width 53 height 6
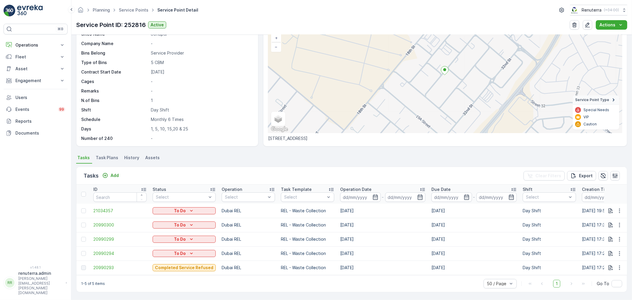
scroll to position [44, 0]
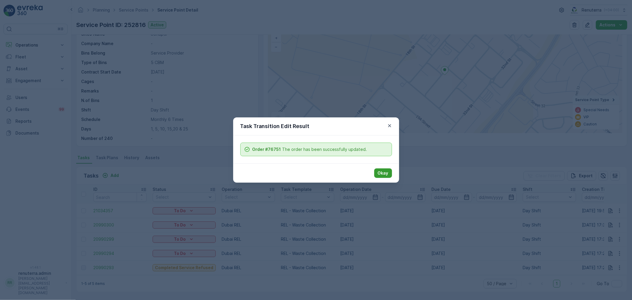
click at [386, 172] on p "Okay" at bounding box center [383, 173] width 11 height 6
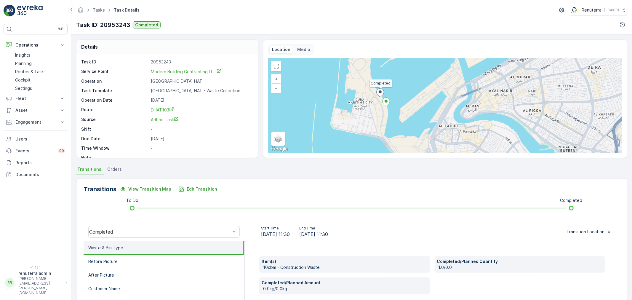
click at [369, 121] on div "Completed + − Satellite Roadmap Terrain Hybrid Leaflet Keyboard shortcuts Map D…" at bounding box center [445, 105] width 354 height 95
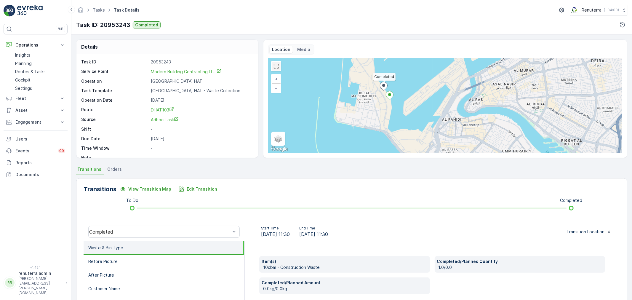
click at [277, 67] on link at bounding box center [276, 66] width 9 height 9
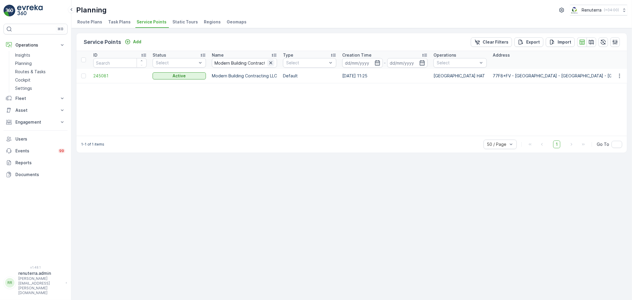
click at [271, 60] on icon "button" at bounding box center [271, 63] width 6 height 6
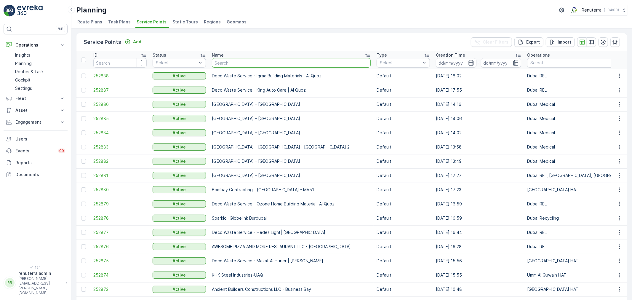
click at [249, 63] on input "text" at bounding box center [291, 62] width 159 height 9
type input "maq"
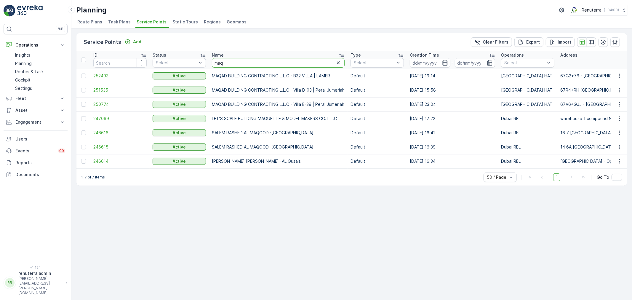
click at [232, 63] on input "maq" at bounding box center [278, 62] width 133 height 9
type input "maqad"
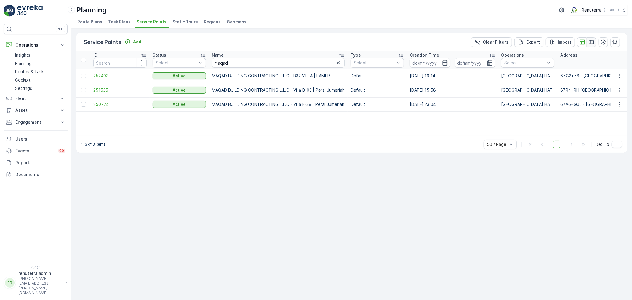
click at [593, 42] on icon "button" at bounding box center [592, 42] width 6 height 6
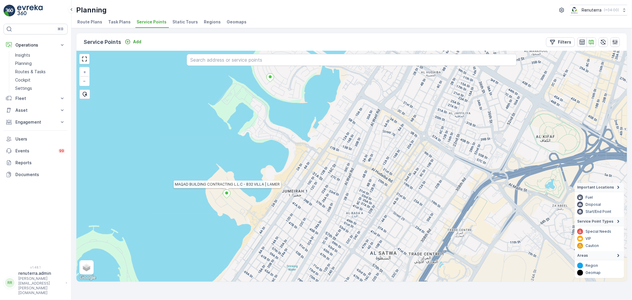
drag, startPoint x: 226, startPoint y: 193, endPoint x: 365, endPoint y: 7, distance: 232.7
click at [365, 7] on div "Planning Renuterra ( +04:00 )" at bounding box center [351, 10] width 551 height 11
click at [581, 38] on button "button" at bounding box center [581, 41] width 9 height 9
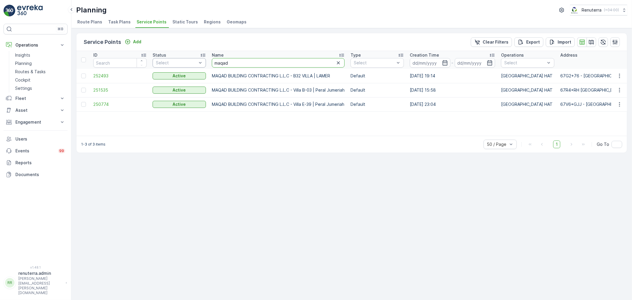
drag, startPoint x: 245, startPoint y: 66, endPoint x: 180, endPoint y: 63, distance: 64.4
type input "arab"
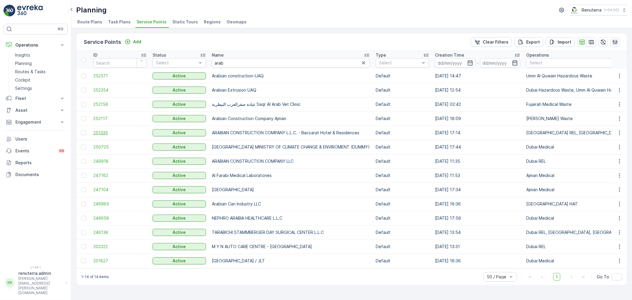
click at [99, 131] on span "251335" at bounding box center [119, 133] width 53 height 6
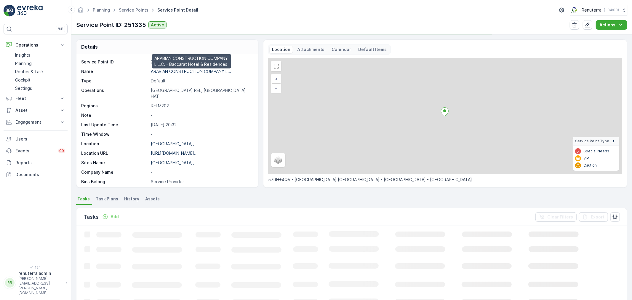
click at [166, 70] on p "ARABIAN CONSTRUCTION COMPANY L..." at bounding box center [191, 71] width 80 height 5
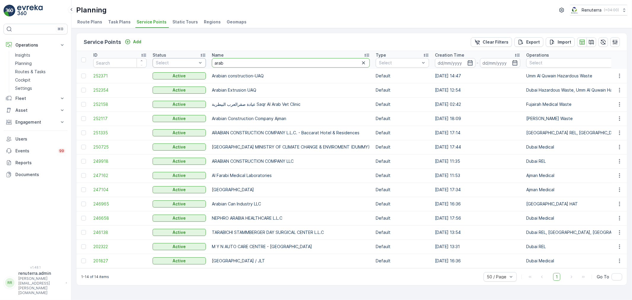
drag, startPoint x: 204, startPoint y: 61, endPoint x: 177, endPoint y: 59, distance: 26.8
type input "emirates"
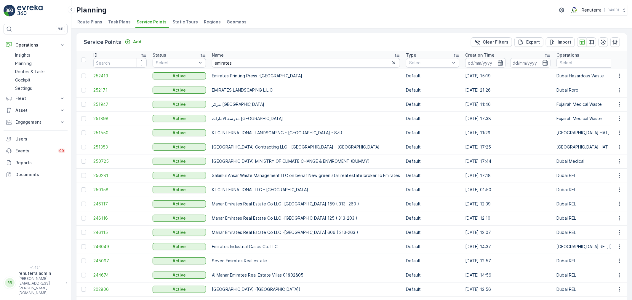
click at [95, 88] on span "252171" at bounding box center [119, 90] width 53 height 6
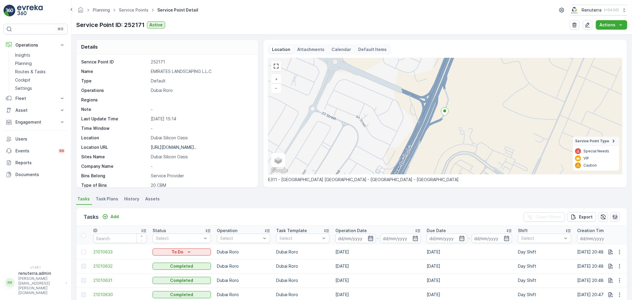
click at [368, 237] on icon "button" at bounding box center [370, 238] width 5 height 5
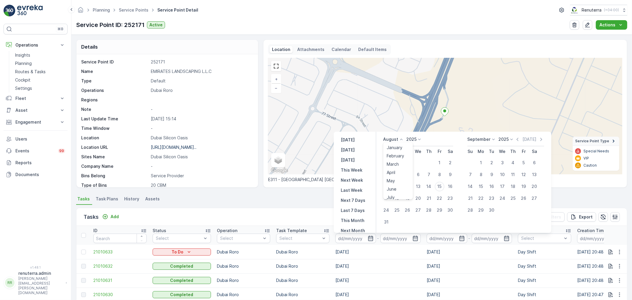
click at [393, 139] on p "August" at bounding box center [391, 139] width 15 height 6
click at [392, 193] on span "July" at bounding box center [391, 195] width 8 height 6
click at [408, 162] on div "1" at bounding box center [407, 162] width 9 height 9
type input "[DATE]"
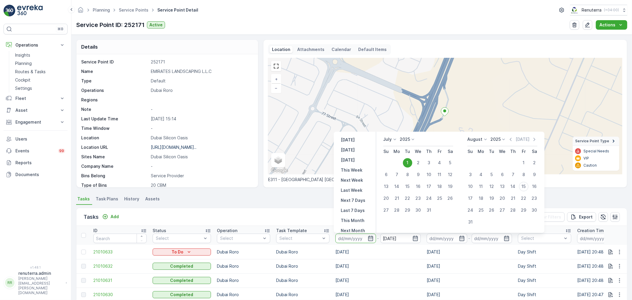
click at [479, 138] on p "August" at bounding box center [475, 139] width 15 height 6
click at [475, 193] on span "July" at bounding box center [475, 195] width 8 height 6
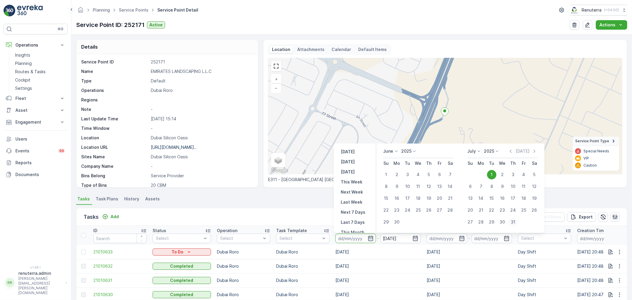
click at [514, 220] on div "31" at bounding box center [513, 221] width 9 height 9
type input "[DATE]"
click at [387, 173] on div "1" at bounding box center [386, 174] width 9 height 9
type input "[DATE]"
click at [491, 174] on div "1" at bounding box center [491, 174] width 9 height 9
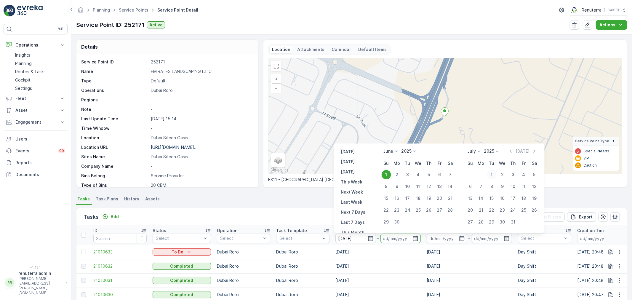
type input "[DATE]"
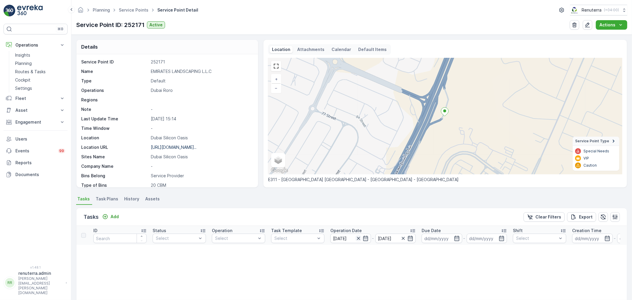
click at [358, 237] on icon "button" at bounding box center [358, 238] width 3 height 3
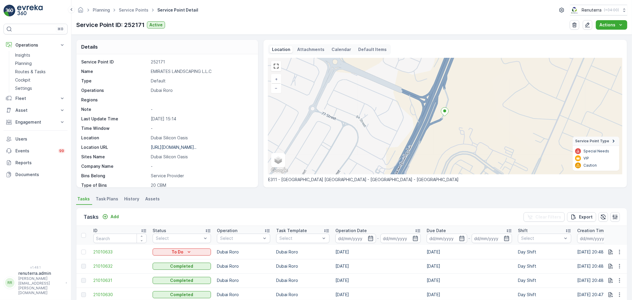
click at [358, 237] on input at bounding box center [355, 238] width 41 height 9
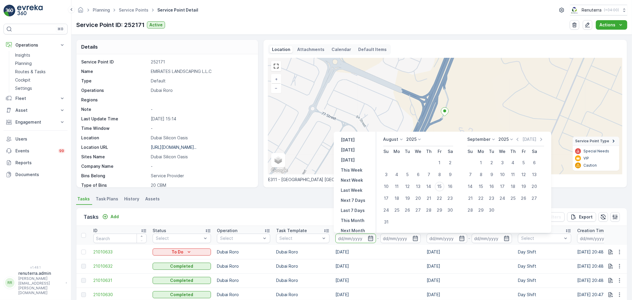
click at [396, 139] on p "August" at bounding box center [391, 139] width 15 height 6
click at [393, 192] on span "July" at bounding box center [391, 195] width 8 height 6
click at [407, 160] on div "1" at bounding box center [407, 162] width 9 height 9
type input "[DATE]"
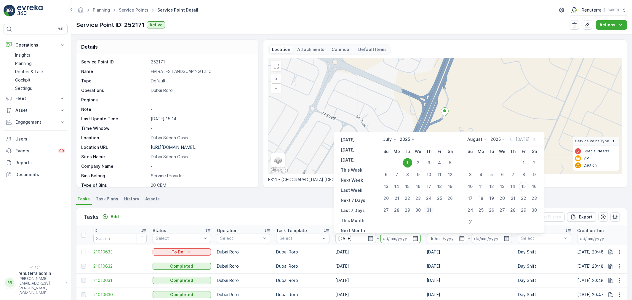
click at [428, 211] on div "31" at bounding box center [428, 209] width 9 height 9
type input "[DATE]"
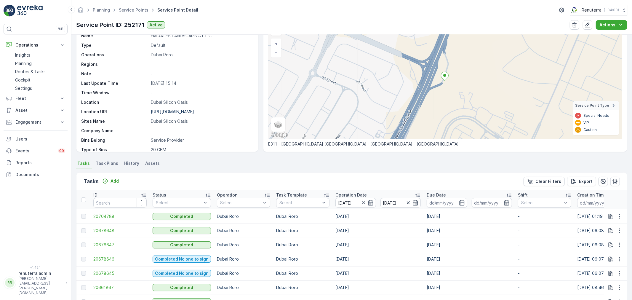
scroll to position [66, 0]
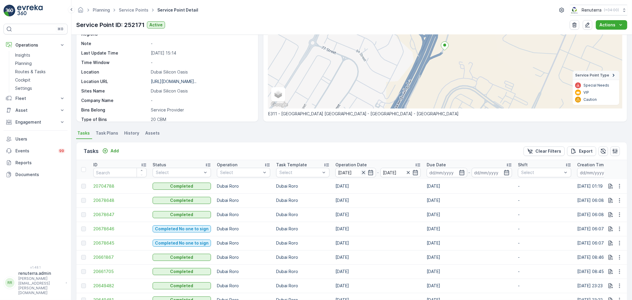
click at [363, 171] on icon "button" at bounding box center [364, 173] width 6 height 6
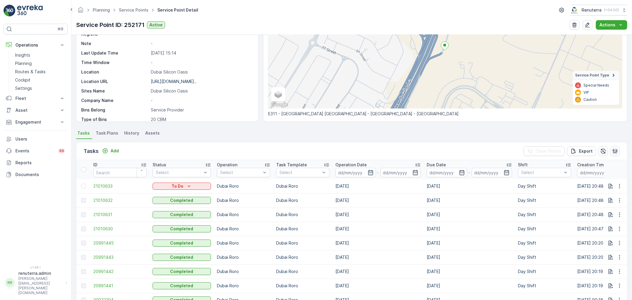
click at [363, 171] on input at bounding box center [355, 172] width 41 height 9
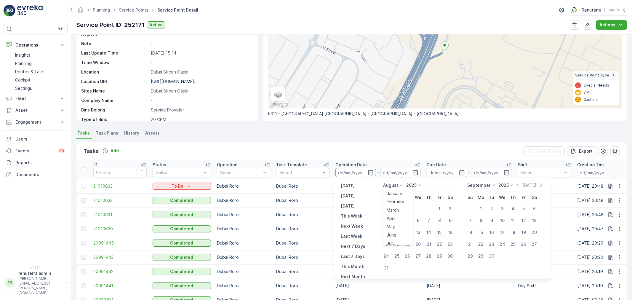
click at [395, 185] on p "August" at bounding box center [391, 185] width 15 height 6
click at [392, 239] on span "July" at bounding box center [391, 241] width 8 height 6
click at [397, 242] on div "21" at bounding box center [396, 243] width 9 height 9
type input "[DATE]"
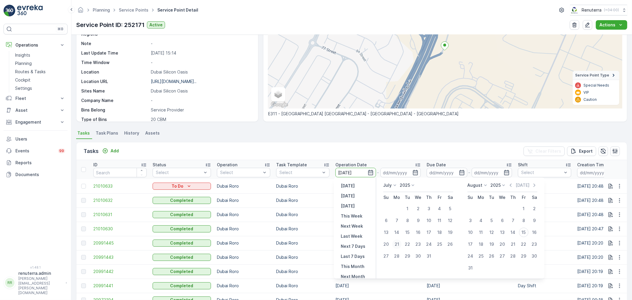
click at [397, 242] on div "21" at bounding box center [396, 243] width 9 height 9
type input "[DATE]"
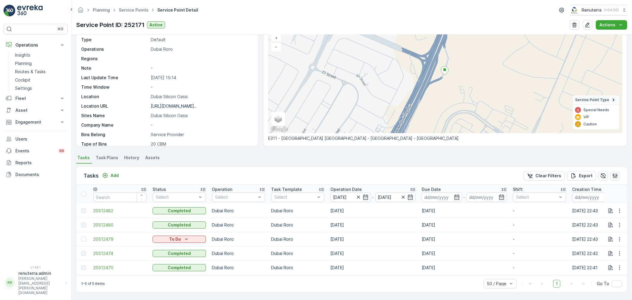
scroll to position [44, 0]
drag, startPoint x: 325, startPoint y: 271, endPoint x: 483, endPoint y: 265, distance: 159.0
click at [483, 265] on tr "20512470 Completed [GEOGRAPHIC_DATA] [DATE] [DATE] - [DATE] 22:41 EMIRATES LAND…" at bounding box center [538, 268] width 925 height 14
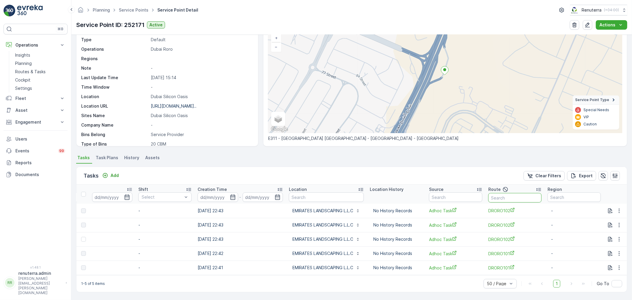
click at [513, 197] on input "text" at bounding box center [514, 197] width 53 height 9
type input "102"
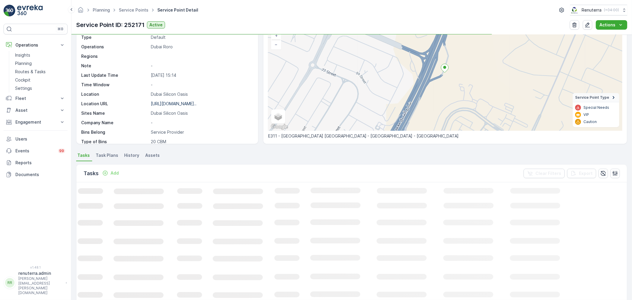
scroll to position [36, 0]
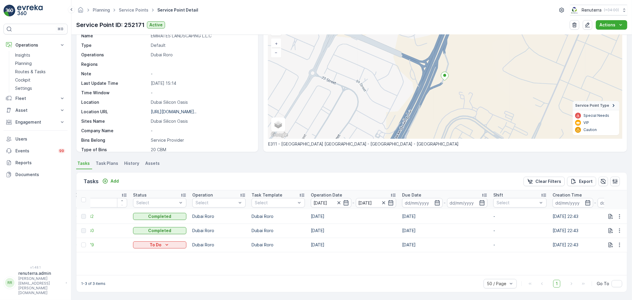
drag, startPoint x: 406, startPoint y: 275, endPoint x: 250, endPoint y: 256, distance: 156.7
click at [238, 275] on div "1-3 of 3 items 50 / Page 1 Go To" at bounding box center [351, 283] width 551 height 17
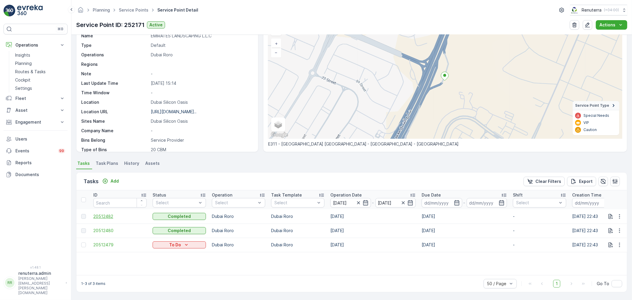
click at [105, 217] on span "20512482" at bounding box center [119, 216] width 53 height 6
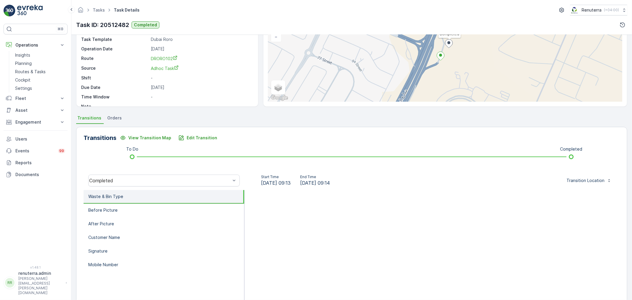
scroll to position [66, 0]
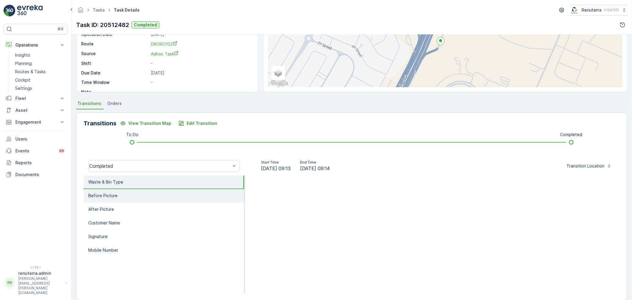
click at [126, 191] on li "Before Picture" at bounding box center [164, 196] width 161 height 14
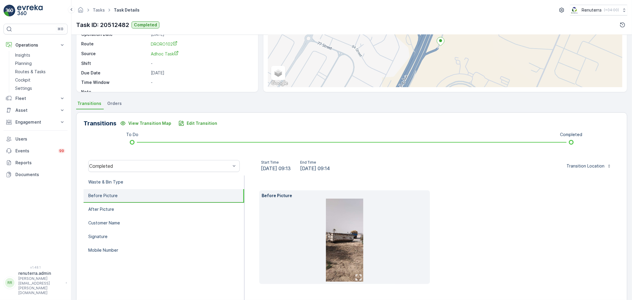
drag, startPoint x: 122, startPoint y: 180, endPoint x: 152, endPoint y: 151, distance: 41.5
click at [122, 179] on p "Waste & Bin Type" at bounding box center [105, 182] width 35 height 6
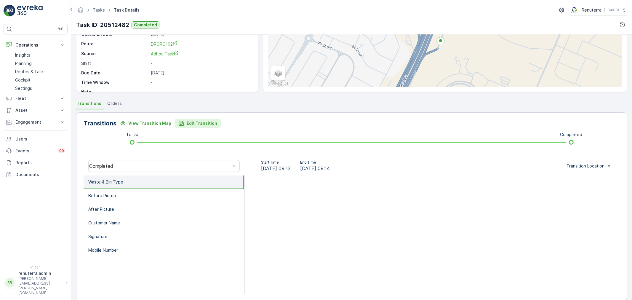
click at [202, 124] on p "Edit Transition" at bounding box center [202, 123] width 31 height 6
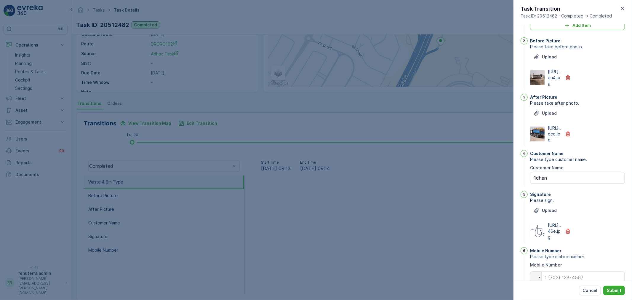
scroll to position [0, 0]
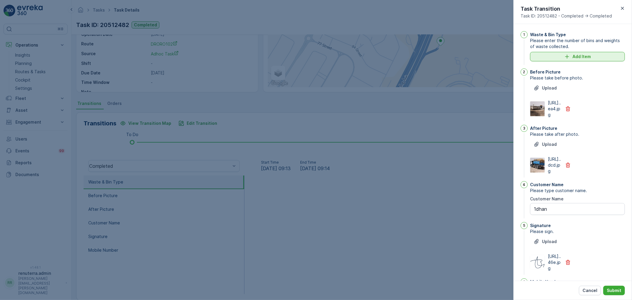
click at [569, 52] on button "Add Item" at bounding box center [577, 56] width 95 height 9
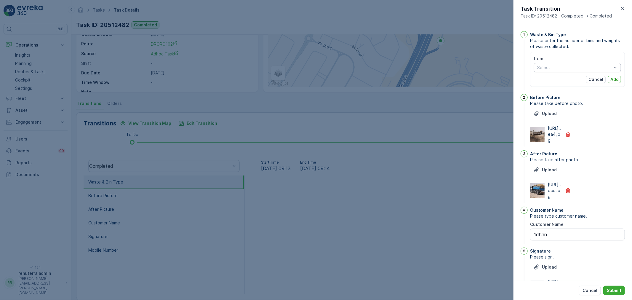
click at [567, 67] on div at bounding box center [575, 67] width 76 height 5
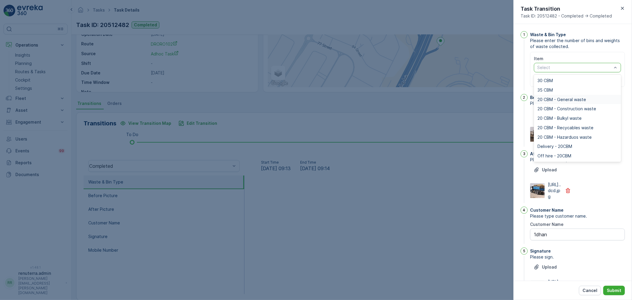
click at [555, 100] on span "20 CBM - General waste" at bounding box center [562, 99] width 49 height 5
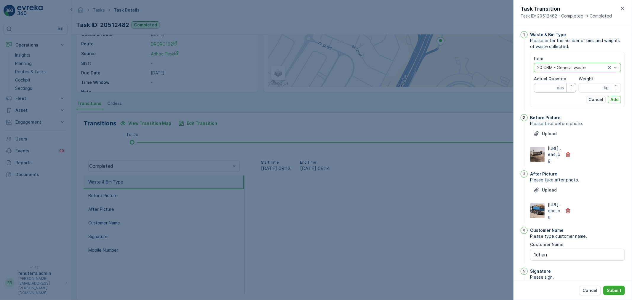
click at [544, 89] on Quantity "Actual Quantity" at bounding box center [555, 87] width 42 height 9
type Quantity "1"
click at [591, 86] on input "Weight" at bounding box center [600, 87] width 42 height 9
type input "0"
click at [617, 100] on p "Add" at bounding box center [615, 100] width 8 height 6
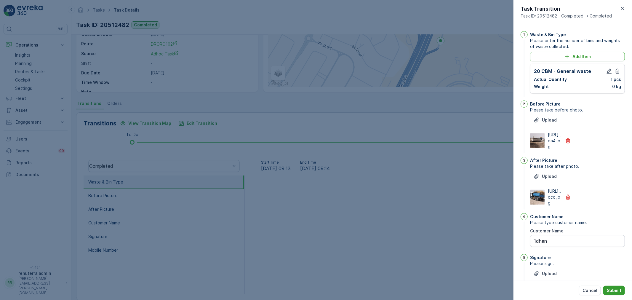
click at [615, 290] on p "Submit" at bounding box center [614, 290] width 15 height 6
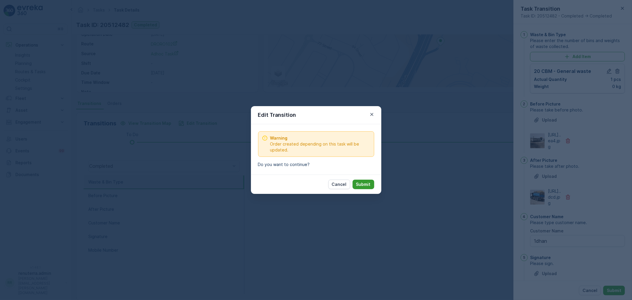
click at [362, 180] on button "Submit" at bounding box center [364, 184] width 22 height 9
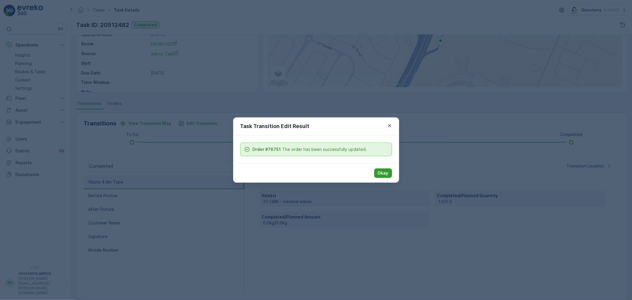
click at [387, 172] on p "Okay" at bounding box center [383, 173] width 11 height 6
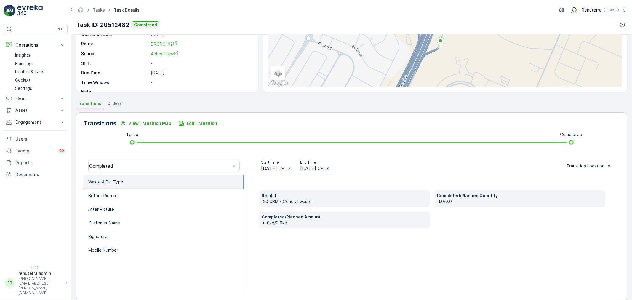
drag, startPoint x: 334, startPoint y: 167, endPoint x: 339, endPoint y: 167, distance: 5.3
click at [330, 167] on span "[DATE] 09:14" at bounding box center [315, 168] width 30 height 7
drag, startPoint x: 295, startPoint y: 169, endPoint x: 333, endPoint y: 209, distance: 55.4
click at [291, 168] on span "[DATE] 09:13" at bounding box center [276, 168] width 30 height 7
drag, startPoint x: 335, startPoint y: 168, endPoint x: 345, endPoint y: 170, distance: 10.3
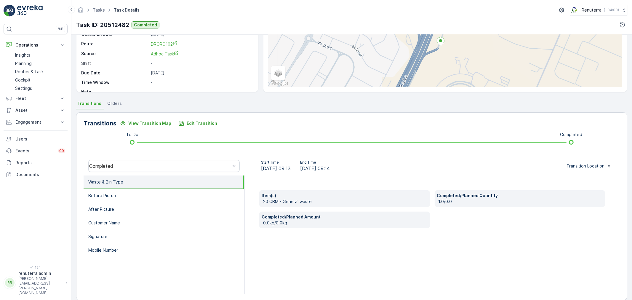
click at [330, 170] on span "[DATE] 09:14" at bounding box center [315, 168] width 30 height 7
click at [359, 173] on div "Start Time [DATE] 09:13 End Time [DATE] 09:14 Transition Location" at bounding box center [432, 165] width 375 height 19
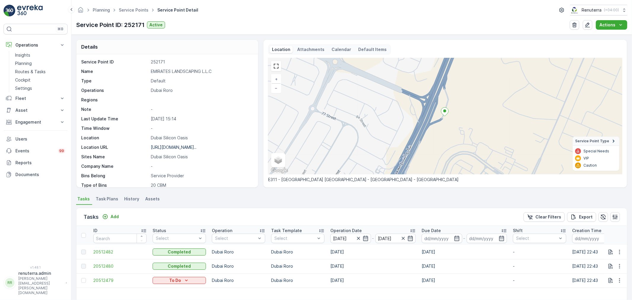
scroll to position [33, 0]
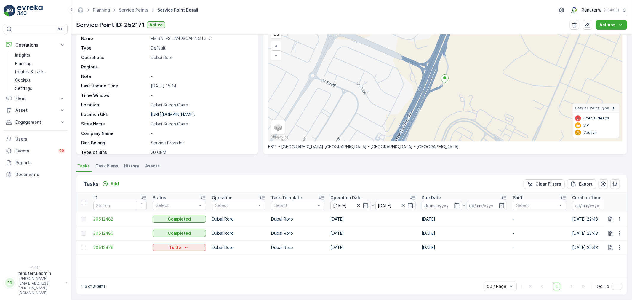
click at [108, 232] on span "20512480" at bounding box center [119, 233] width 53 height 6
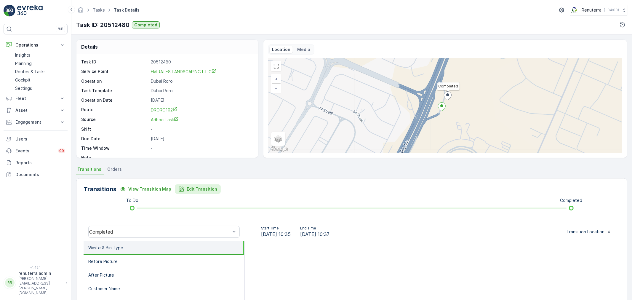
click at [187, 188] on p "Edit Transition" at bounding box center [202, 189] width 31 height 6
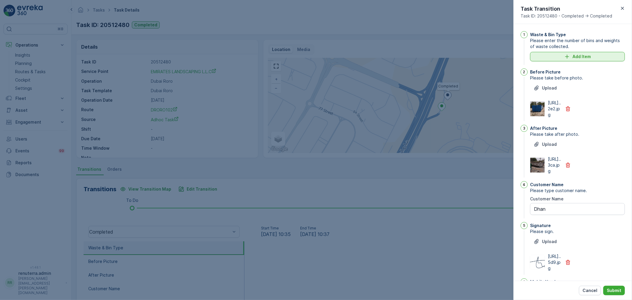
click at [581, 58] on p "Add Item" at bounding box center [582, 57] width 18 height 6
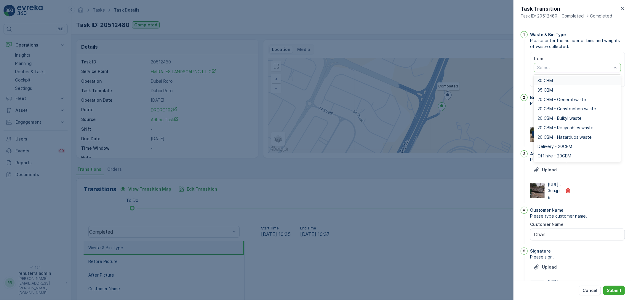
click at [574, 67] on div at bounding box center [575, 67] width 76 height 5
click at [557, 100] on span "20 CBM - General waste" at bounding box center [562, 99] width 49 height 5
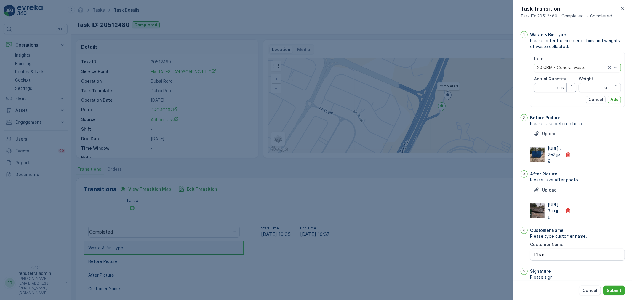
click at [545, 89] on Quantity "Actual Quantity" at bounding box center [555, 87] width 42 height 9
type Quantity "1"
click at [595, 90] on input "Weight" at bounding box center [600, 87] width 42 height 9
type input "0"
click at [616, 99] on p "Add" at bounding box center [615, 100] width 8 height 6
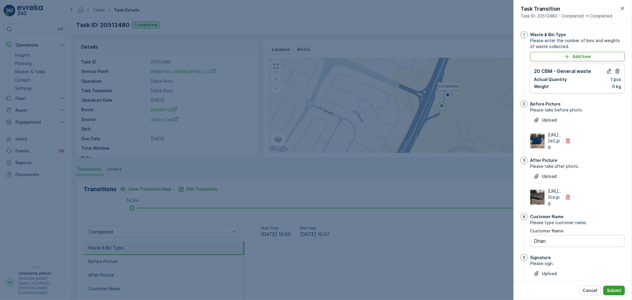
click at [618, 291] on p "Submit" at bounding box center [614, 290] width 15 height 6
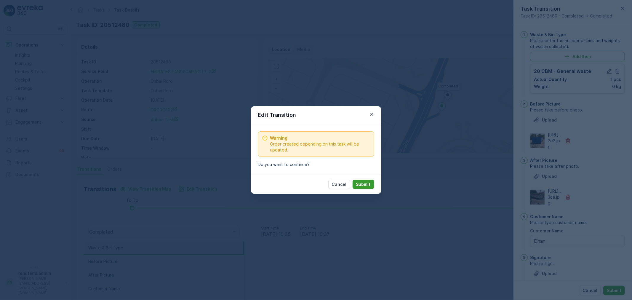
click at [371, 183] on button "Submit" at bounding box center [364, 184] width 22 height 9
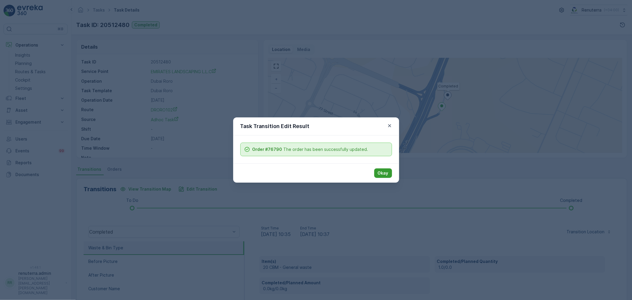
click at [381, 170] on p "Okay" at bounding box center [383, 173] width 11 height 6
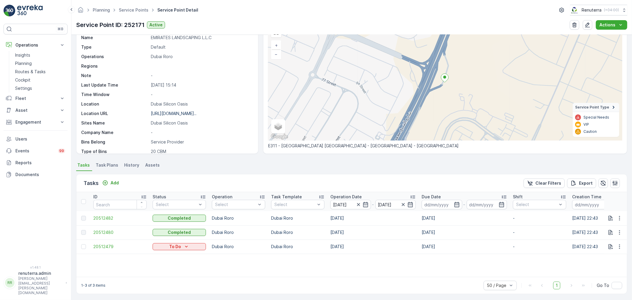
scroll to position [35, 0]
click at [97, 218] on span "20512482" at bounding box center [119, 217] width 53 height 6
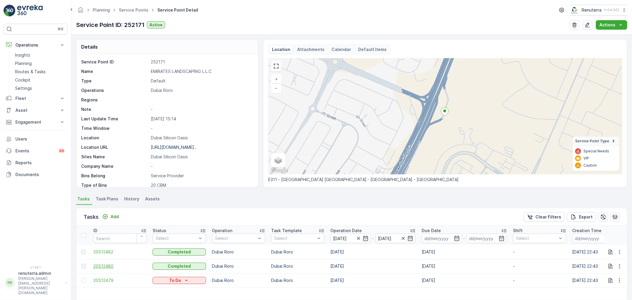
click at [107, 266] on span "20512480" at bounding box center [119, 266] width 53 height 6
click at [356, 238] on icon "button" at bounding box center [359, 238] width 6 height 6
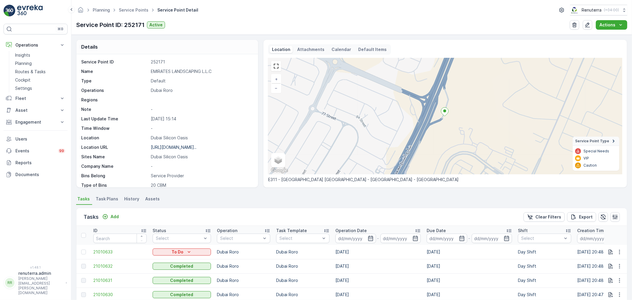
click at [356, 238] on input at bounding box center [355, 238] width 41 height 9
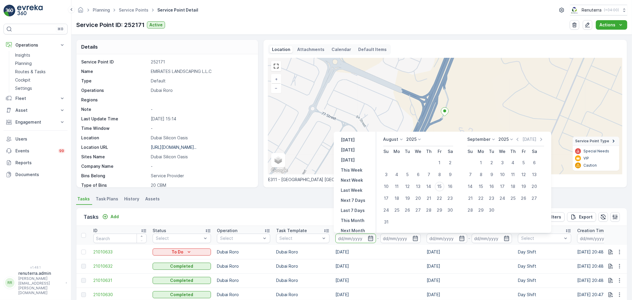
click at [385, 134] on div "[DATE] Su Mo Tu We Th Fr Sa 1 2 3 4 5 6 7 8 9 10 11 12 13 14 15 16 17 18 19 20 …" at bounding box center [463, 182] width 175 height 101
click at [389, 138] on p "August" at bounding box center [391, 139] width 15 height 6
click at [395, 193] on span "July" at bounding box center [391, 195] width 8 height 6
click at [410, 199] on div "22" at bounding box center [407, 198] width 9 height 9
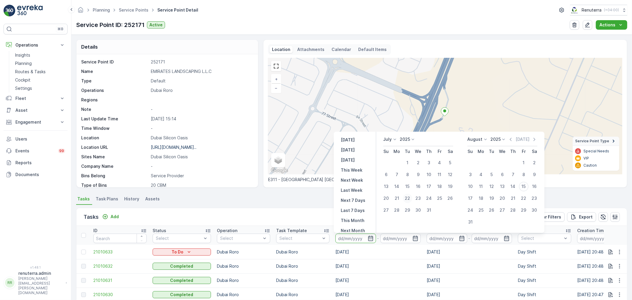
type input "[DATE]"
click at [410, 199] on div "22" at bounding box center [407, 198] width 9 height 9
type input "[DATE]"
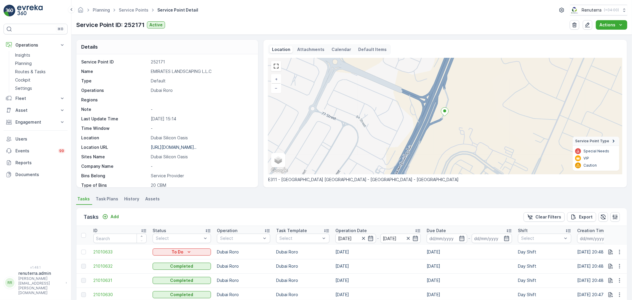
click at [315, 203] on ul "Tasks Task Plans History Assets" at bounding box center [351, 200] width 551 height 10
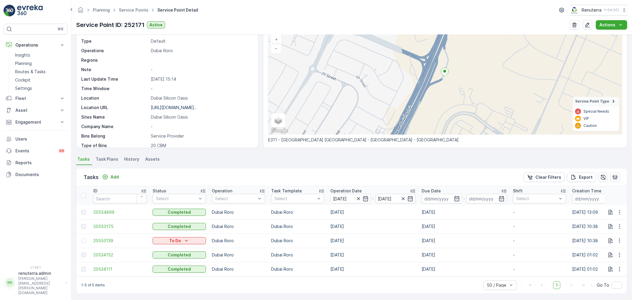
scroll to position [44, 0]
click at [110, 208] on span "20554899" at bounding box center [119, 211] width 53 height 6
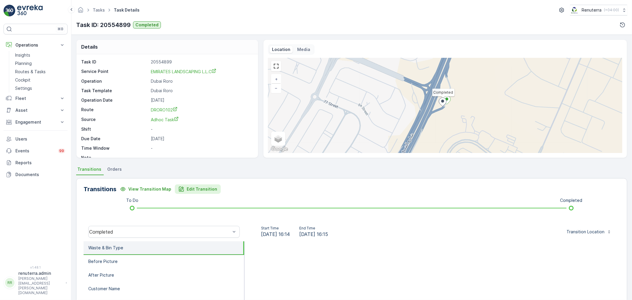
click at [193, 190] on p "Edit Transition" at bounding box center [202, 189] width 31 height 6
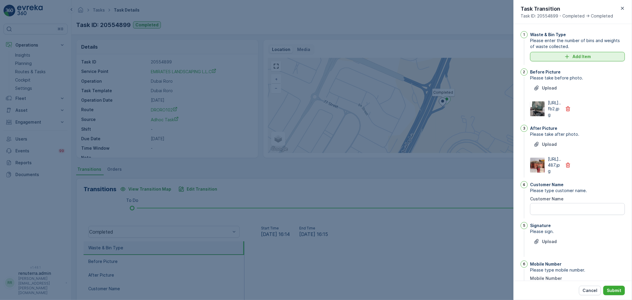
click at [574, 54] on p "Add Item" at bounding box center [582, 57] width 18 height 6
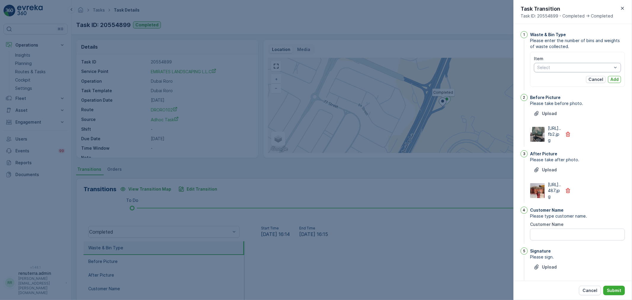
click at [593, 66] on div at bounding box center [575, 67] width 76 height 5
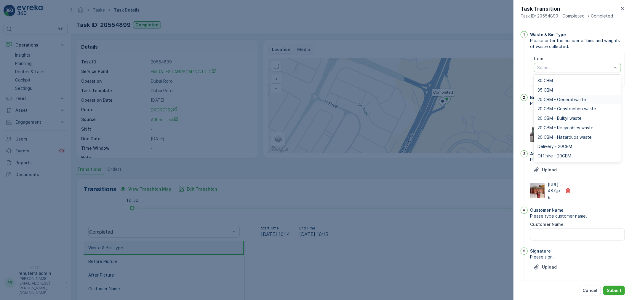
click at [557, 97] on span "20 CBM - General waste" at bounding box center [562, 99] width 49 height 5
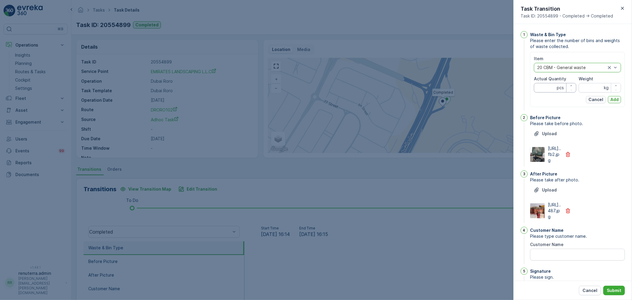
click at [545, 88] on Quantity "Actual Quantity" at bounding box center [555, 87] width 42 height 9
type Quantity "1"
click at [600, 87] on input "Weight" at bounding box center [600, 87] width 42 height 9
type input "0"
click at [614, 101] on p "Add" at bounding box center [615, 100] width 8 height 6
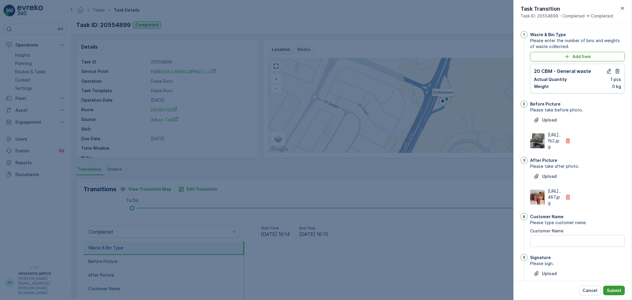
click at [612, 287] on button "Submit" at bounding box center [614, 290] width 22 height 9
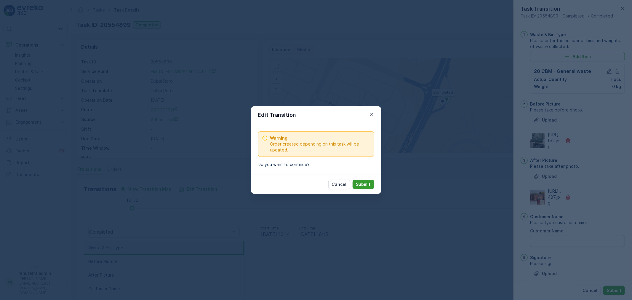
click at [371, 186] on button "Submit" at bounding box center [364, 184] width 22 height 9
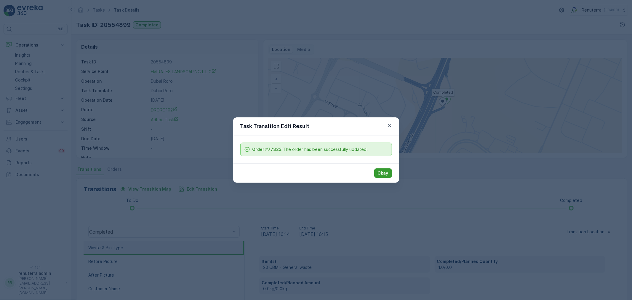
click at [384, 169] on button "Okay" at bounding box center [383, 172] width 18 height 9
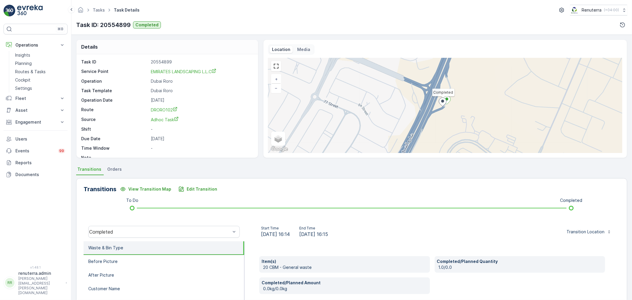
drag, startPoint x: 335, startPoint y: 235, endPoint x: 353, endPoint y: 236, distance: 17.8
click at [340, 236] on div "Start Time [DATE] 16:14 End Time [DATE] 16:15" at bounding box center [294, 232] width 91 height 12
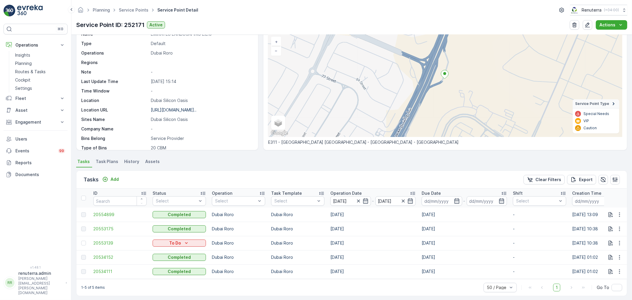
scroll to position [44, 0]
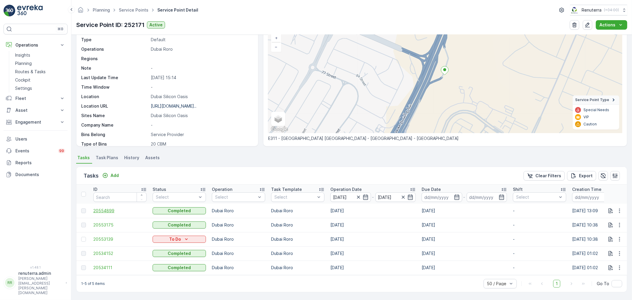
click at [108, 209] on span "20554899" at bounding box center [119, 211] width 53 height 6
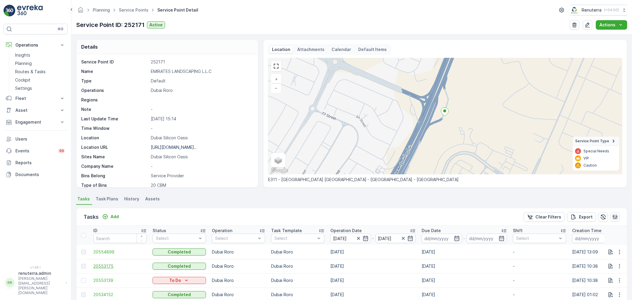
click at [107, 264] on span "20553175" at bounding box center [119, 266] width 53 height 6
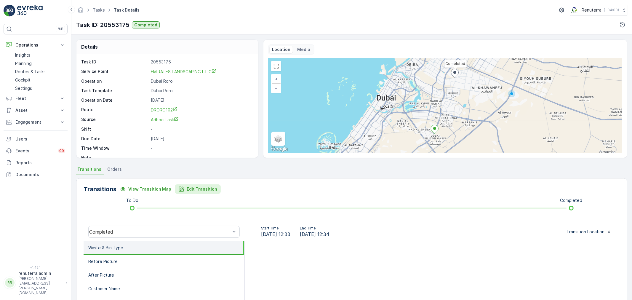
click at [190, 191] on p "Edit Transition" at bounding box center [202, 189] width 31 height 6
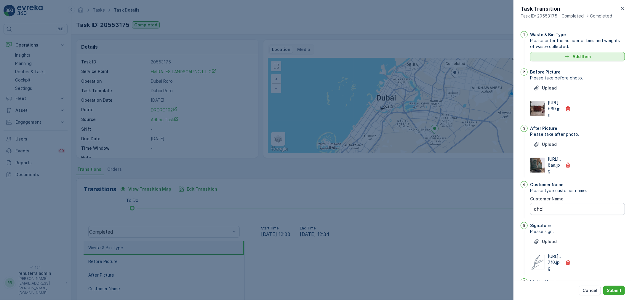
click at [586, 58] on p "Add Item" at bounding box center [582, 57] width 18 height 6
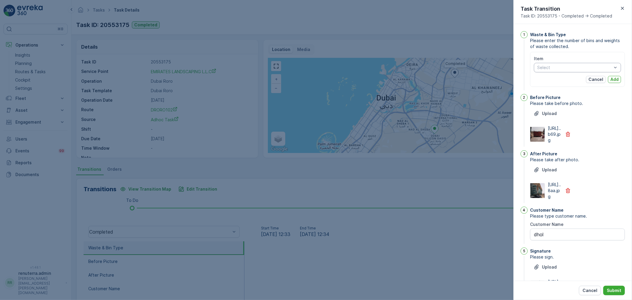
click at [564, 67] on div at bounding box center [575, 67] width 76 height 5
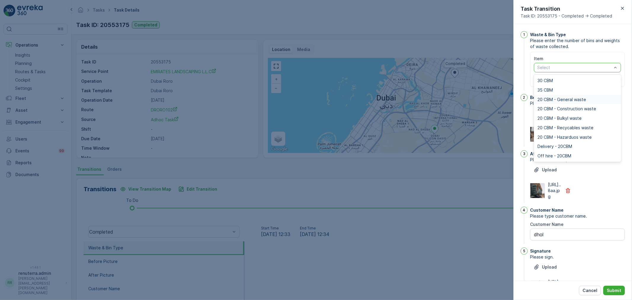
click at [557, 97] on span "20 CBM - General waste" at bounding box center [562, 99] width 49 height 5
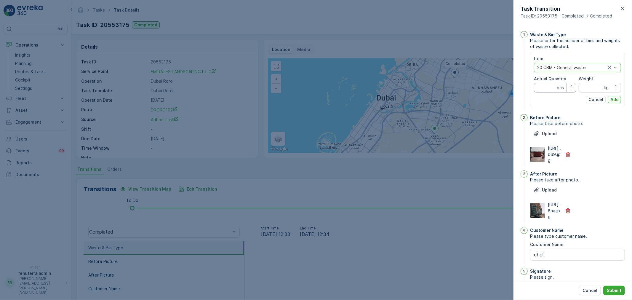
click at [552, 88] on Quantity "Actual Quantity" at bounding box center [555, 87] width 42 height 9
type Quantity "1"
click at [580, 86] on input "Weight" at bounding box center [600, 87] width 42 height 9
type input "0"
click at [608, 97] on button "Add" at bounding box center [614, 99] width 13 height 7
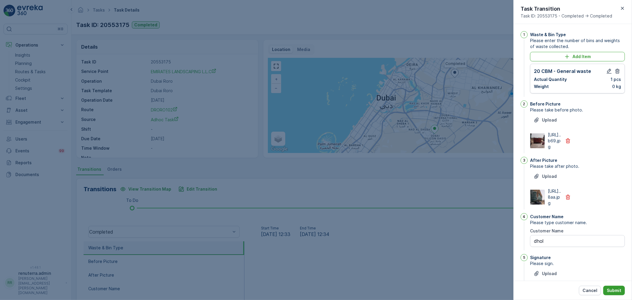
click at [612, 287] on button "Submit" at bounding box center [614, 290] width 22 height 9
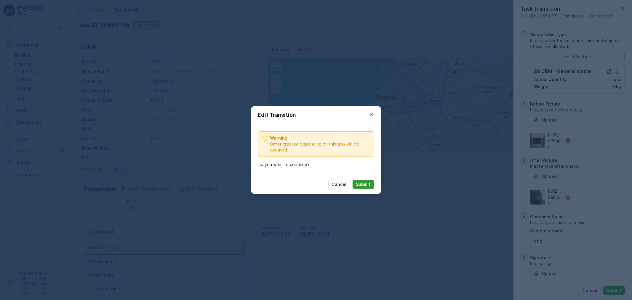
click at [357, 184] on p "Submit" at bounding box center [363, 184] width 15 height 6
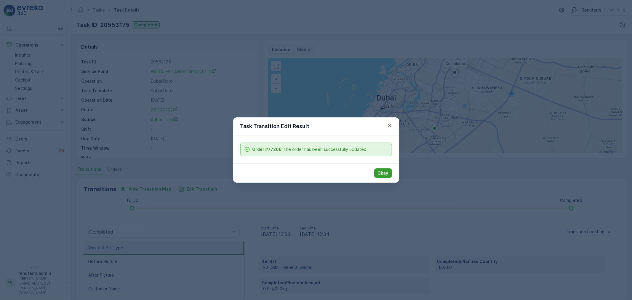
click at [386, 170] on p "Okay" at bounding box center [383, 173] width 11 height 6
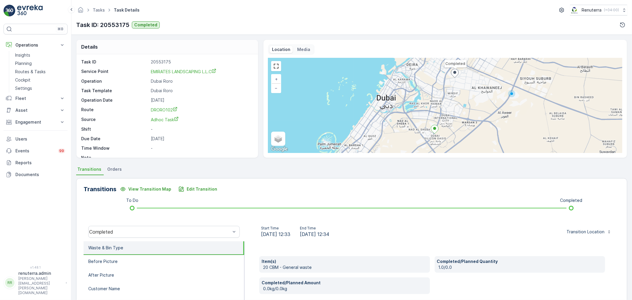
drag, startPoint x: 335, startPoint y: 234, endPoint x: 355, endPoint y: 237, distance: 20.1
click at [341, 237] on div "Start Time [DATE] 12:33 End Time [DATE] 12:34" at bounding box center [295, 232] width 92 height 12
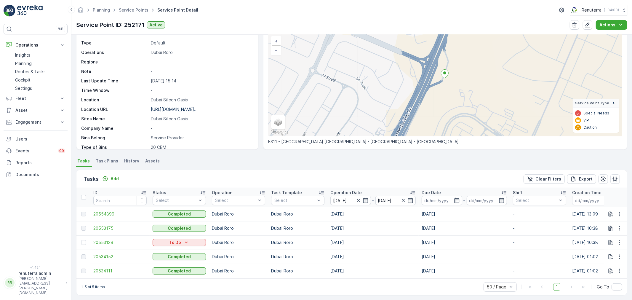
scroll to position [44, 0]
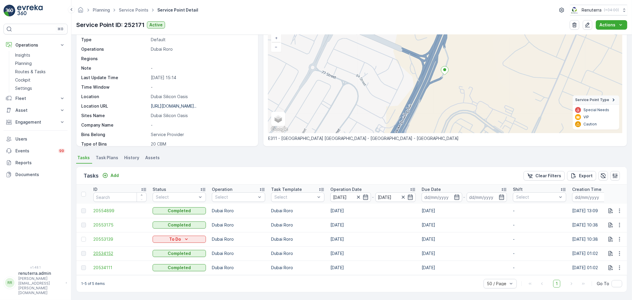
click at [111, 253] on span "20534152" at bounding box center [119, 253] width 53 height 6
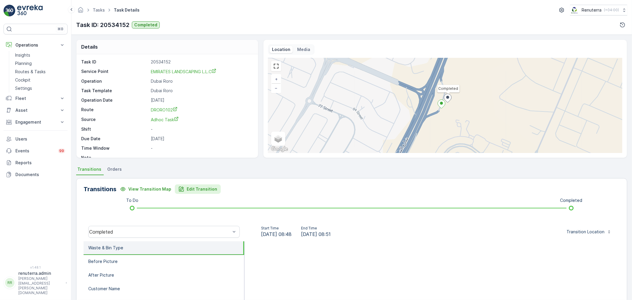
click at [183, 190] on div "Edit Transition" at bounding box center [197, 189] width 39 height 6
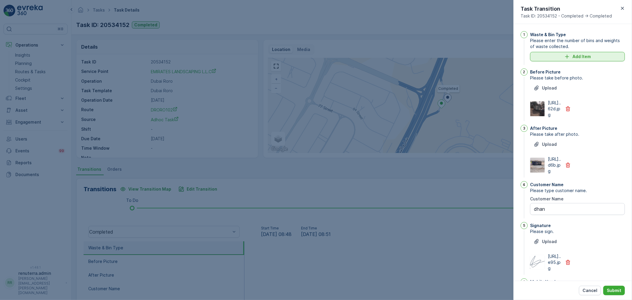
click at [560, 55] on div "Add Item" at bounding box center [578, 57] width 88 height 6
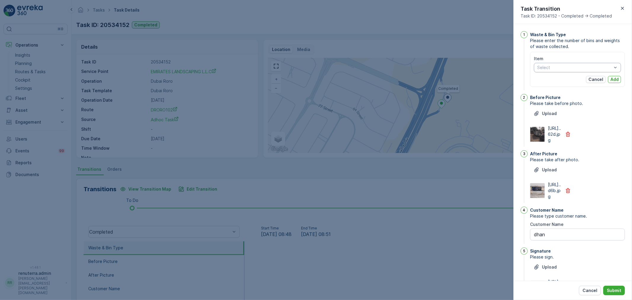
click at [560, 68] on div at bounding box center [575, 67] width 76 height 5
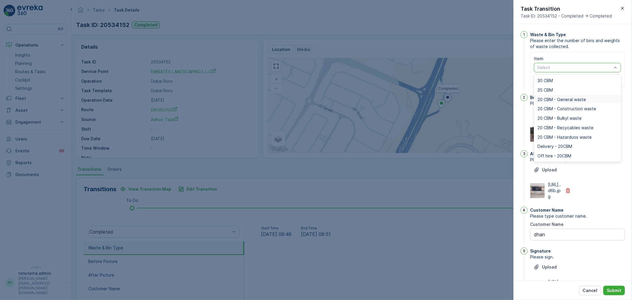
click at [563, 99] on span "20 CBM - General waste" at bounding box center [562, 99] width 49 height 5
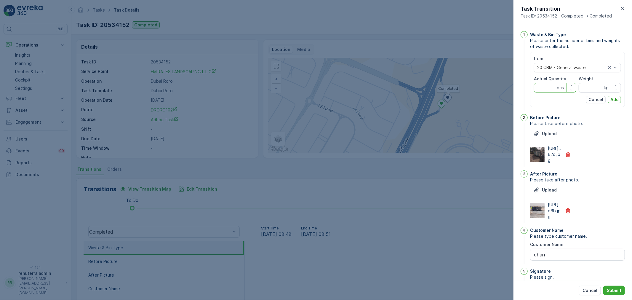
click at [548, 87] on Quantity "Actual Quantity" at bounding box center [555, 87] width 42 height 9
type Quantity "1"
click at [593, 90] on input "Weight" at bounding box center [600, 87] width 42 height 9
type input "0"
click at [613, 97] on p "Add" at bounding box center [615, 100] width 8 height 6
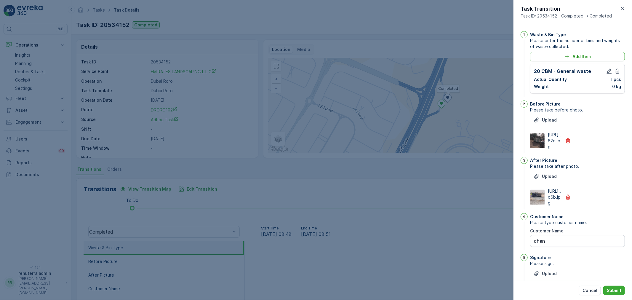
click at [620, 284] on div "Cancel Submit" at bounding box center [573, 290] width 119 height 19
click at [619, 290] on p "Submit" at bounding box center [614, 290] width 15 height 6
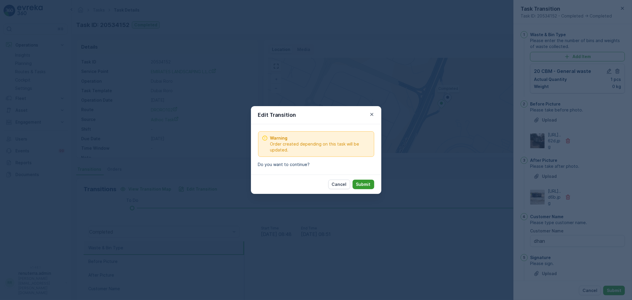
click at [362, 188] on button "Submit" at bounding box center [364, 184] width 22 height 9
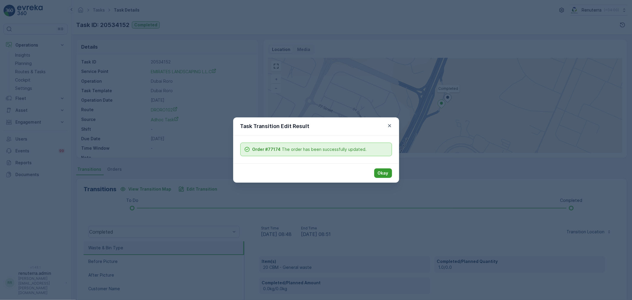
click at [383, 171] on p "Okay" at bounding box center [383, 173] width 11 height 6
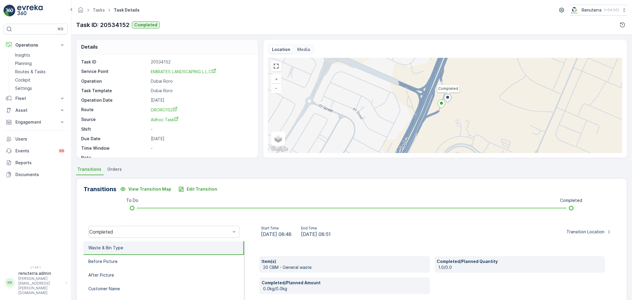
drag, startPoint x: 340, startPoint y: 233, endPoint x: 354, endPoint y: 235, distance: 14.0
click at [343, 235] on div "Start Time [DATE] 08:48 End Time [DATE] 08:51" at bounding box center [295, 232] width 93 height 12
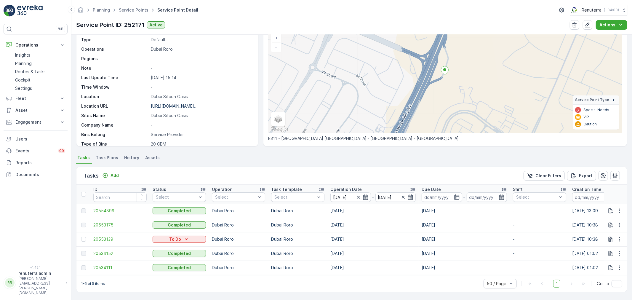
scroll to position [44, 0]
click at [104, 265] on span "20534111" at bounding box center [119, 268] width 53 height 6
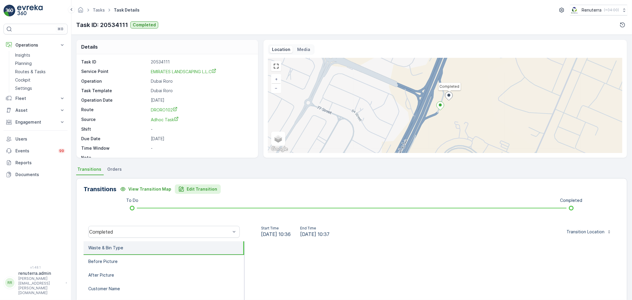
click at [179, 190] on icon "Edit Transition" at bounding box center [181, 189] width 5 height 5
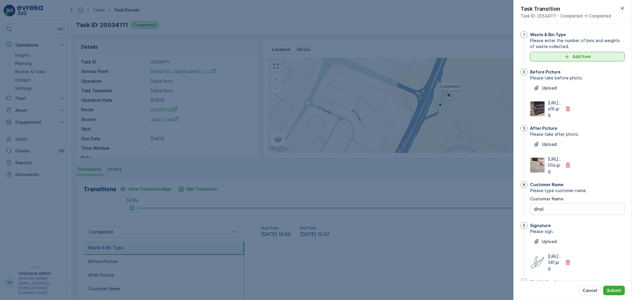
click at [581, 56] on p "Add Item" at bounding box center [582, 57] width 18 height 6
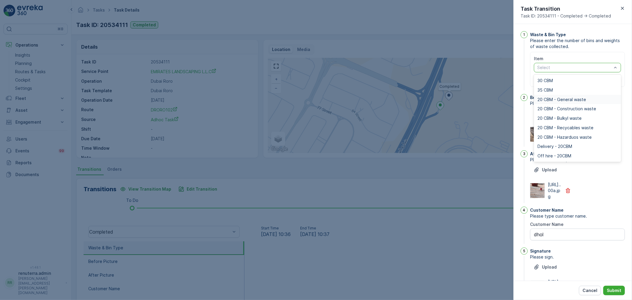
click at [553, 100] on span "20 CBM - General waste" at bounding box center [562, 99] width 49 height 5
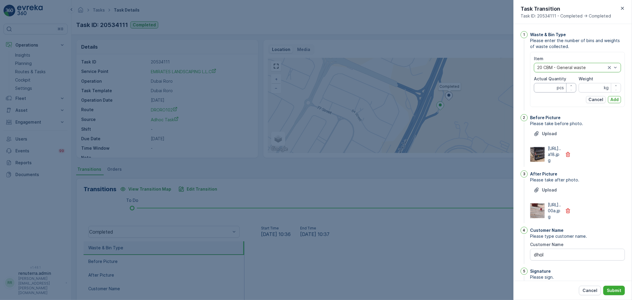
click at [550, 87] on Quantity "Actual Quantity" at bounding box center [555, 87] width 42 height 9
type Quantity "1"
click at [591, 86] on input "Weight" at bounding box center [600, 87] width 42 height 9
type input "0"
click at [611, 97] on p "Add" at bounding box center [615, 100] width 8 height 6
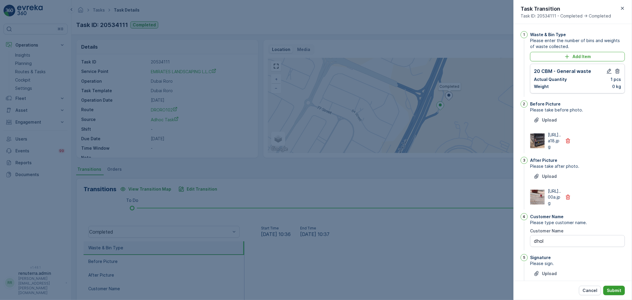
click at [621, 290] on p "Submit" at bounding box center [614, 290] width 15 height 6
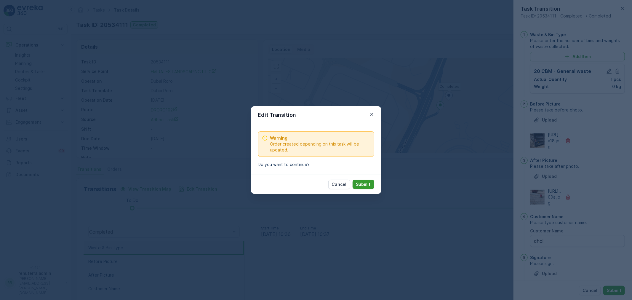
click at [364, 181] on p "Submit" at bounding box center [363, 184] width 15 height 6
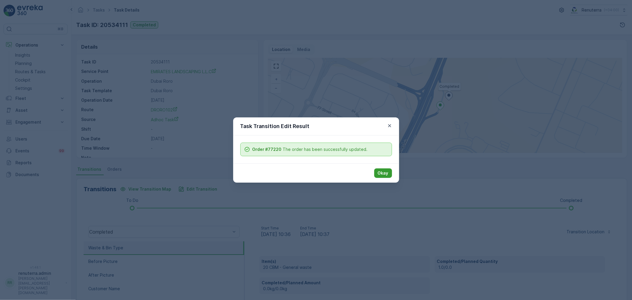
click at [379, 175] on p "Okay" at bounding box center [383, 173] width 11 height 6
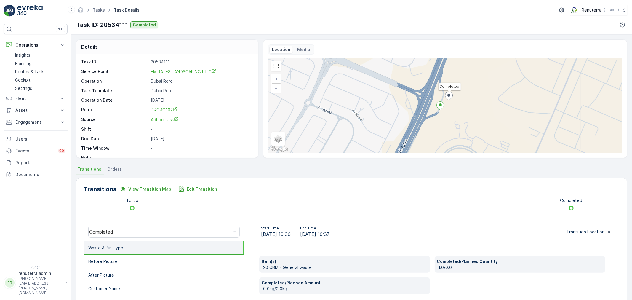
drag, startPoint x: 334, startPoint y: 234, endPoint x: 363, endPoint y: 234, distance: 29.1
click at [363, 234] on div "Start Time [DATE] 10:36 End Time [DATE] 10:37 Transition Location" at bounding box center [432, 232] width 366 height 12
